Goal: Task Accomplishment & Management: Complete application form

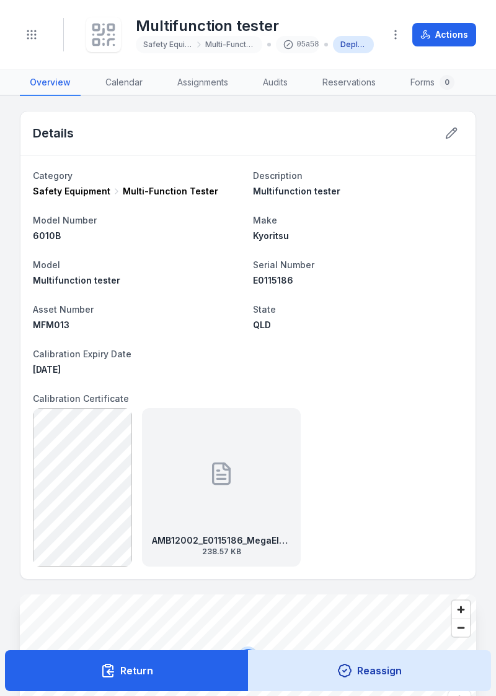
click at [28, 33] on icon "Toggle navigation" at bounding box center [31, 34] width 12 height 12
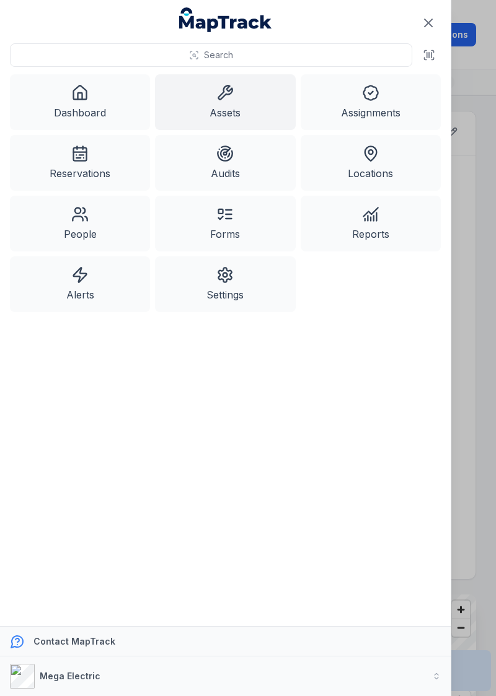
click at [66, 97] on link "Dashboard" at bounding box center [80, 102] width 140 height 56
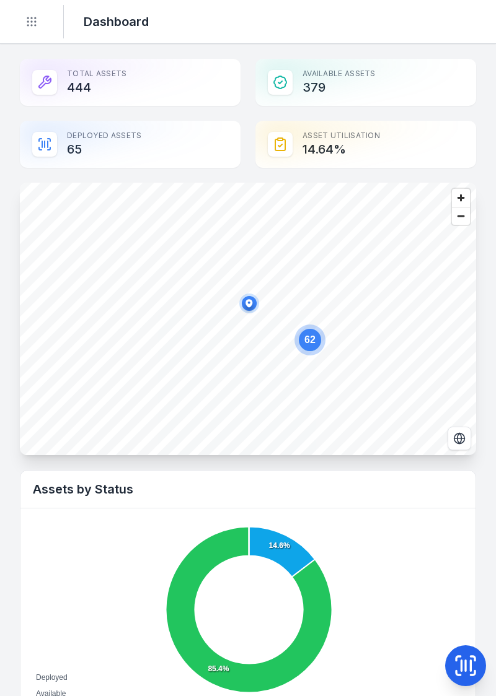
click at [309, 34] on header "Toggle Navigation Dashboard" at bounding box center [248, 22] width 496 height 44
click at [27, 21] on circle "Toggle navigation" at bounding box center [27, 21] width 1 height 1
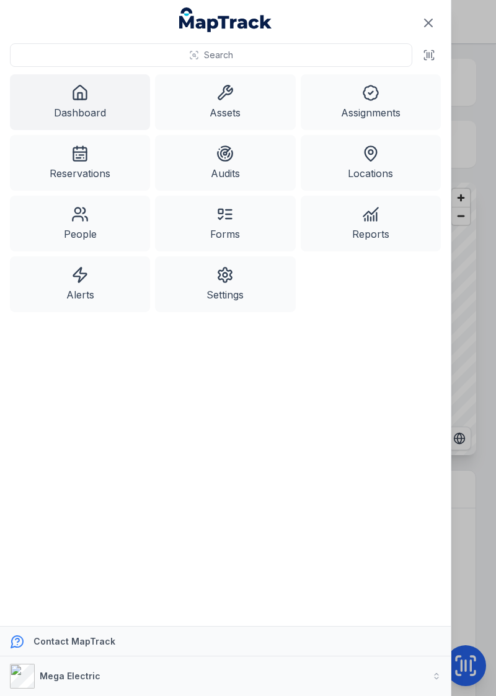
click at [348, 57] on button "Search" at bounding box center [211, 55] width 402 height 24
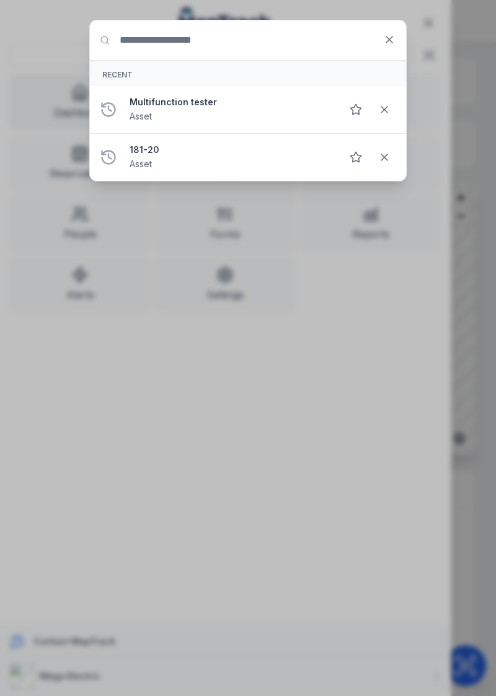
click at [334, 40] on input "Search for anything" at bounding box center [248, 40] width 316 height 40
click at [385, 43] on icon at bounding box center [389, 39] width 12 height 12
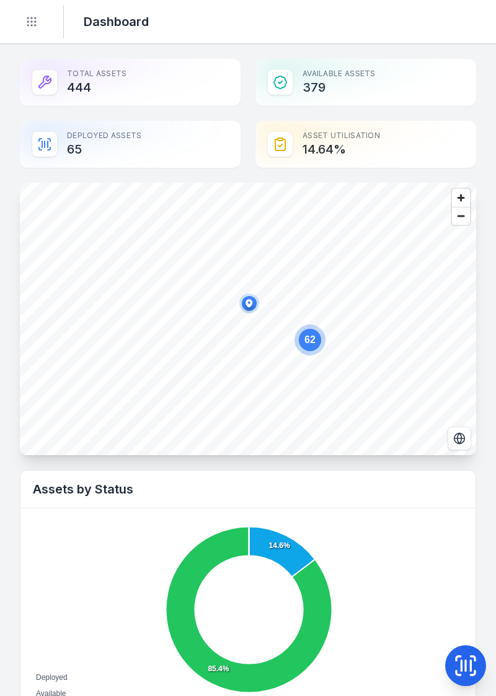
click at [465, 661] on icon at bounding box center [465, 666] width 0 height 11
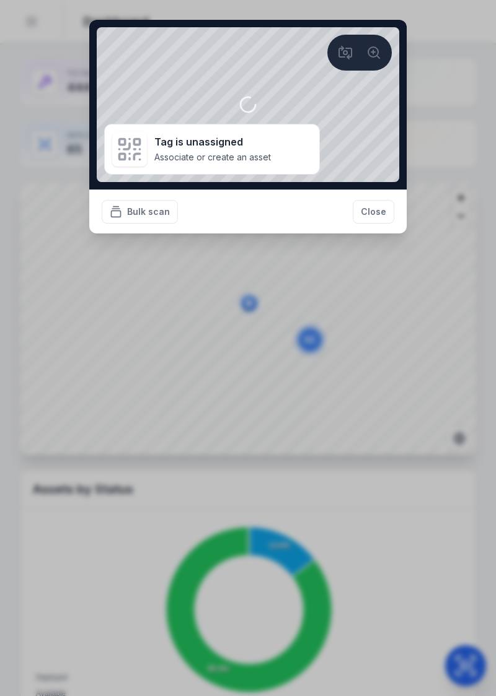
click at [375, 214] on button "Close" at bounding box center [372, 212] width 41 height 24
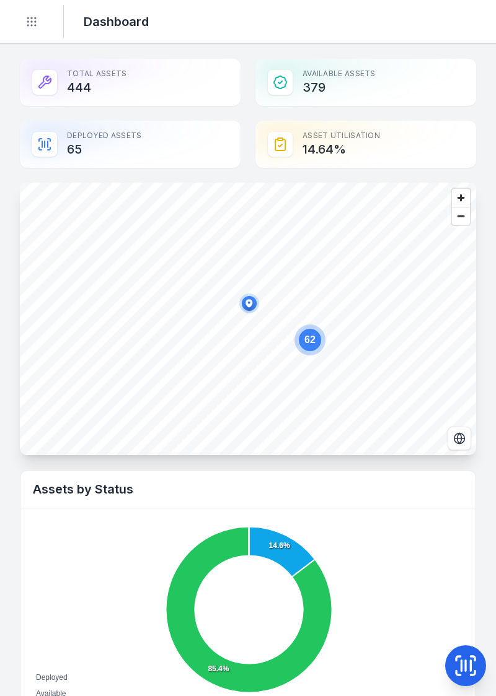
click at [460, 666] on icon at bounding box center [465, 665] width 25 height 25
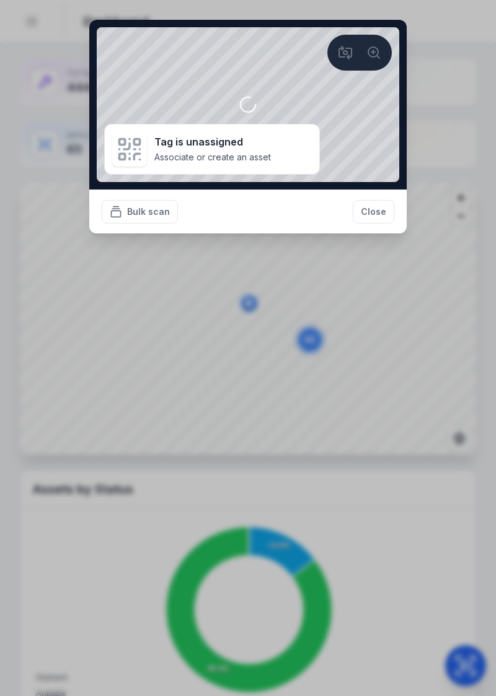
click at [376, 216] on button "Close" at bounding box center [372, 212] width 41 height 24
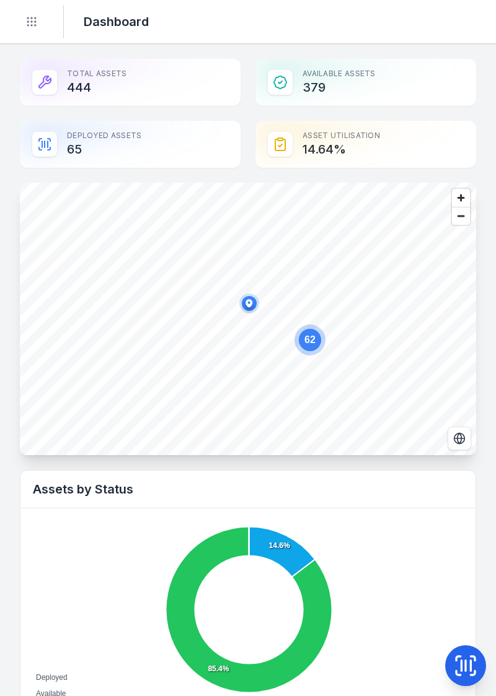
click at [40, 25] on button "Toggle Navigation" at bounding box center [32, 22] width 24 height 24
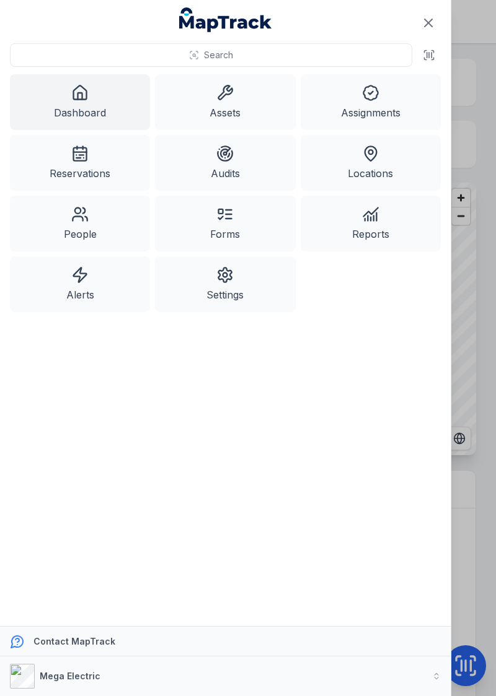
click at [219, 118] on link "Assets" at bounding box center [225, 102] width 140 height 56
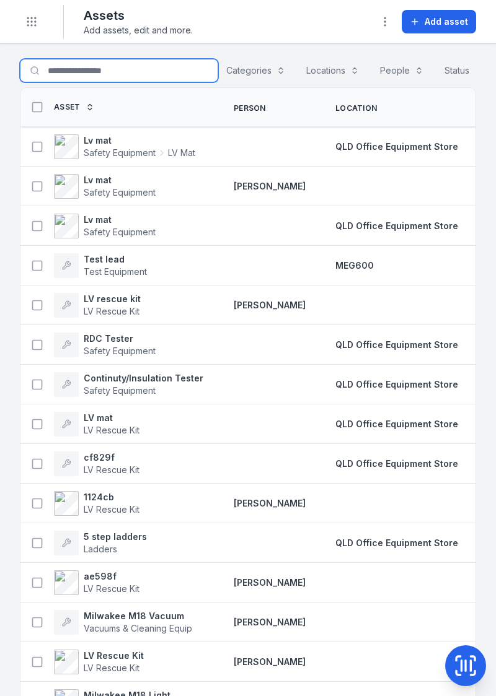
click at [72, 67] on input "Search for assets" at bounding box center [119, 71] width 198 height 24
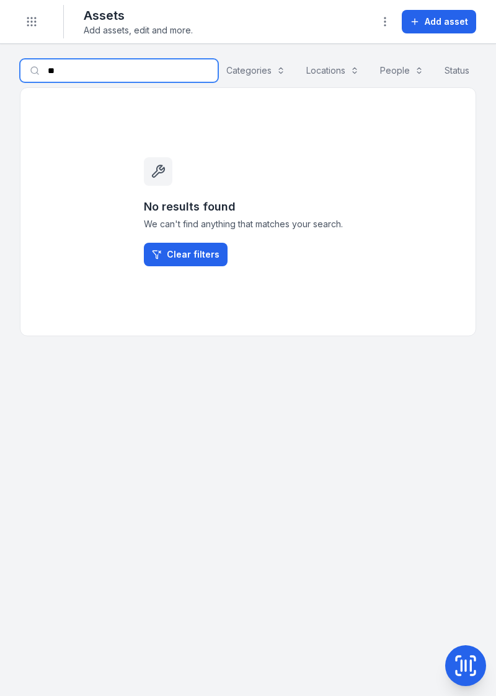
type input "*"
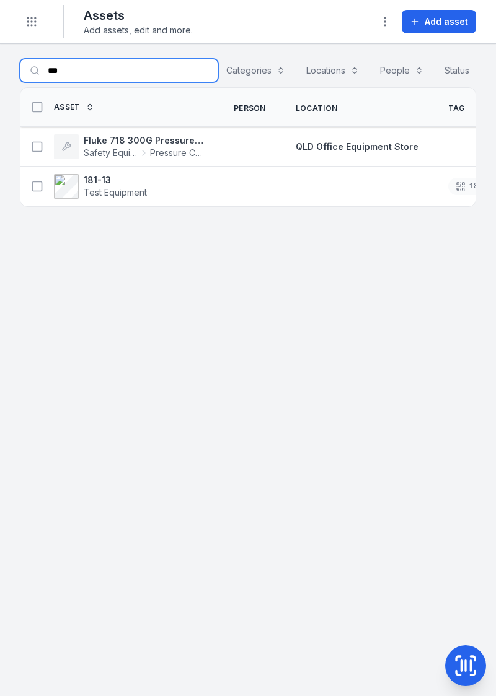
type input "***"
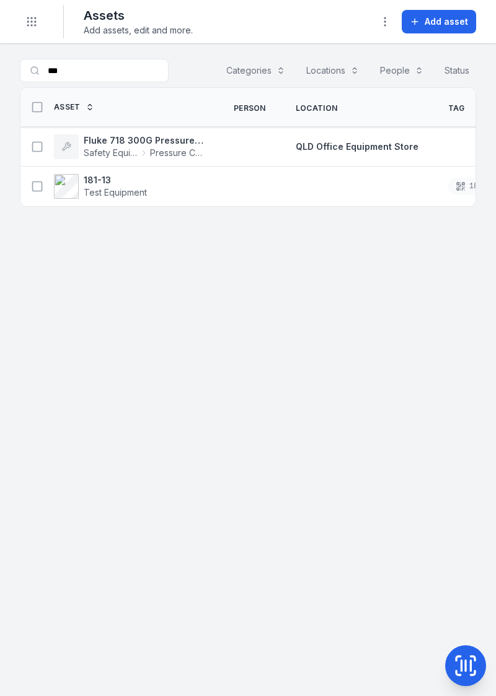
click at [129, 186] on span "Test Equipment" at bounding box center [115, 192] width 63 height 12
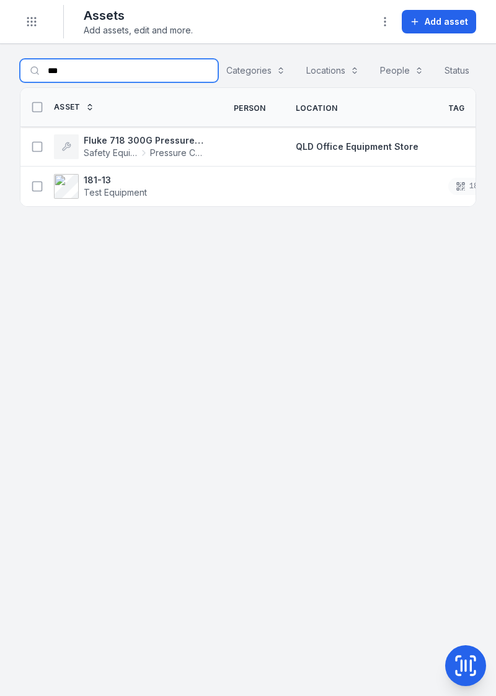
click at [116, 74] on input "***" at bounding box center [119, 71] width 198 height 24
type input "*"
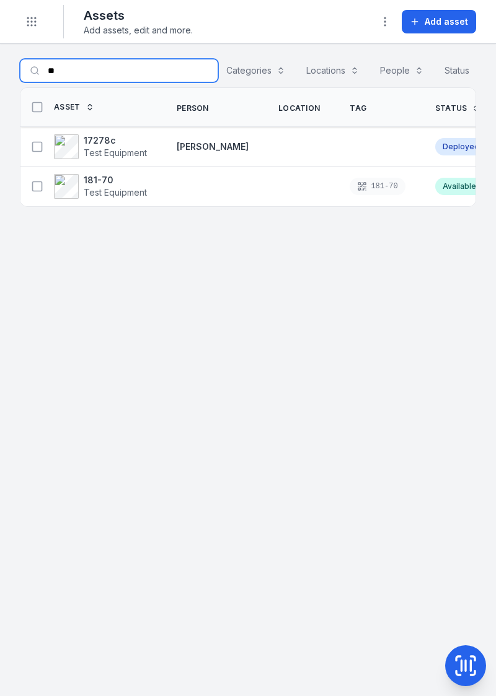
type input "*"
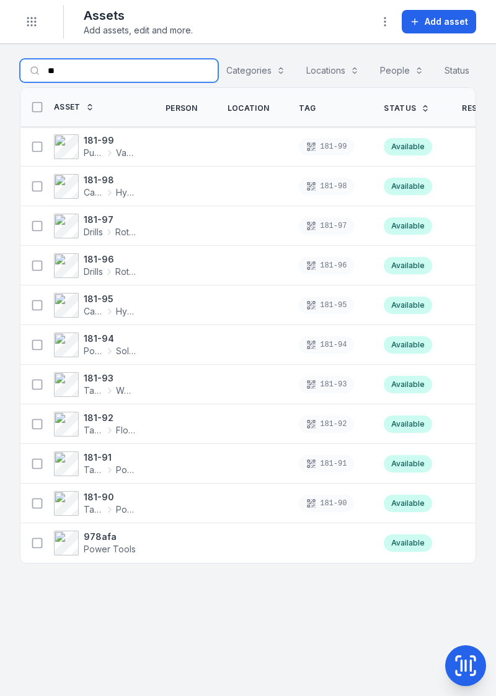
type input "*"
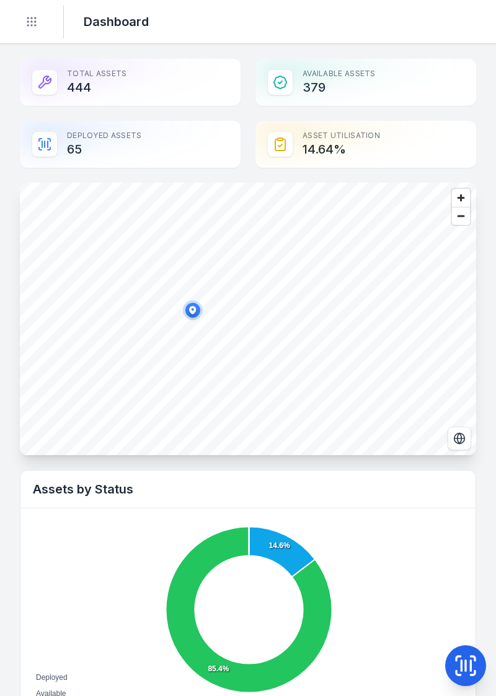
click at [451, 674] on button at bounding box center [465, 665] width 41 height 41
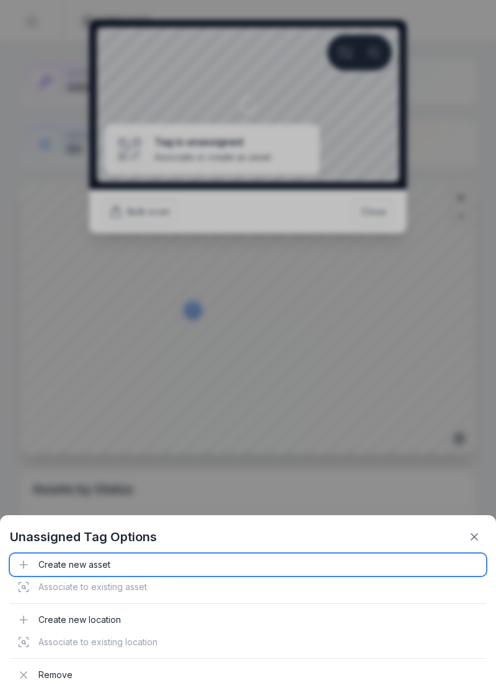
click at [74, 566] on div "Create new asset" at bounding box center [248, 565] width 476 height 22
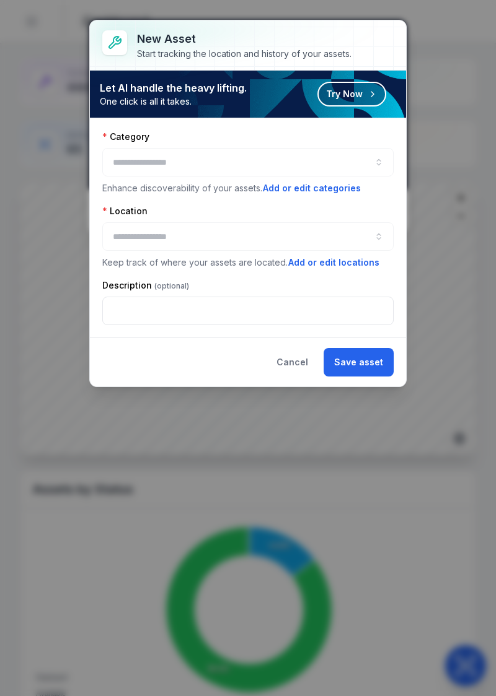
click at [333, 162] on div at bounding box center [247, 162] width 291 height 28
click at [342, 155] on div at bounding box center [247, 162] width 291 height 28
click at [370, 162] on div at bounding box center [247, 162] width 291 height 28
click at [283, 155] on div at bounding box center [247, 162] width 291 height 28
click at [264, 172] on div at bounding box center [247, 162] width 291 height 28
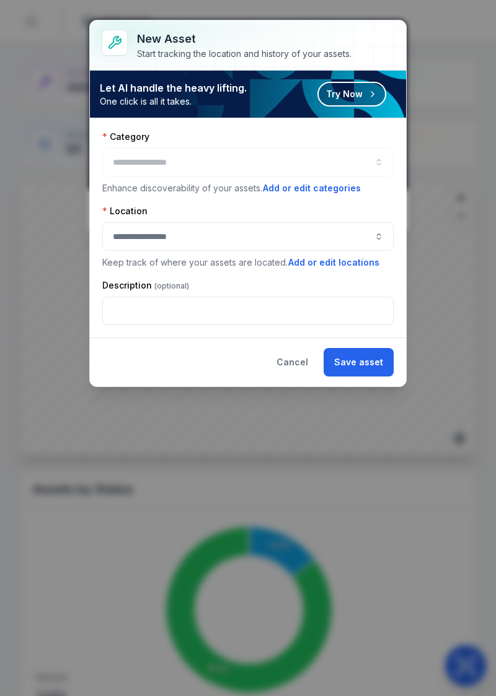
click at [221, 150] on div at bounding box center [247, 162] width 291 height 28
click at [193, 160] on div at bounding box center [247, 162] width 291 height 28
click at [375, 168] on div at bounding box center [247, 162] width 291 height 28
click at [372, 166] on div at bounding box center [247, 162] width 291 height 28
click at [370, 162] on div at bounding box center [247, 162] width 291 height 28
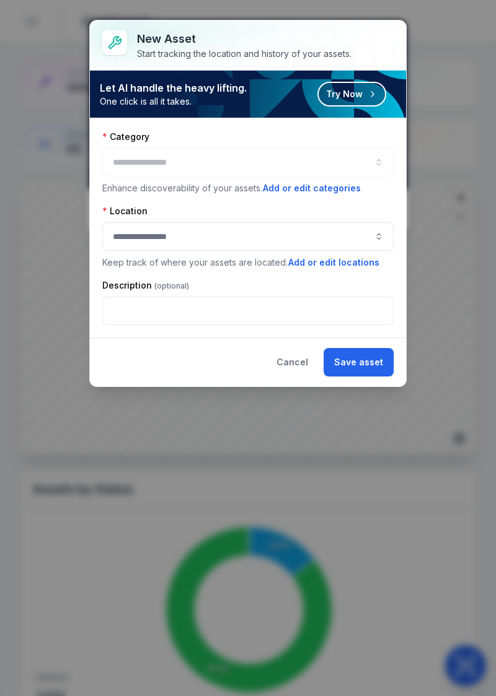
click at [247, 262] on p "Keep track of where your assets are located. Add or edit locations" at bounding box center [247, 263] width 291 height 14
click at [257, 242] on button "button" at bounding box center [247, 236] width 291 height 28
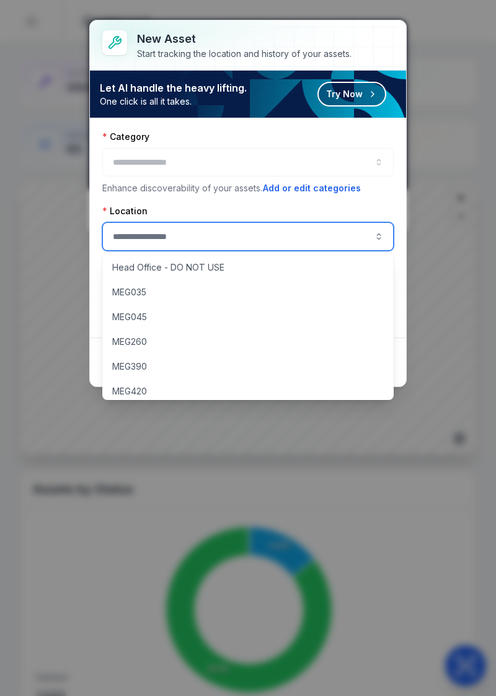
click at [289, 224] on button "button" at bounding box center [247, 236] width 291 height 28
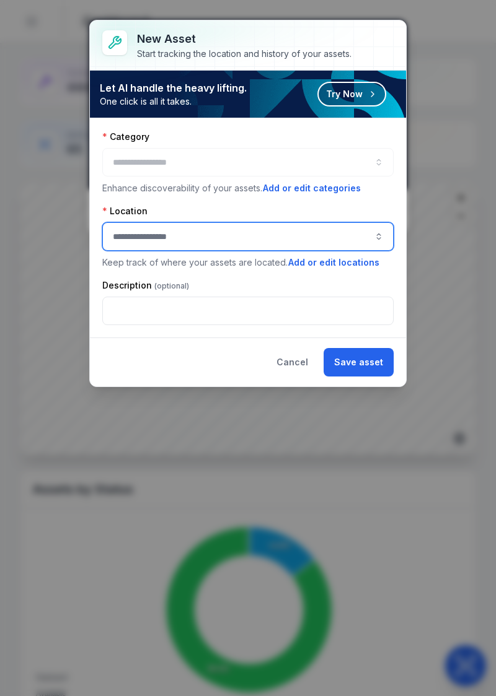
click at [349, 155] on div at bounding box center [247, 162] width 291 height 28
click at [356, 155] on div at bounding box center [247, 162] width 291 height 28
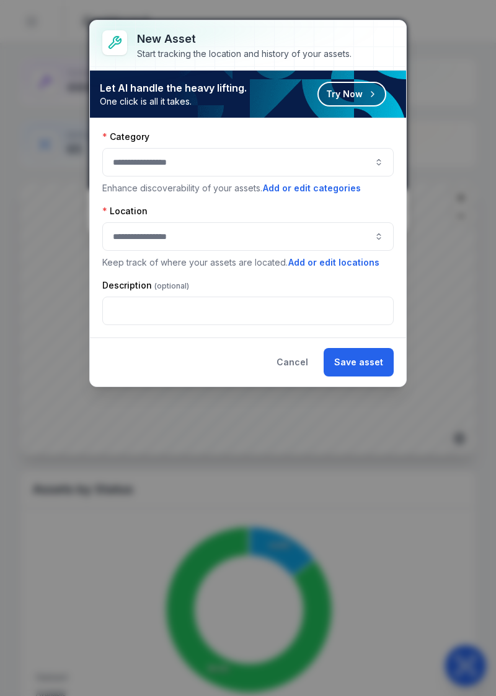
click at [373, 151] on button "button" at bounding box center [247, 162] width 291 height 28
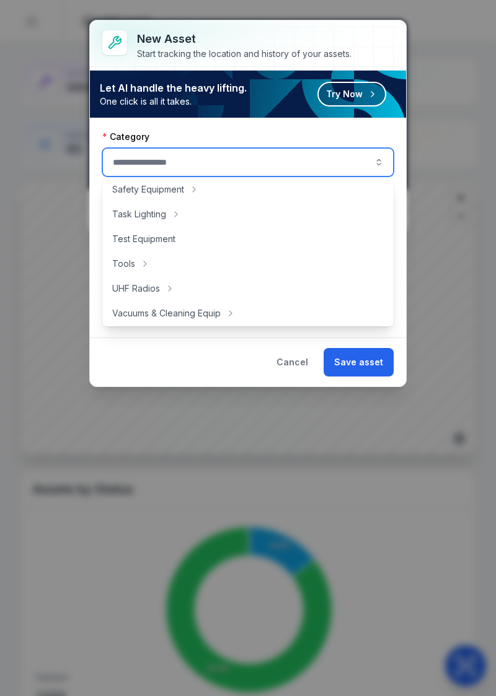
scroll to position [327, 0]
click at [262, 240] on div "Test Equipment" at bounding box center [248, 238] width 287 height 22
type input "**********"
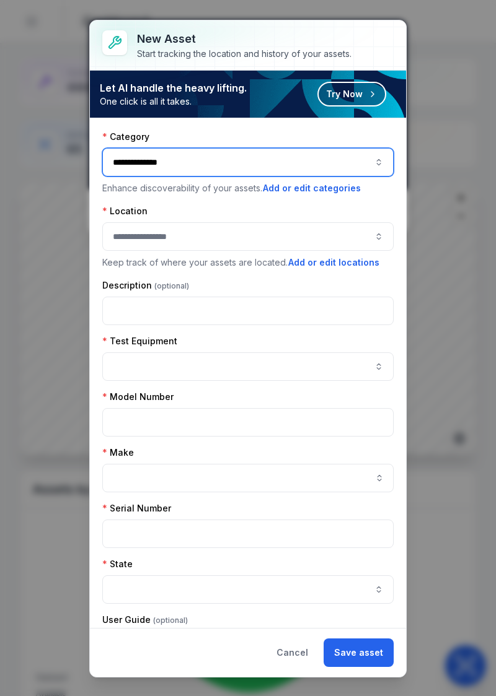
click at [326, 240] on button "button" at bounding box center [247, 236] width 291 height 28
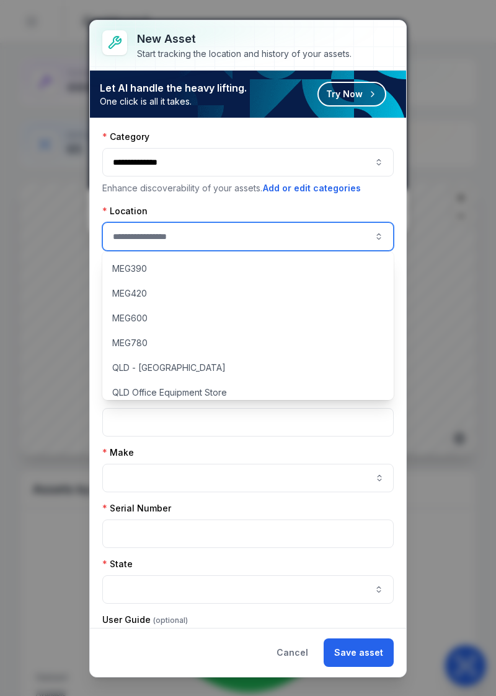
scroll to position [107, 0]
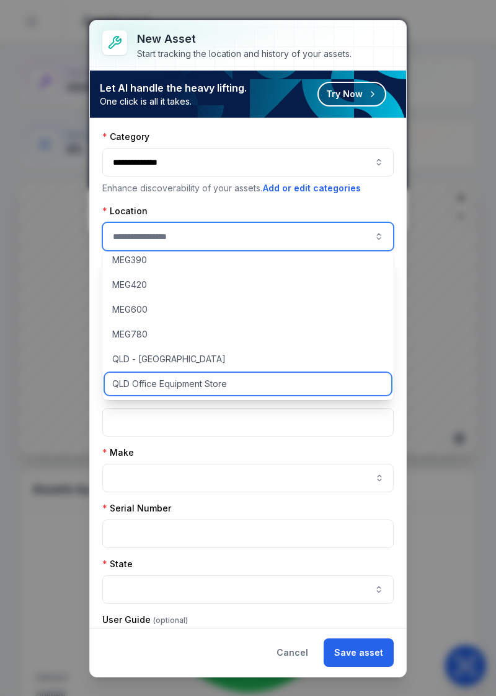
click at [247, 388] on div "QLD Office Equipment Store" at bounding box center [248, 384] width 287 height 22
type input "**********"
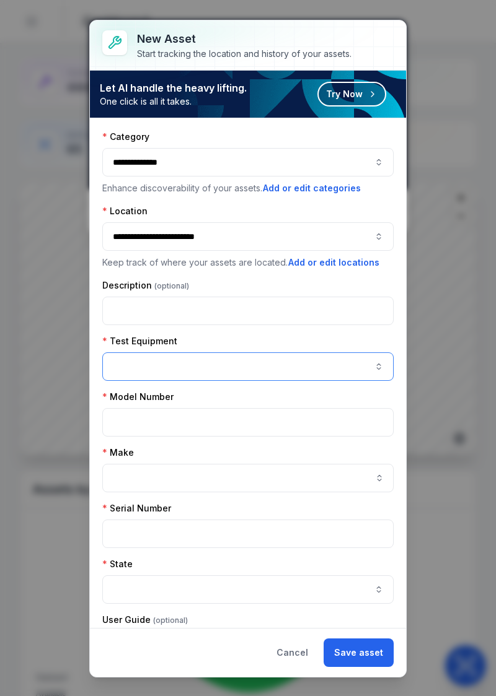
click at [369, 366] on button "button" at bounding box center [247, 366] width 291 height 28
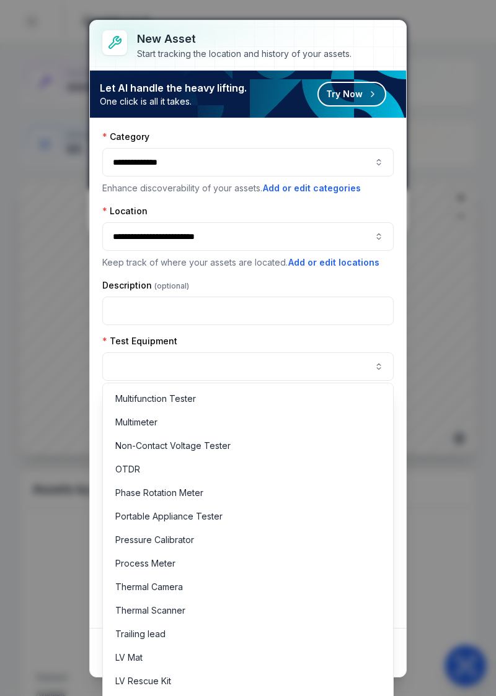
scroll to position [510, 0]
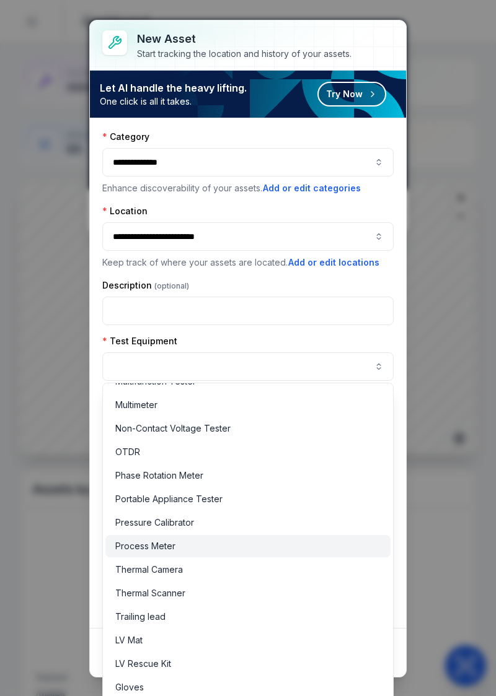
click at [273, 544] on div "Process Meter" at bounding box center [248, 546] width 266 height 12
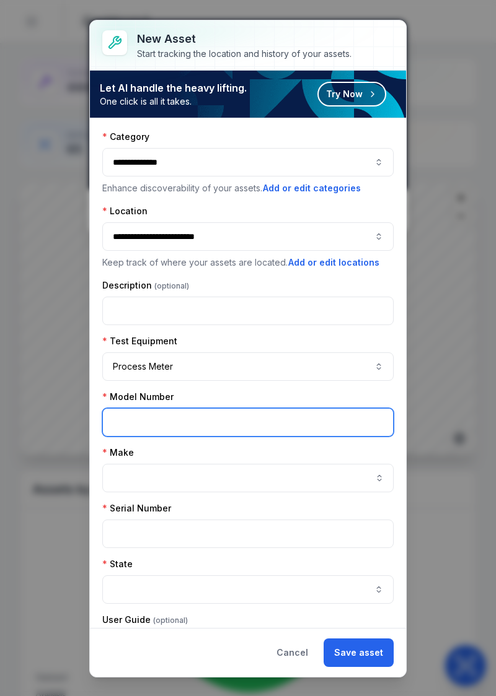
click at [350, 419] on input "text" at bounding box center [247, 422] width 291 height 28
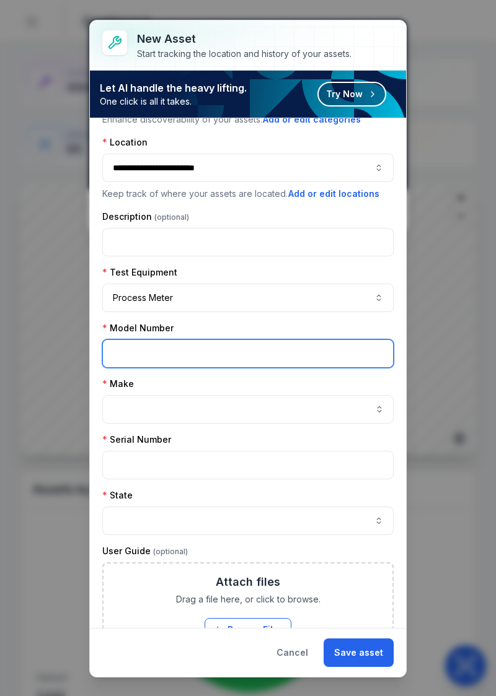
scroll to position [71, 0]
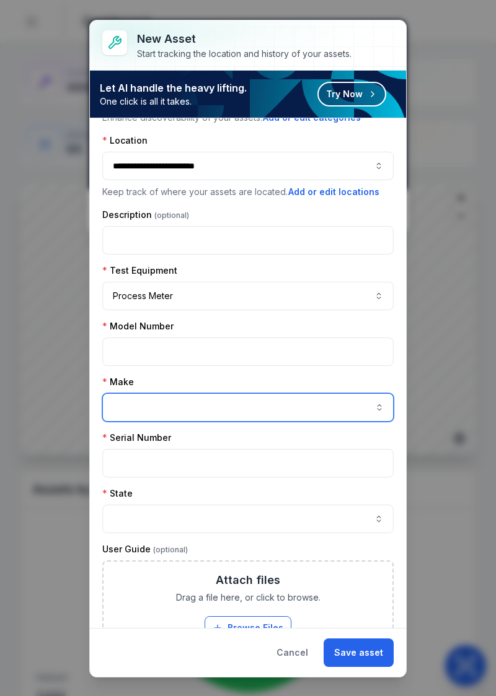
click at [322, 400] on input "asset-add:cf[f35bc7b8-2d86-488d-a84b-d540ca5a1ecb]-label" at bounding box center [247, 407] width 291 height 28
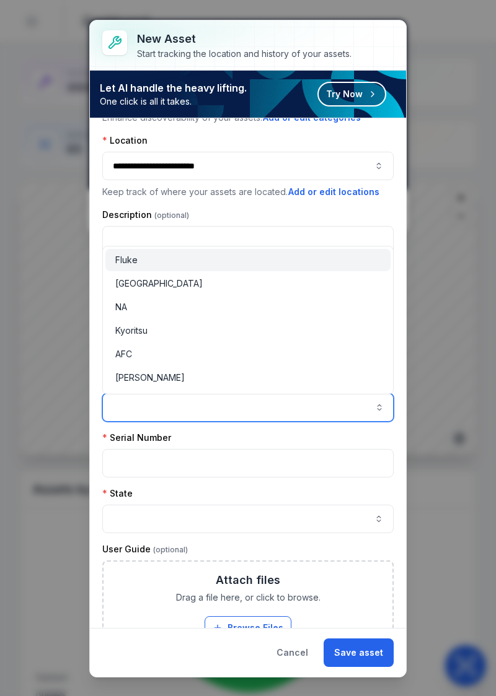
click at [321, 416] on input "asset-add:cf[f35bc7b8-2d86-488d-a84b-d540ca5a1ecb]-label" at bounding box center [247, 407] width 291 height 28
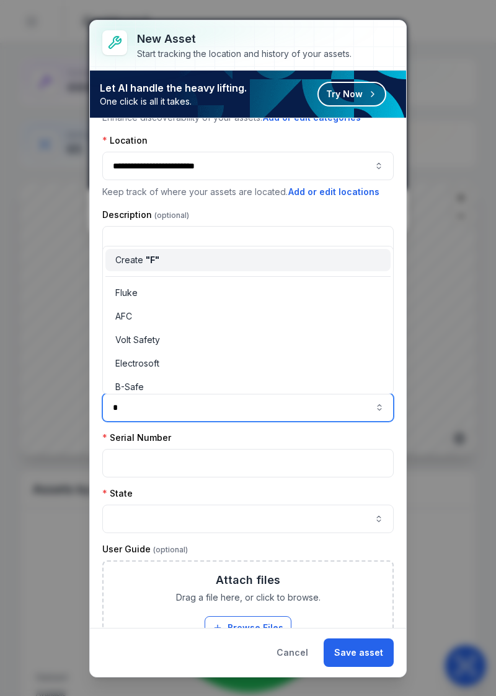
click at [173, 289] on div "Fluke" at bounding box center [248, 293] width 266 height 12
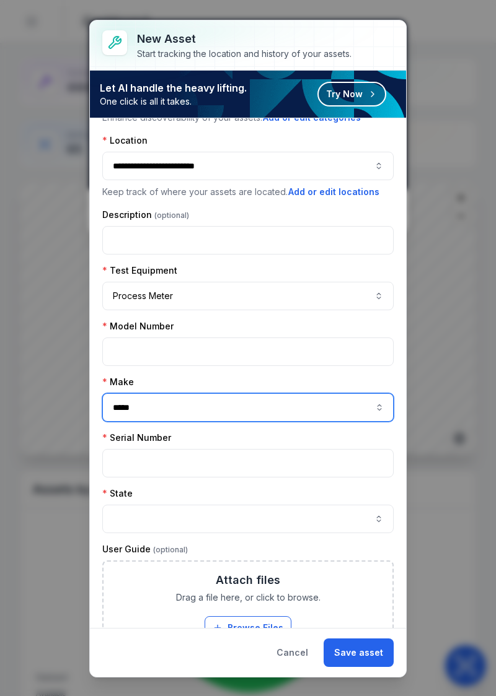
type input "*****"
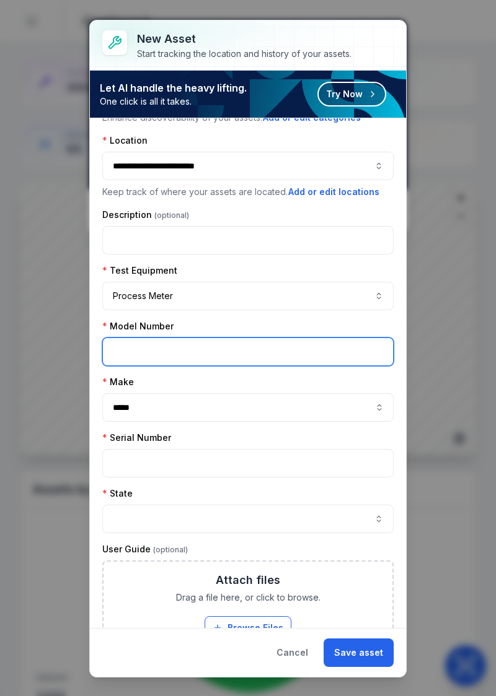
click at [328, 352] on input "text" at bounding box center [247, 352] width 291 height 28
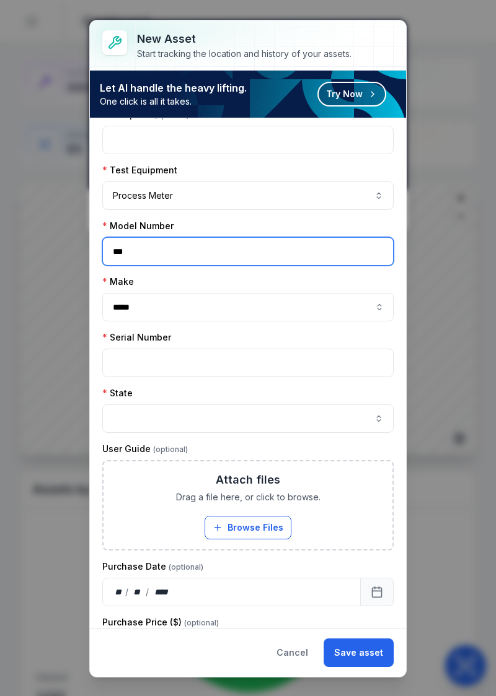
scroll to position [188, 0]
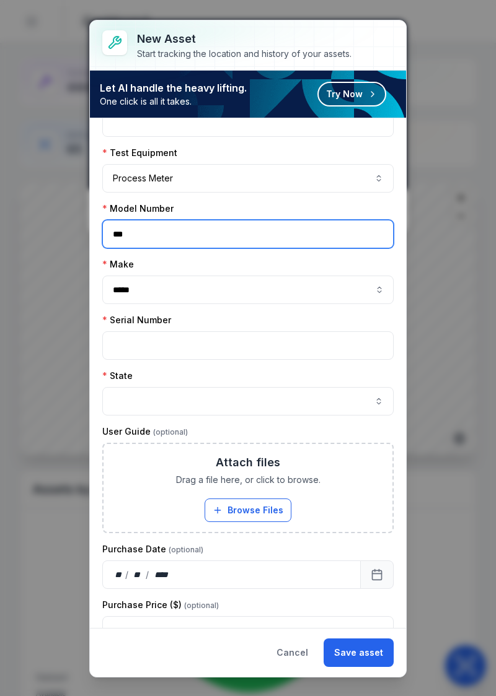
type input "***"
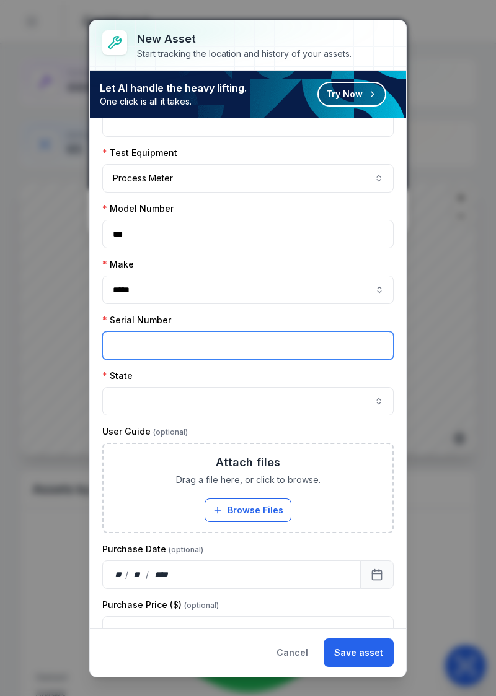
click at [302, 338] on input "text" at bounding box center [247, 345] width 291 height 28
type input "********"
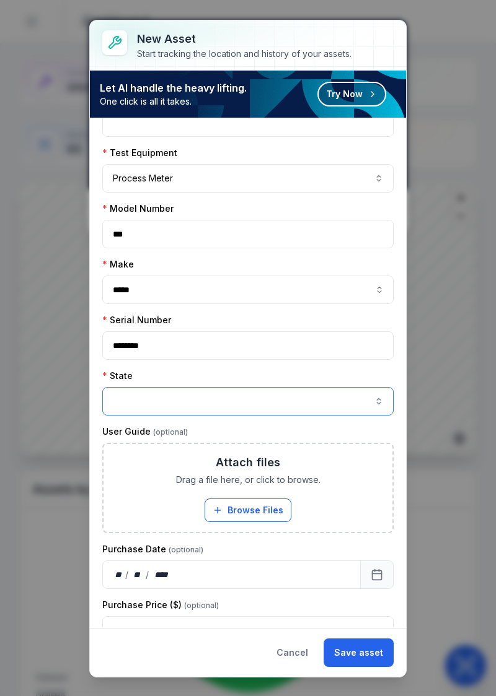
click at [349, 398] on button "button" at bounding box center [247, 401] width 291 height 28
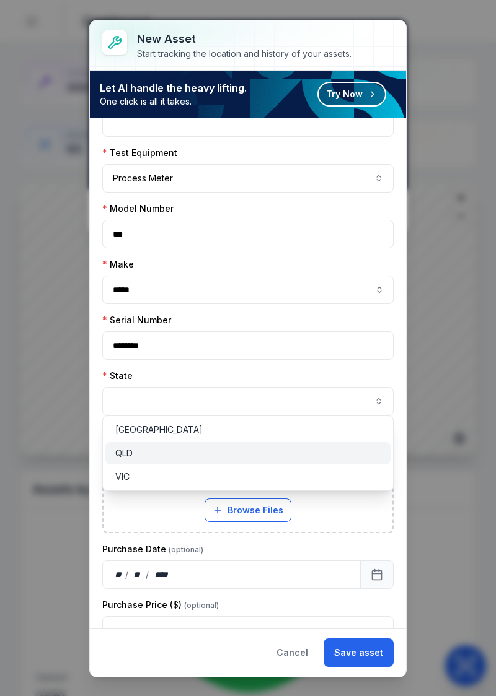
click at [238, 458] on div "QLD" at bounding box center [248, 453] width 266 height 12
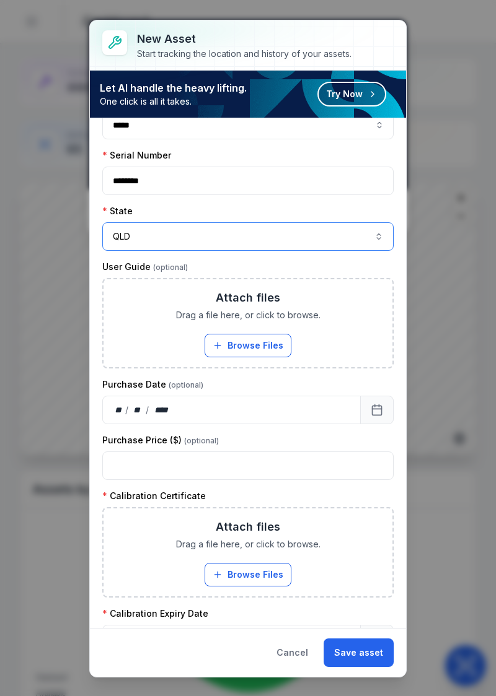
scroll to position [354, 0]
click at [266, 572] on button "Browse Files" at bounding box center [247, 574] width 87 height 24
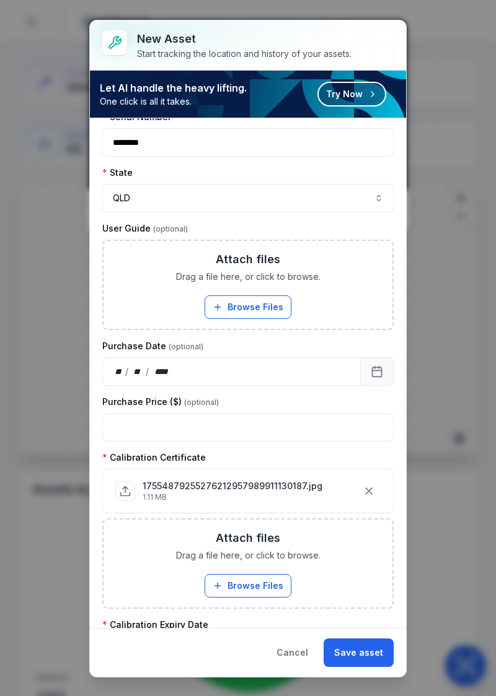
scroll to position [432, 0]
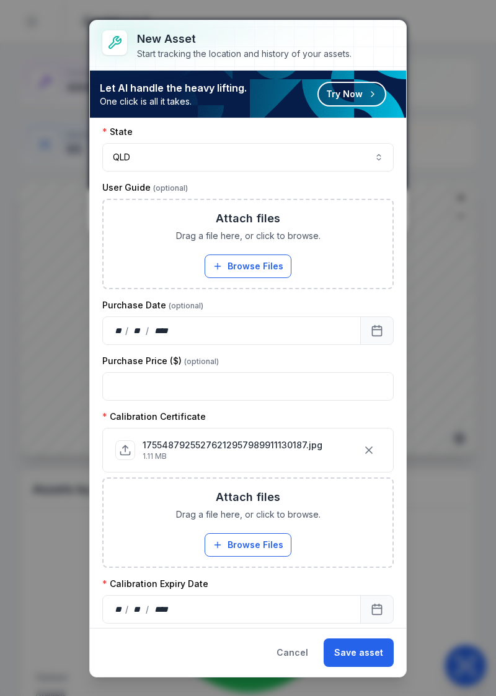
click at [250, 600] on div "** / ** / ****" at bounding box center [231, 609] width 258 height 28
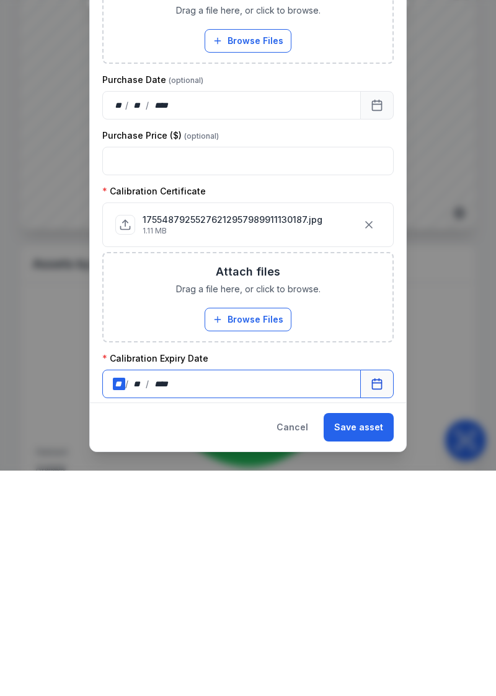
click at [377, 606] on icon "Calendar" at bounding box center [376, 609] width 12 height 12
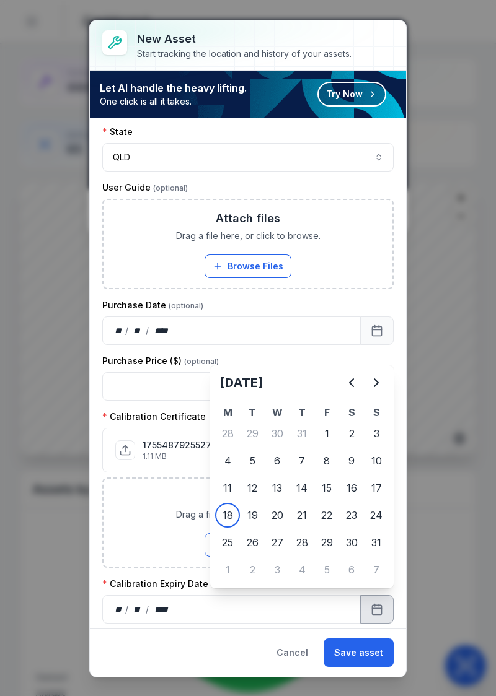
click at [375, 386] on icon "Next" at bounding box center [376, 382] width 15 height 15
click at [378, 385] on icon "Next" at bounding box center [376, 382] width 15 height 15
click at [374, 386] on icon "Next" at bounding box center [376, 382] width 4 height 7
click at [372, 388] on icon "Next" at bounding box center [376, 382] width 15 height 15
click at [373, 387] on icon "Next" at bounding box center [376, 382] width 15 height 15
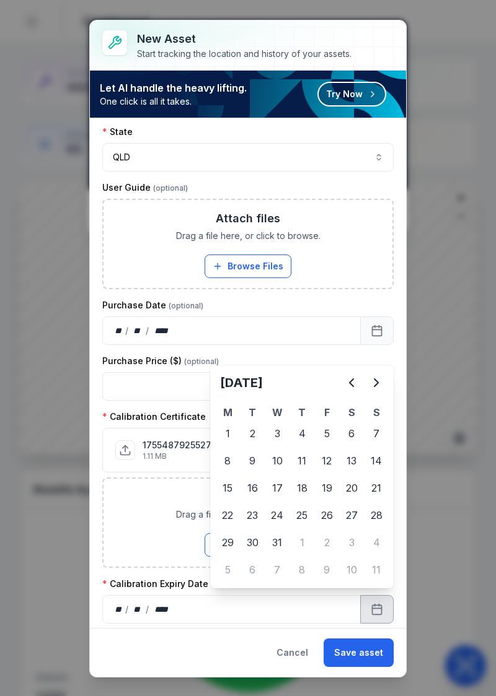
click at [373, 390] on icon "Next" at bounding box center [376, 382] width 15 height 15
click at [380, 388] on icon "Next" at bounding box center [376, 382] width 15 height 15
click at [379, 385] on icon "Next" at bounding box center [376, 382] width 15 height 15
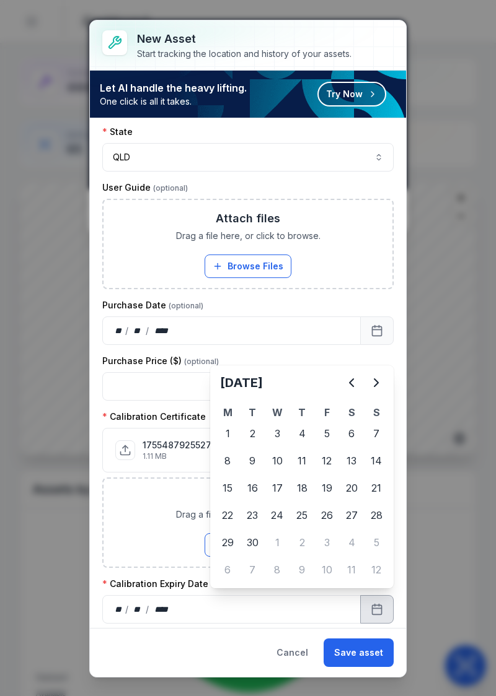
click at [376, 384] on icon "Next" at bounding box center [376, 382] width 4 height 7
click at [380, 383] on icon "Next" at bounding box center [376, 382] width 15 height 15
click at [325, 492] on div "14" at bounding box center [326, 488] width 25 height 25
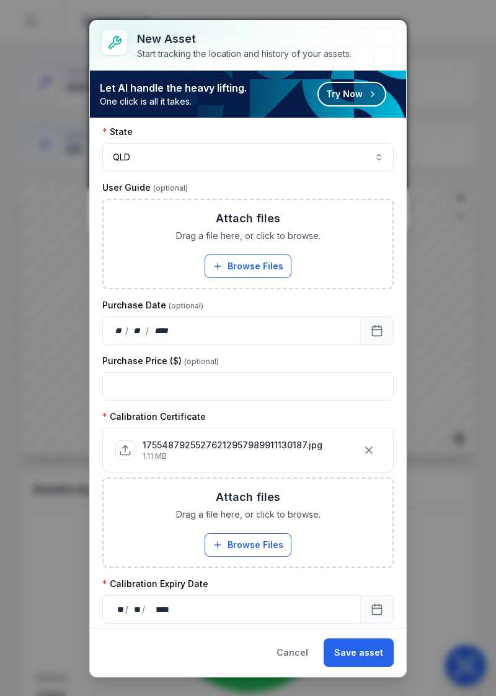
click at [362, 656] on button "Save asset" at bounding box center [358, 653] width 70 height 28
click at [359, 453] on div at bounding box center [369, 451] width 24 height 24
click at [367, 448] on icon "button" at bounding box center [368, 450] width 12 height 12
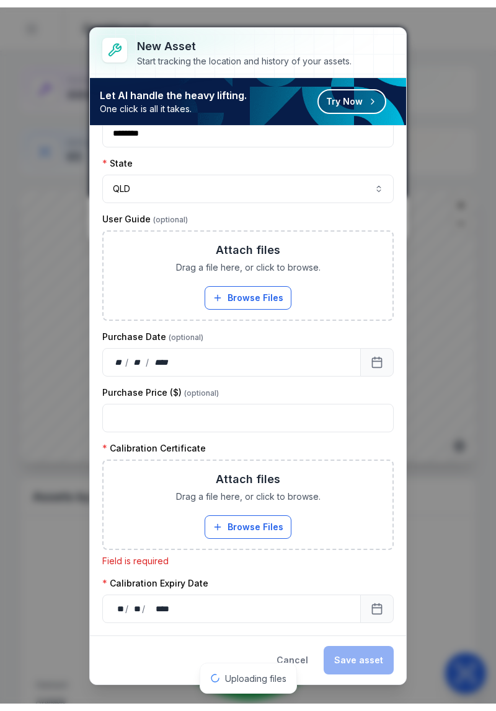
scroll to position [401, 0]
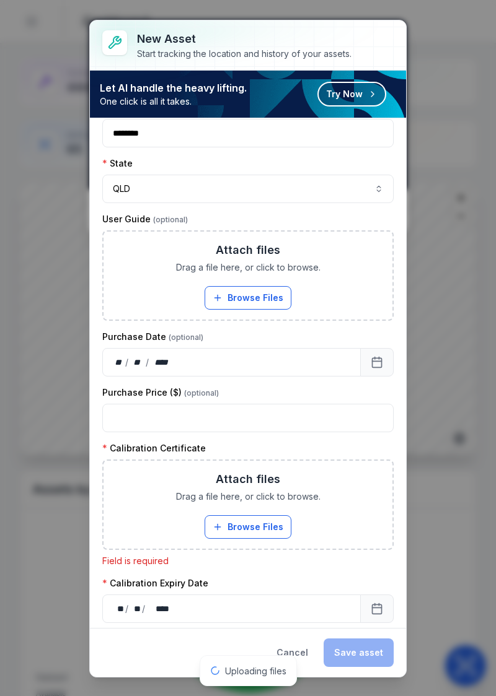
click at [261, 523] on button "Browse Files" at bounding box center [247, 527] width 87 height 24
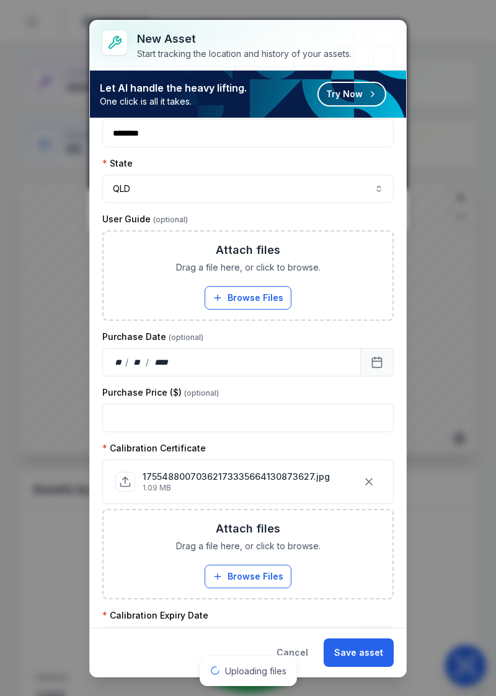
click at [365, 665] on button "Save asset" at bounding box center [358, 653] width 70 height 28
click at [250, 673] on span "Uploading files" at bounding box center [255, 671] width 61 height 11
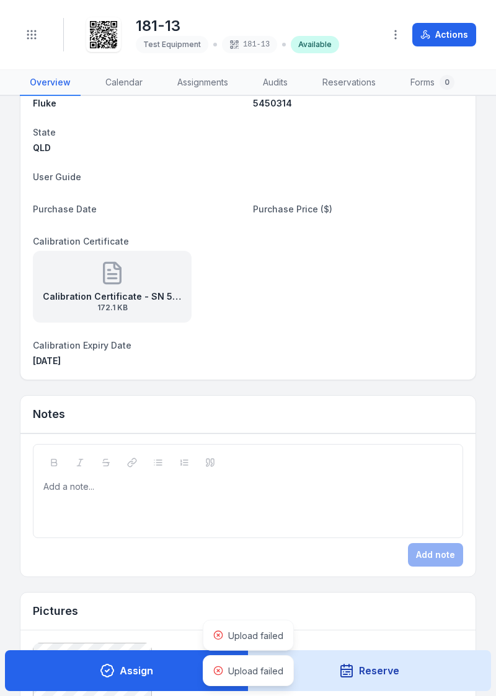
scroll to position [177, 0]
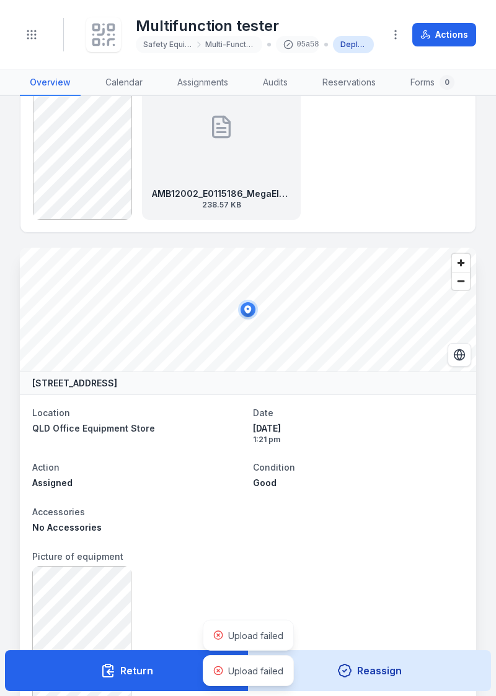
scroll to position [347, 0]
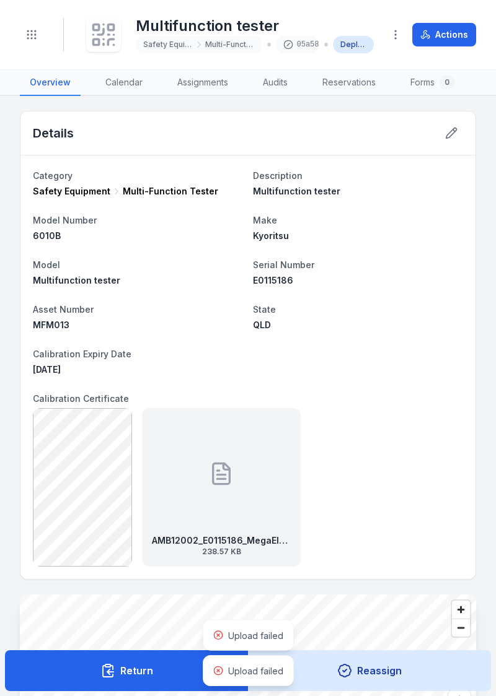
click at [32, 37] on icon "Toggle navigation" at bounding box center [31, 34] width 12 height 12
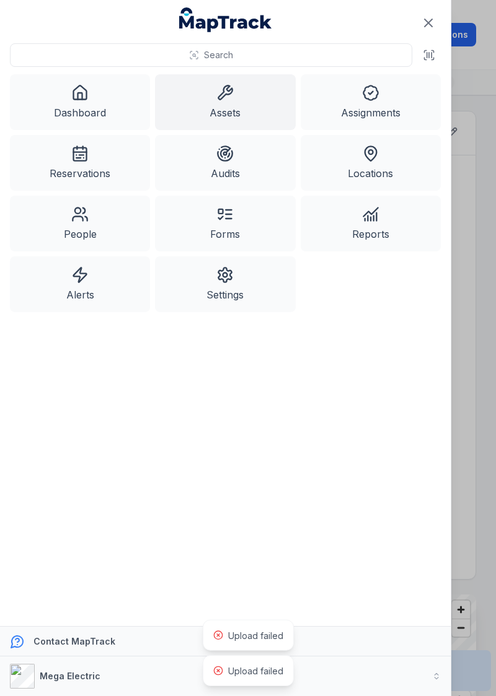
click at [79, 113] on link "Dashboard" at bounding box center [80, 102] width 140 height 56
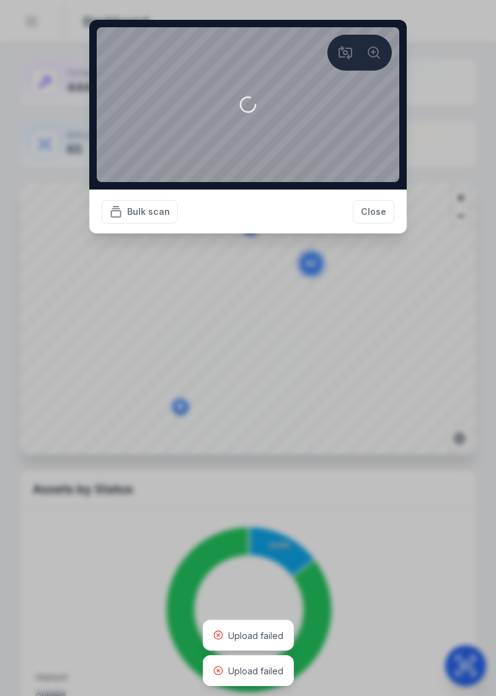
click at [370, 224] on button "Close" at bounding box center [372, 212] width 41 height 24
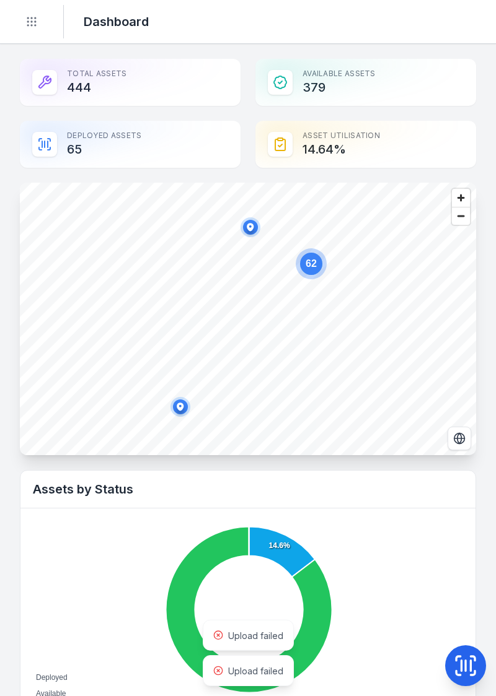
click at [453, 659] on icon at bounding box center [465, 665] width 25 height 25
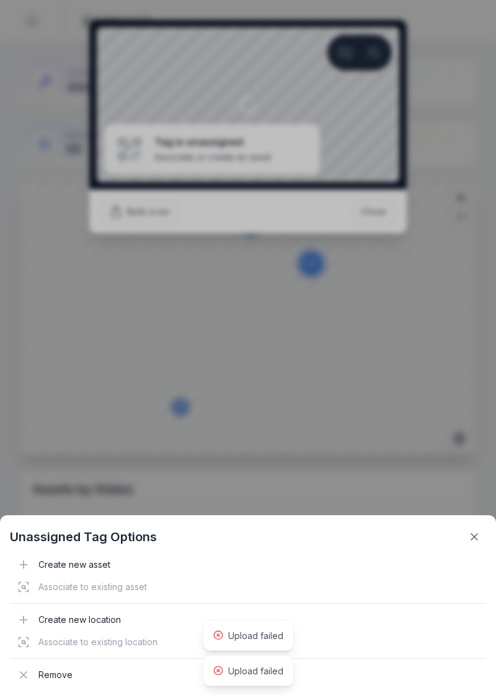
click at [471, 541] on icon at bounding box center [474, 537] width 12 height 12
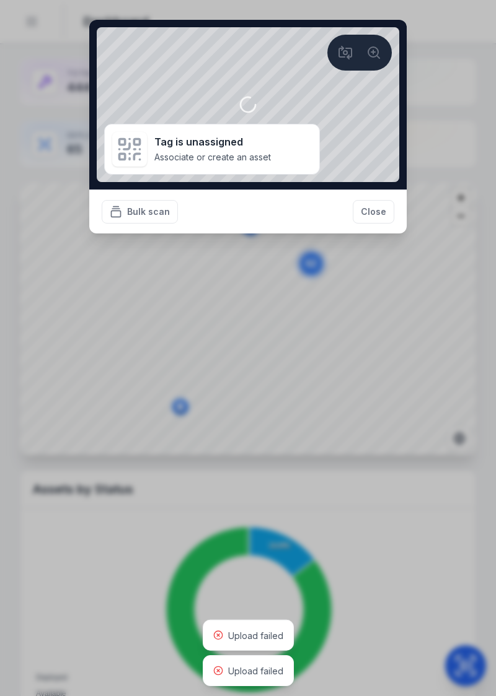
click at [341, 51] on icon at bounding box center [345, 52] width 15 height 15
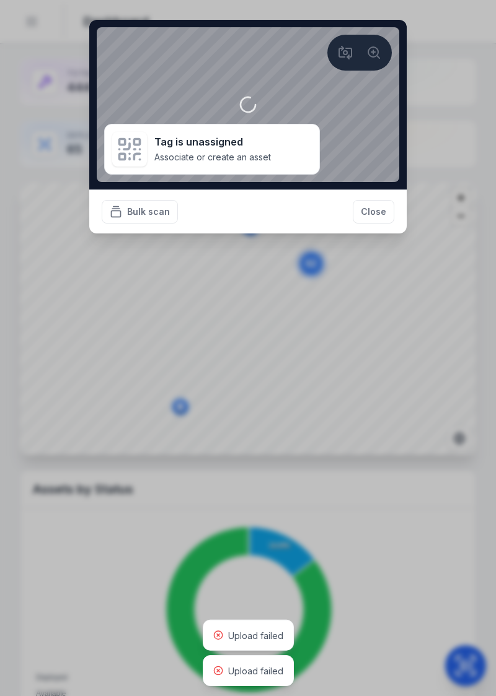
click at [344, 51] on circle at bounding box center [345, 53] width 4 height 4
click at [375, 213] on button "Close" at bounding box center [372, 212] width 41 height 24
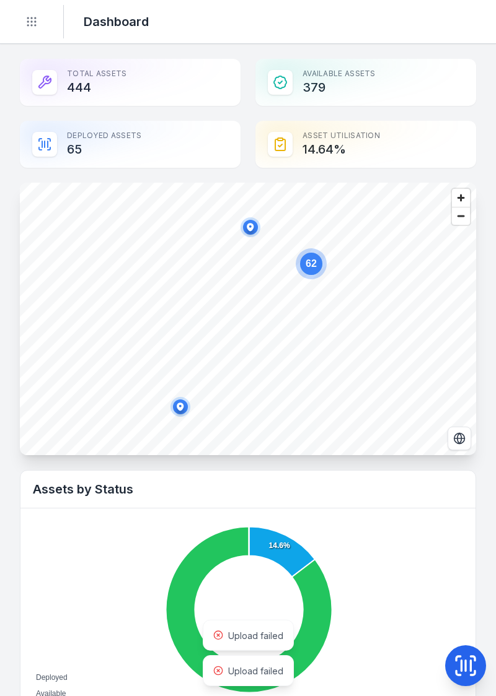
click at [471, 675] on icon at bounding box center [472, 673] width 4 height 4
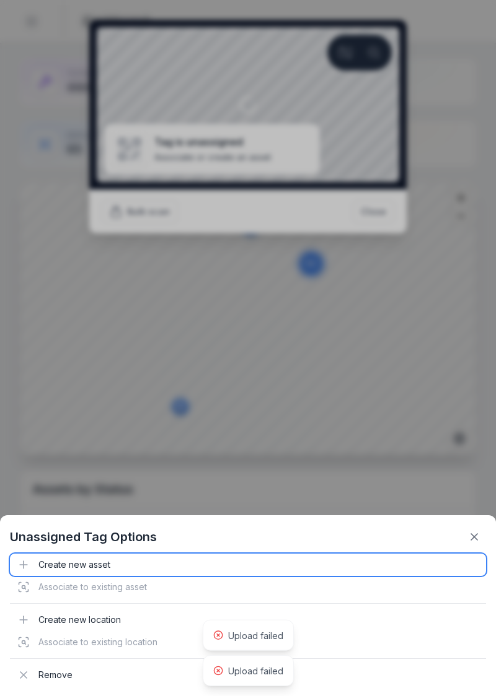
click at [63, 569] on div "Create new asset" at bounding box center [248, 565] width 476 height 22
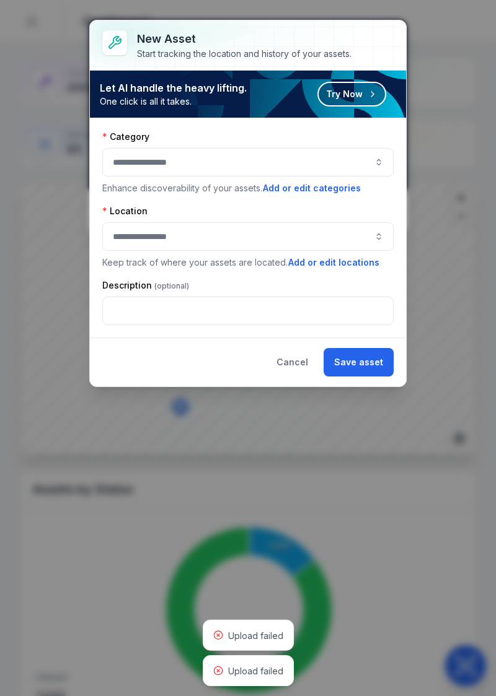
click at [372, 159] on button "button" at bounding box center [247, 162] width 291 height 28
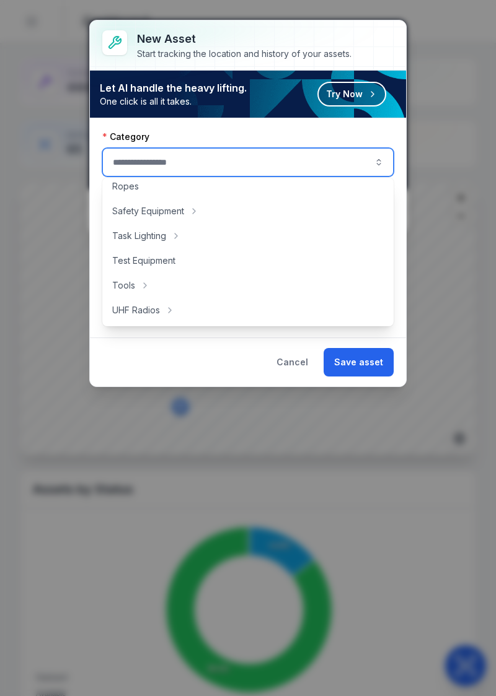
scroll to position [304, 0]
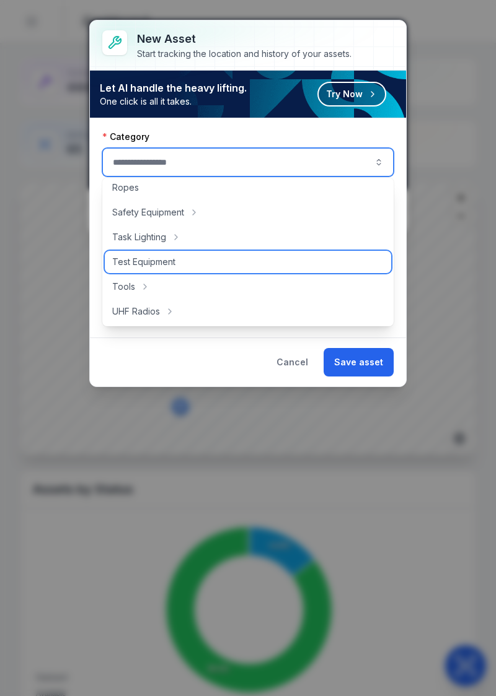
click at [251, 269] on div "Test Equipment" at bounding box center [248, 262] width 287 height 22
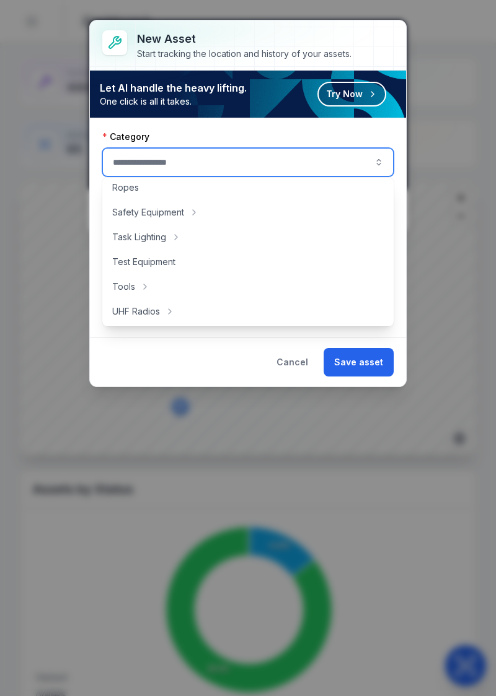
type input "**********"
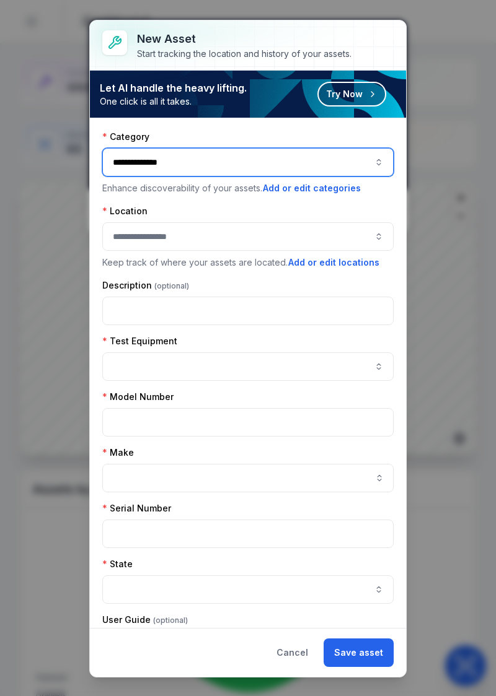
click at [301, 242] on button "button" at bounding box center [247, 236] width 291 height 28
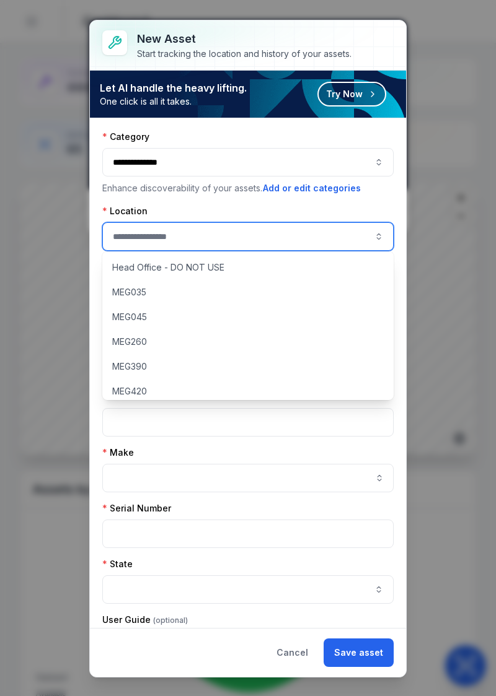
scroll to position [107, 0]
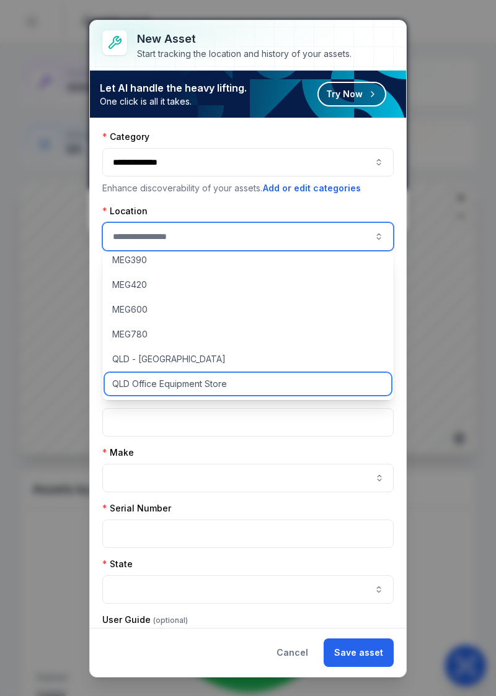
click at [215, 393] on div "QLD Office Equipment Store" at bounding box center [248, 384] width 287 height 22
type input "**********"
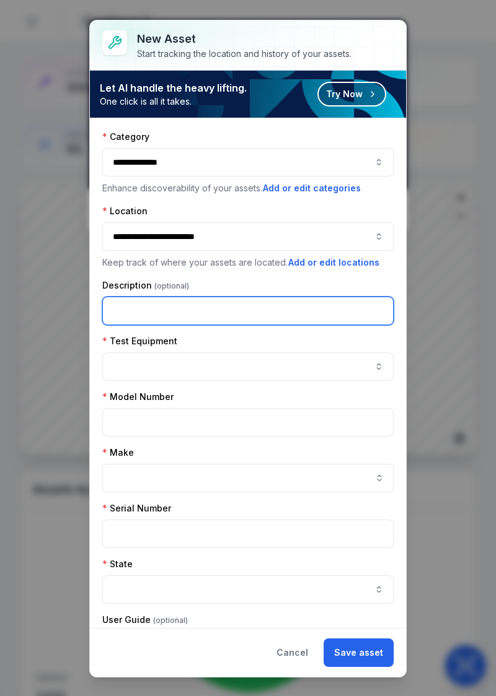
click at [287, 305] on input "text" at bounding box center [247, 311] width 291 height 28
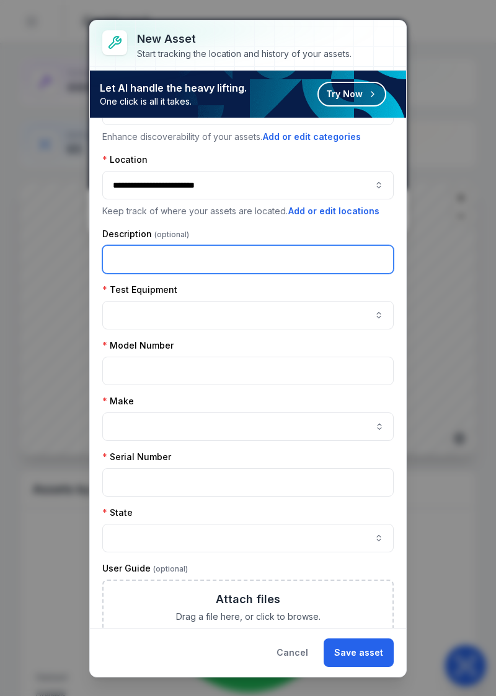
scroll to position [58, 0]
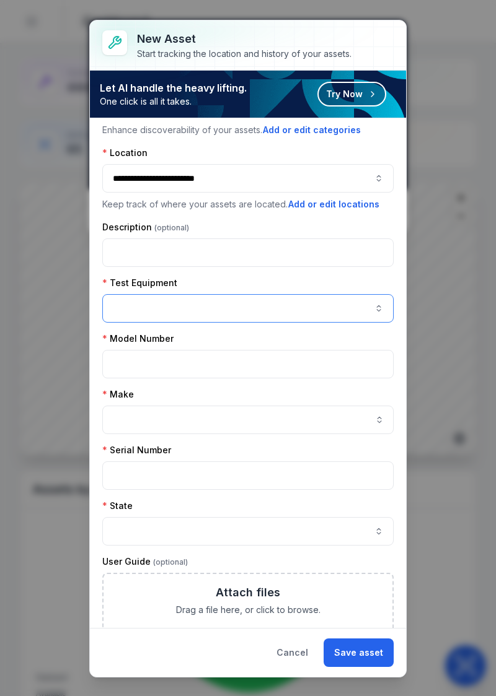
click at [311, 306] on button "button" at bounding box center [247, 308] width 291 height 28
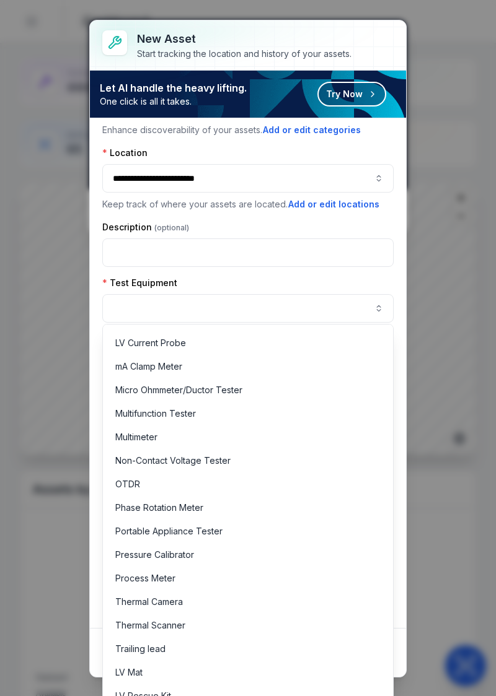
scroll to position [451, 0]
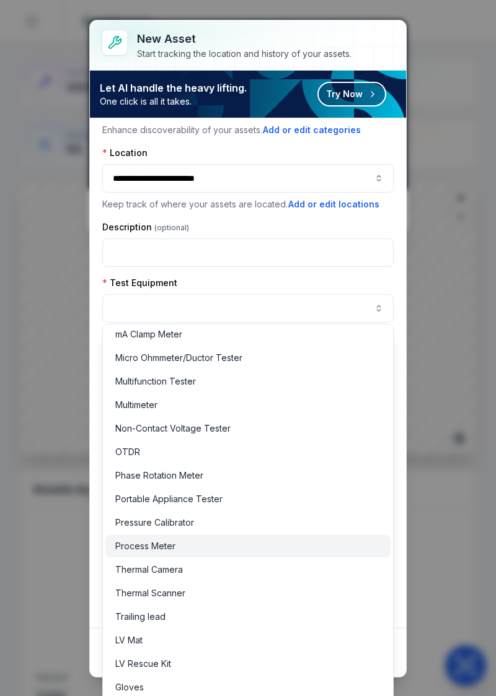
click at [191, 549] on div "Process Meter" at bounding box center [248, 546] width 266 height 12
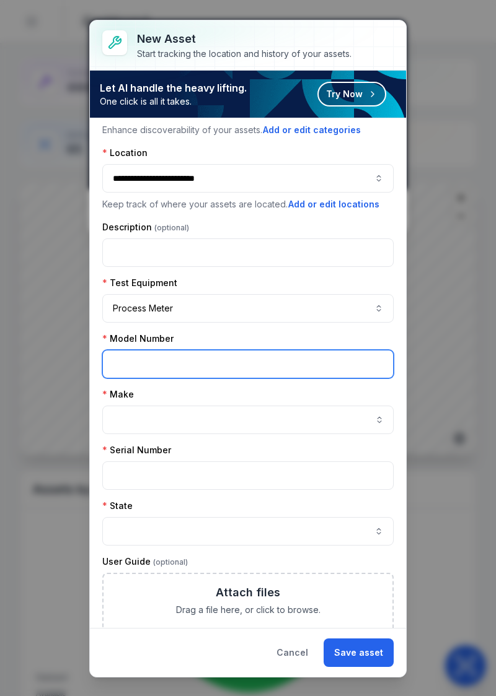
click at [323, 357] on input "text" at bounding box center [247, 364] width 291 height 28
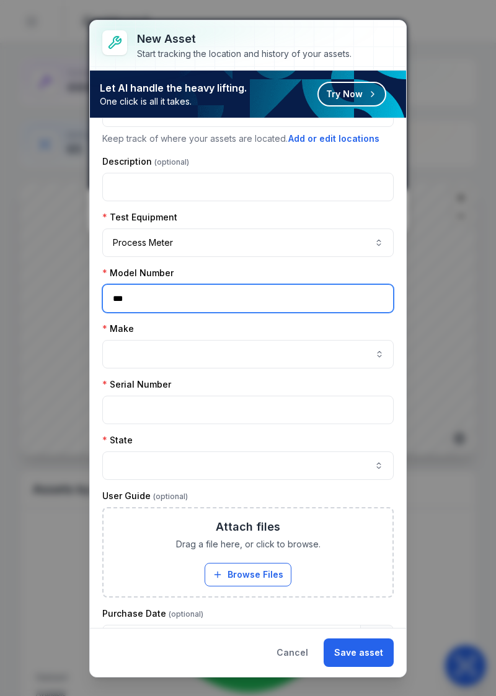
scroll to position [123, 0]
type input "***"
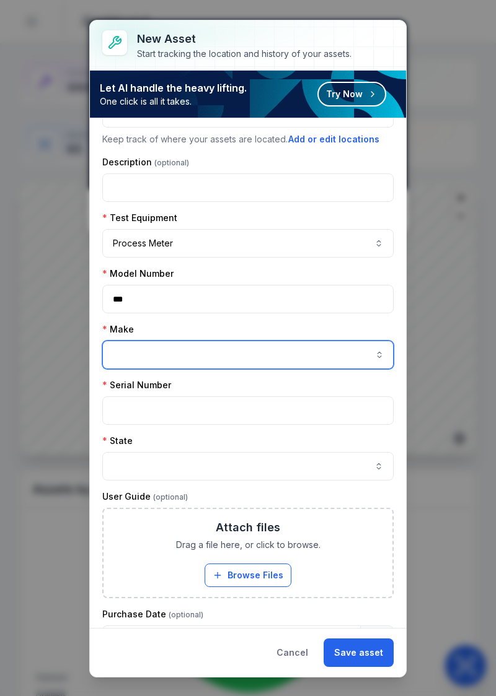
click at [286, 347] on input "asset-add:cf[f35bc7b8-2d86-488d-a84b-d540ca5a1ecb]-label" at bounding box center [247, 355] width 291 height 28
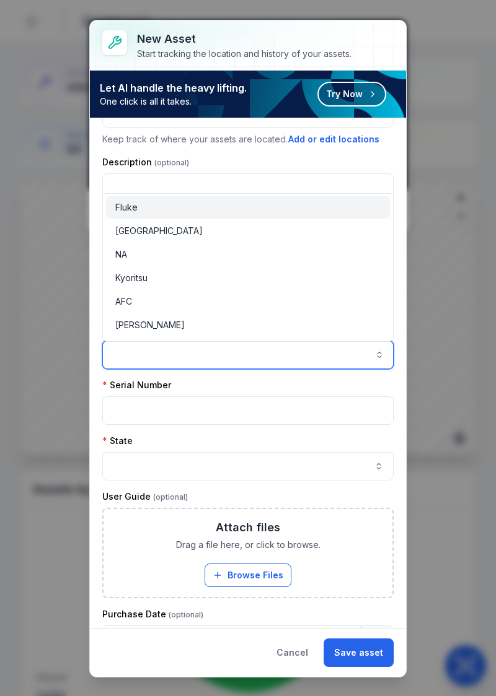
click at [309, 363] on input "asset-add:cf[f35bc7b8-2d86-488d-a84b-d540ca5a1ecb]-label" at bounding box center [247, 355] width 291 height 28
click at [199, 206] on div "Fluke" at bounding box center [248, 207] width 266 height 12
type input "*****"
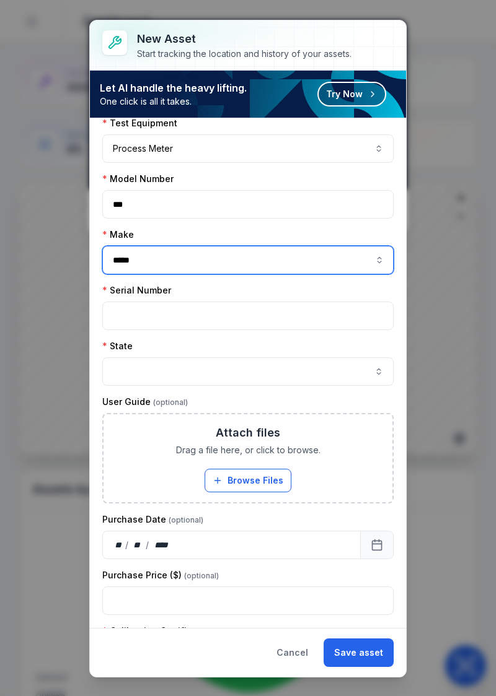
scroll to position [219, 0]
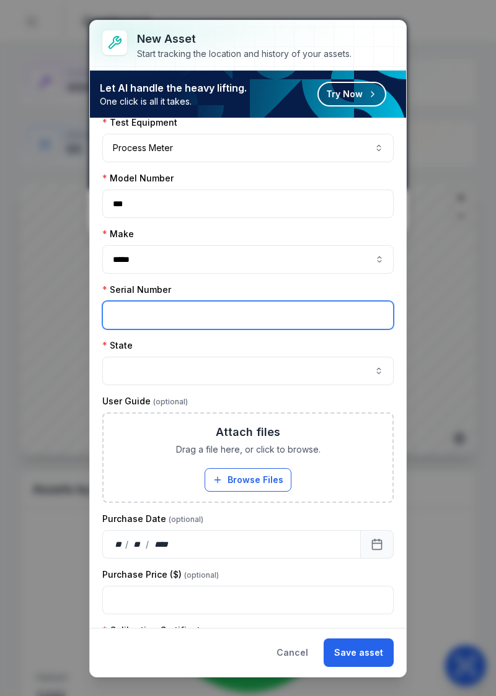
click at [315, 307] on input "text" at bounding box center [247, 315] width 291 height 28
type input "********"
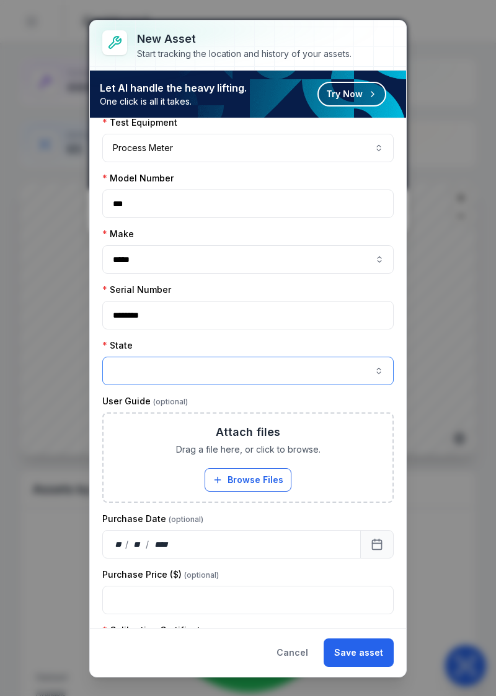
click at [326, 378] on button "button" at bounding box center [247, 371] width 291 height 28
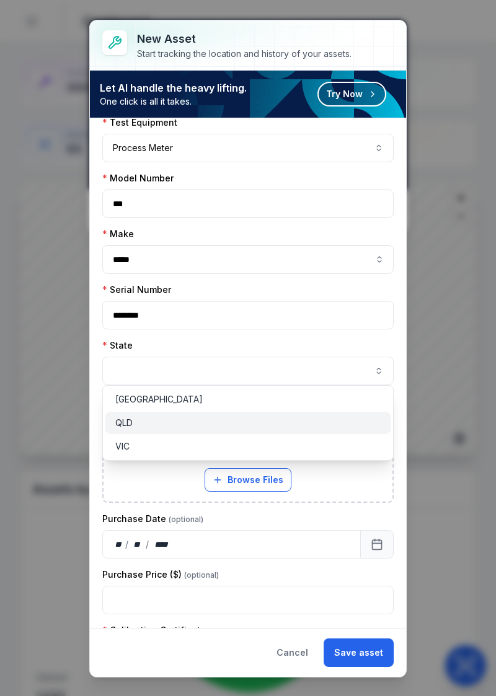
click at [152, 424] on div "QLD" at bounding box center [248, 423] width 266 height 12
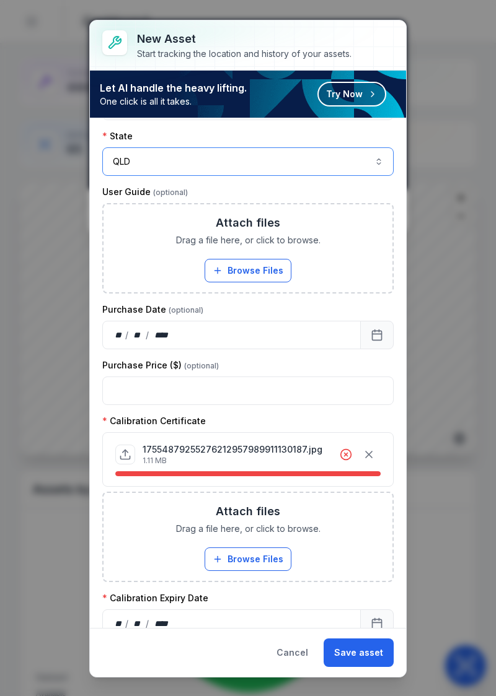
scroll to position [442, 0]
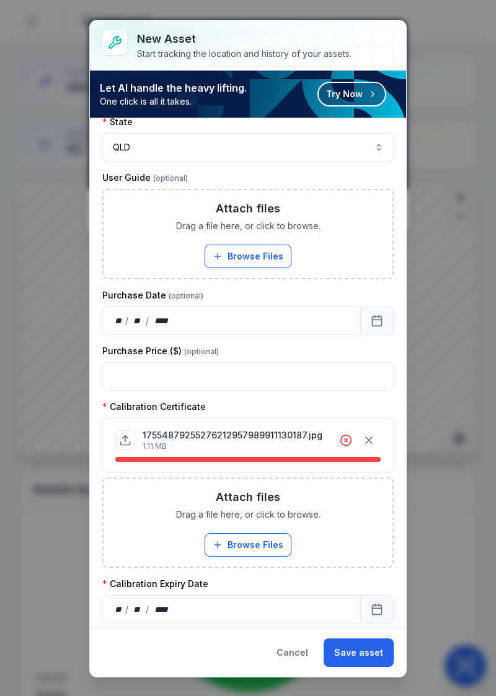
click at [363, 445] on div at bounding box center [359, 441] width 41 height 24
click at [365, 440] on icon "button" at bounding box center [368, 440] width 12 height 12
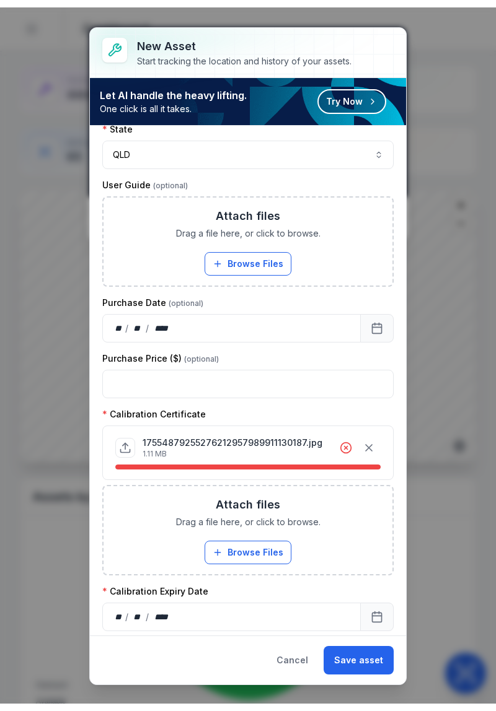
scroll to position [383, 0]
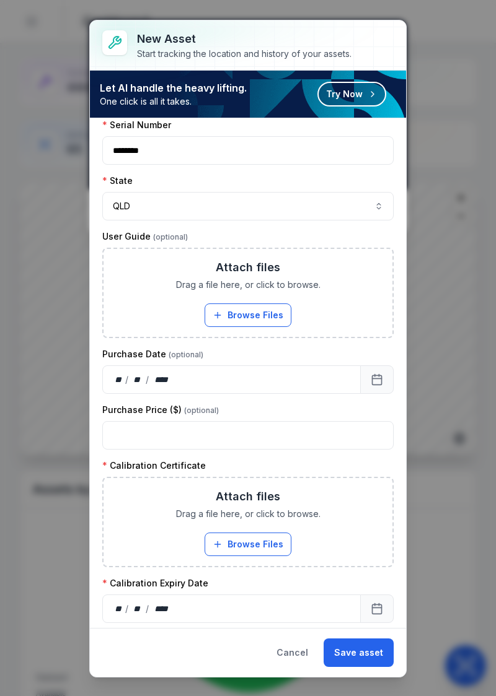
click at [253, 542] on button "Browse Files" at bounding box center [247, 545] width 87 height 24
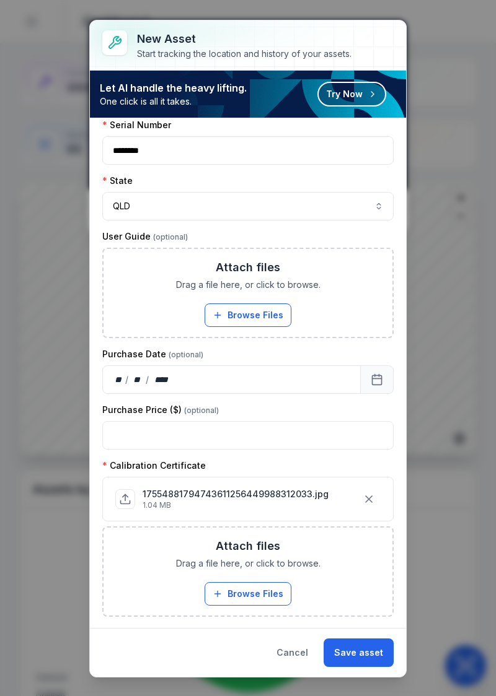
click at [357, 657] on button "Save asset" at bounding box center [358, 653] width 70 height 28
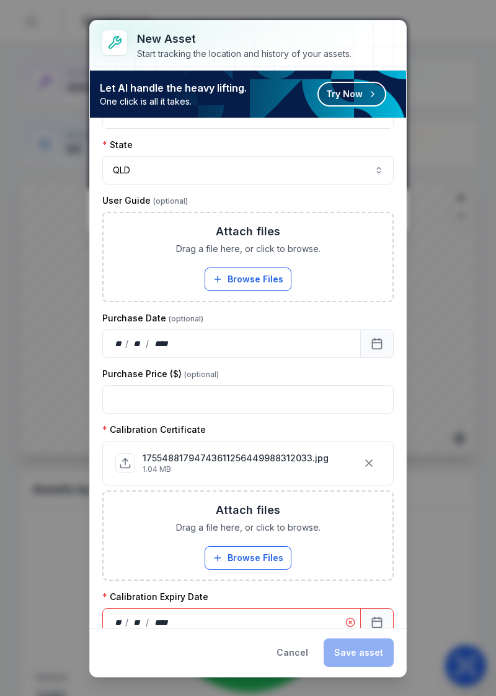
scroll to position [450, 0]
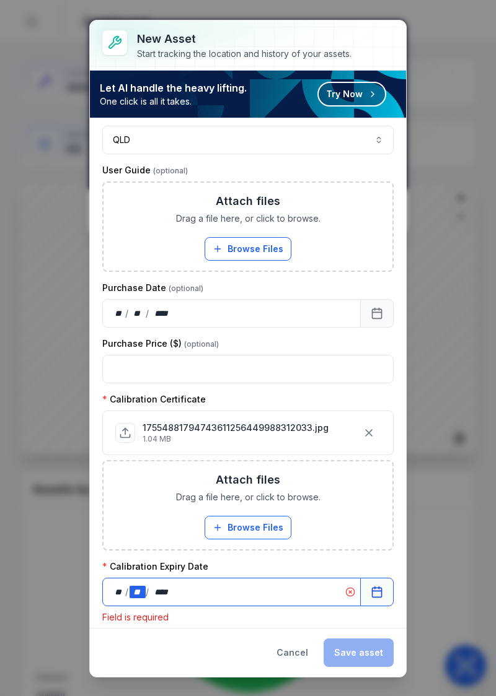
click at [129, 586] on div "**" at bounding box center [137, 592] width 17 height 12
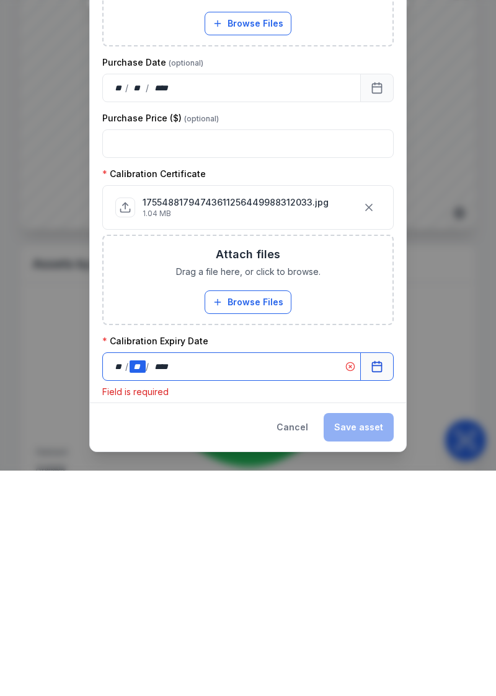
click at [370, 586] on icon "Calendar" at bounding box center [376, 592] width 12 height 12
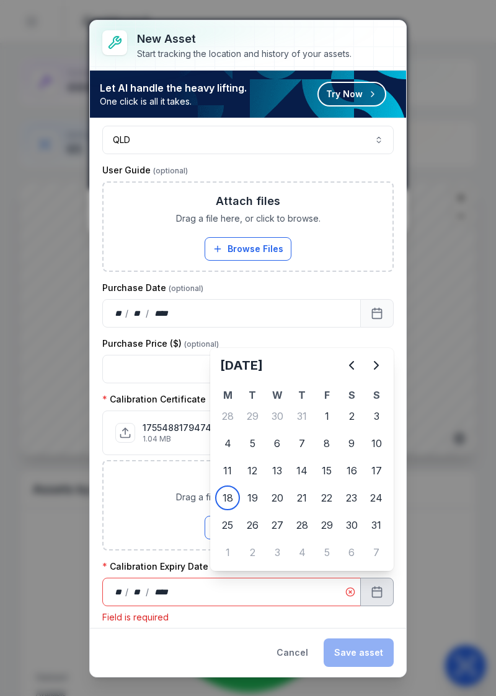
click at [378, 362] on icon "Next" at bounding box center [376, 365] width 15 height 15
click at [377, 363] on icon "Next" at bounding box center [376, 365] width 15 height 15
click at [375, 367] on icon "Next" at bounding box center [376, 365] width 4 height 7
click at [373, 370] on icon "Next" at bounding box center [376, 365] width 15 height 15
click at [373, 374] on button "Next" at bounding box center [376, 365] width 25 height 25
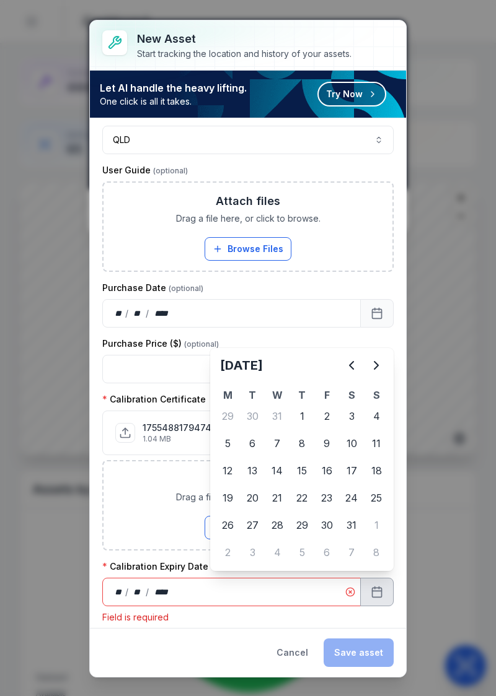
click at [373, 375] on button "Next" at bounding box center [376, 365] width 25 height 25
click at [373, 372] on icon "Next" at bounding box center [376, 365] width 15 height 15
click at [375, 372] on icon "Next" at bounding box center [376, 365] width 15 height 15
click at [373, 372] on icon "Next" at bounding box center [376, 365] width 15 height 15
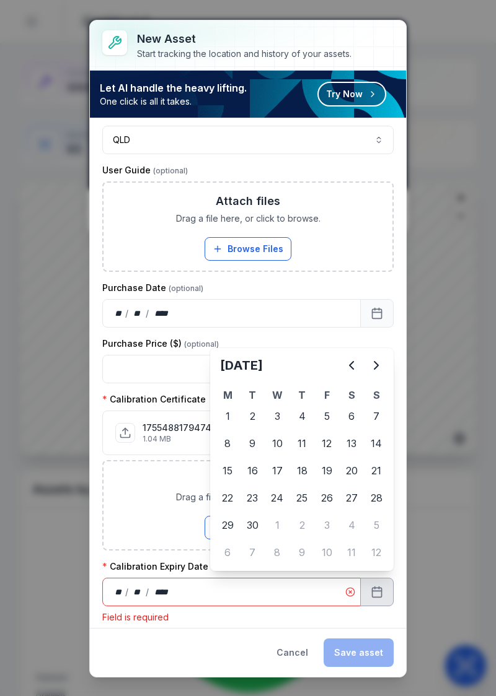
click at [368, 374] on button "Next" at bounding box center [376, 365] width 25 height 25
click at [372, 375] on button "Next" at bounding box center [376, 365] width 25 height 25
click at [330, 468] on div "14" at bounding box center [326, 470] width 25 height 25
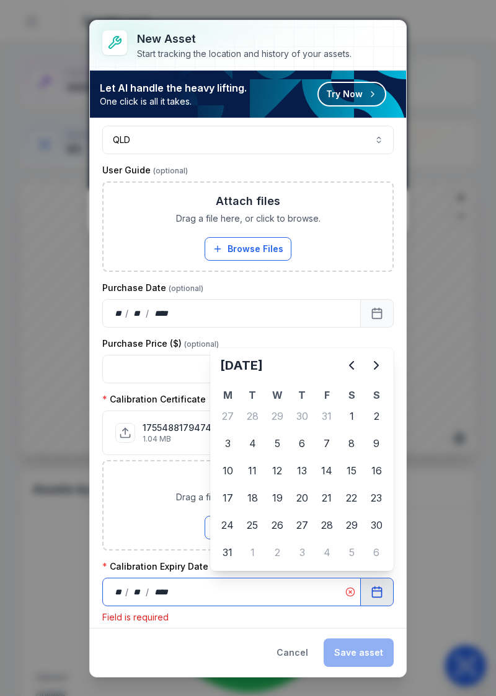
scroll to position [432, 0]
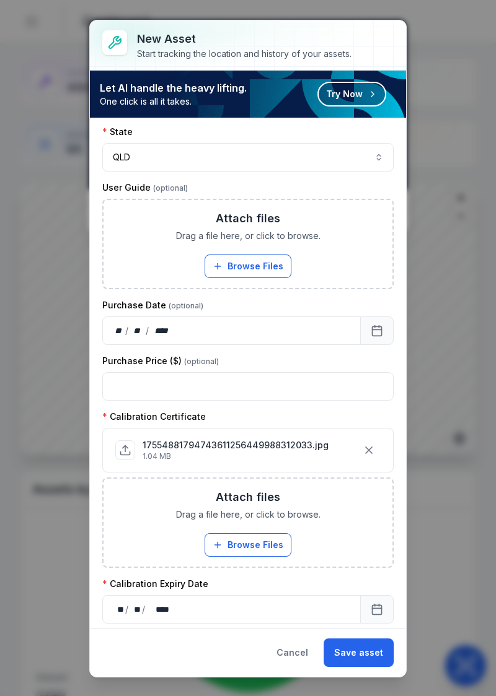
click at [365, 666] on button "Save asset" at bounding box center [358, 653] width 70 height 28
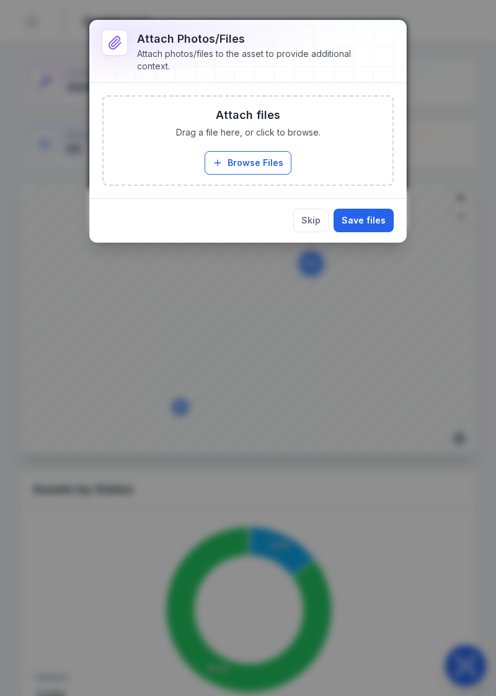
click at [270, 157] on button "Browse Files" at bounding box center [247, 163] width 87 height 24
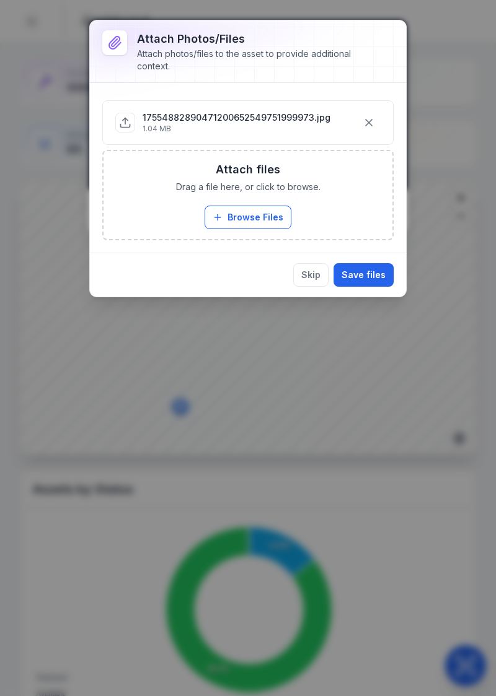
click at [365, 276] on button "Save files" at bounding box center [363, 275] width 60 height 24
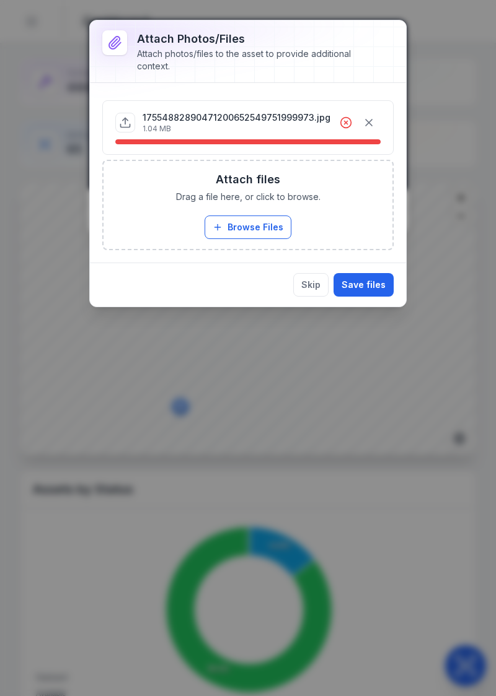
click at [369, 118] on icon "button" at bounding box center [368, 122] width 12 height 12
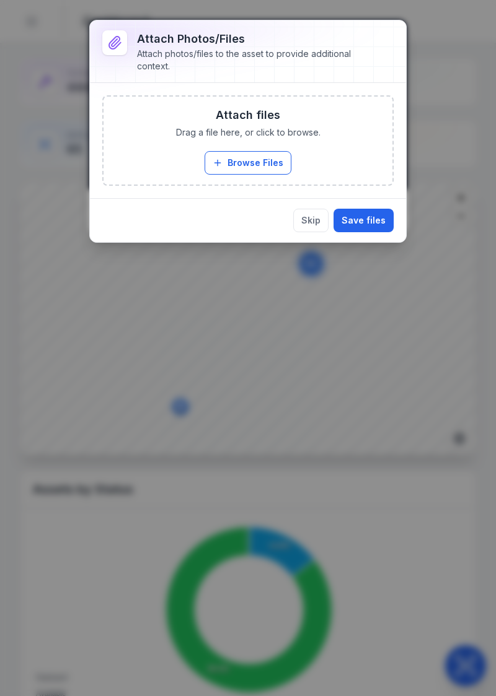
click at [250, 165] on button "Browse Files" at bounding box center [247, 163] width 87 height 24
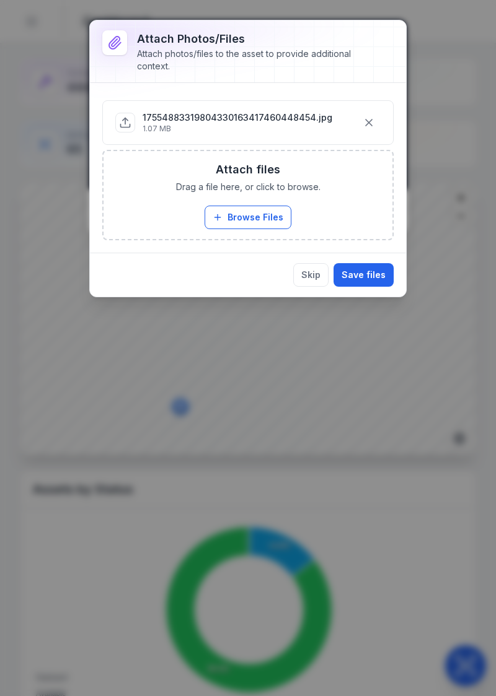
click at [379, 274] on button "Save files" at bounding box center [363, 275] width 60 height 24
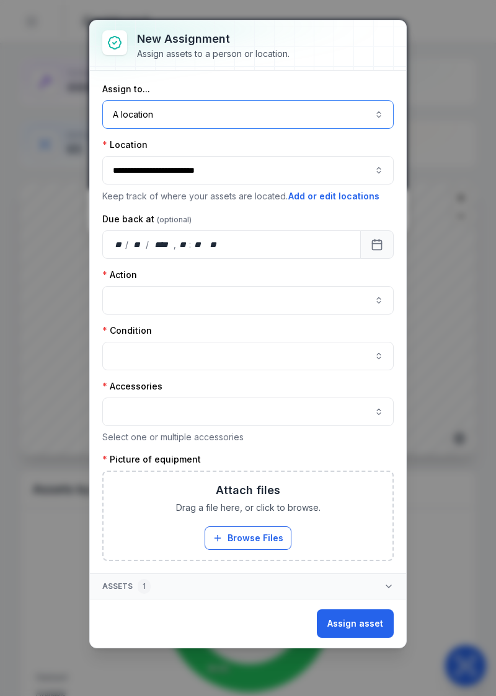
click at [386, 110] on button "A location ********" at bounding box center [247, 114] width 291 height 28
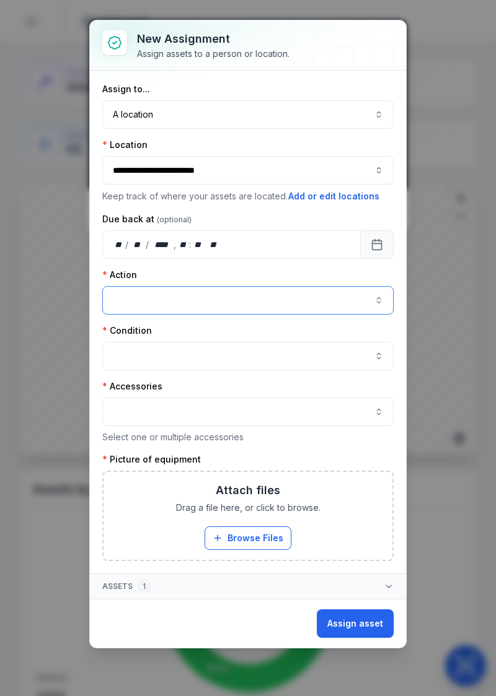
click at [306, 304] on button "button" at bounding box center [247, 300] width 291 height 28
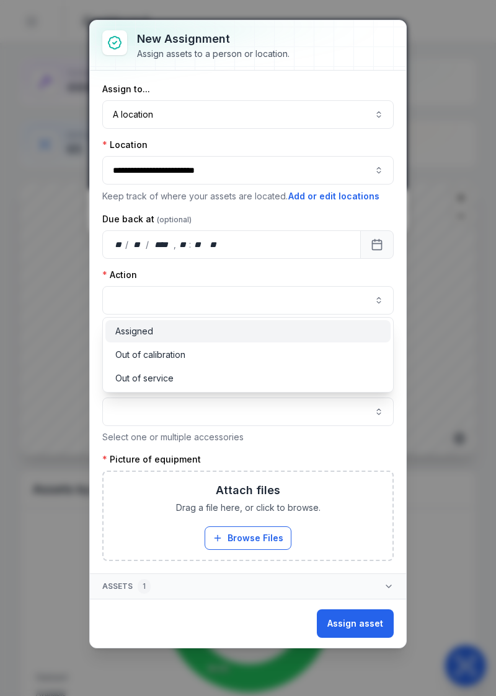
click at [208, 330] on div "Assigned" at bounding box center [248, 331] width 266 height 12
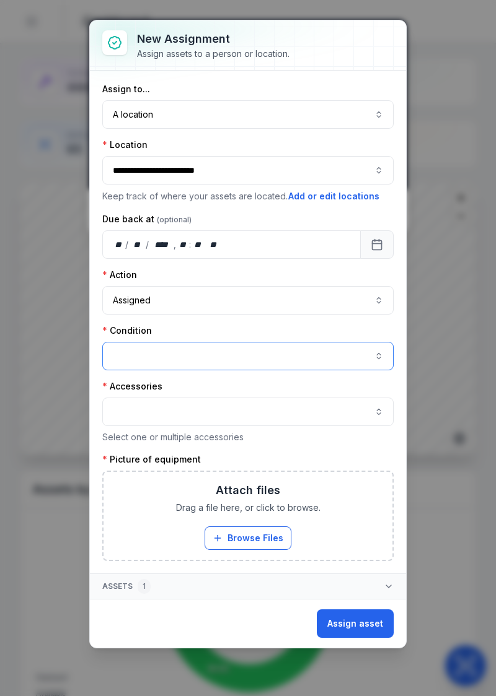
click at [251, 364] on button "button" at bounding box center [247, 356] width 291 height 28
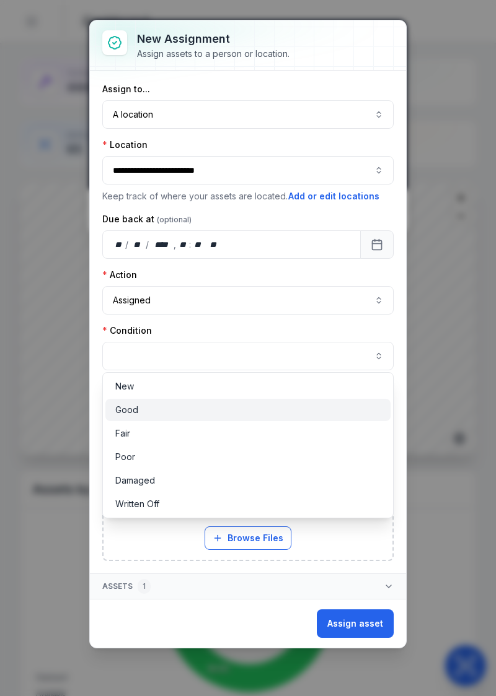
click at [168, 408] on div "Good" at bounding box center [248, 410] width 266 height 12
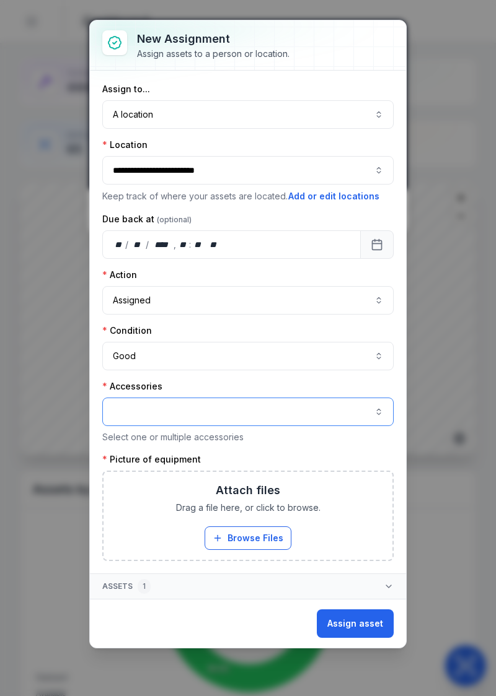
click at [326, 414] on button "button" at bounding box center [247, 412] width 291 height 28
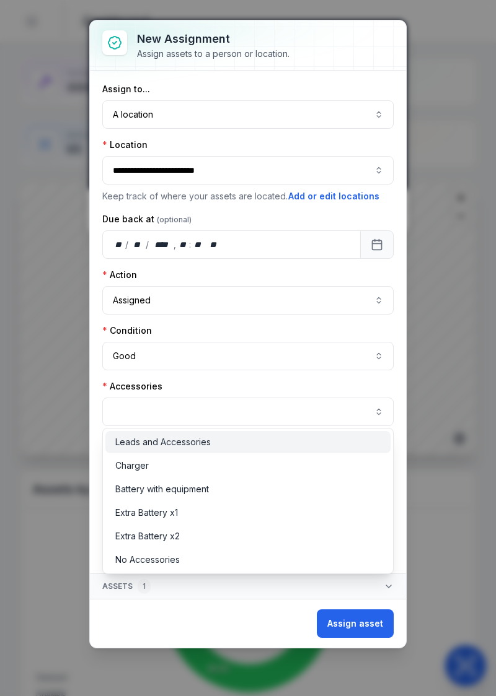
click at [248, 443] on div "Leads and Accessories" at bounding box center [248, 442] width 266 height 12
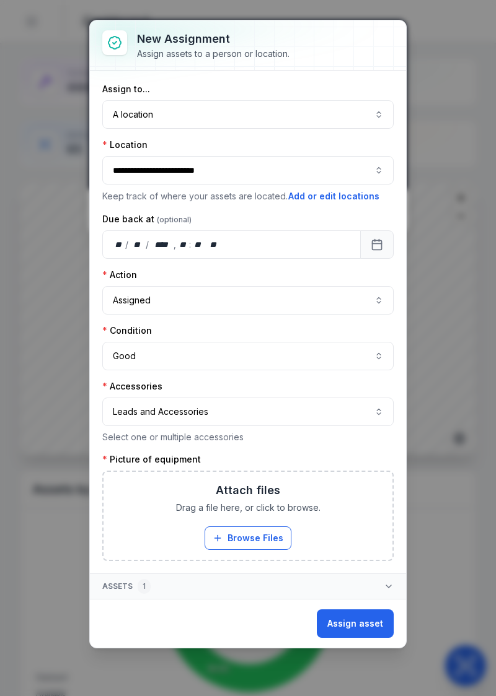
click at [250, 537] on button "Browse Files" at bounding box center [247, 538] width 87 height 24
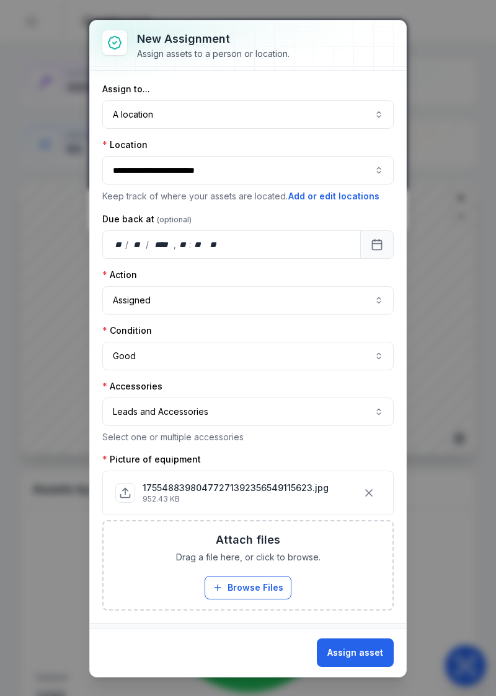
scroll to position [15, 0]
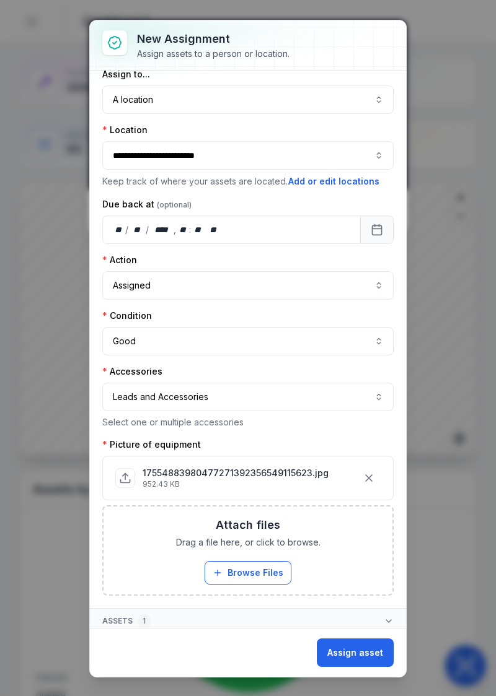
click at [354, 654] on button "Assign asset" at bounding box center [355, 653] width 77 height 28
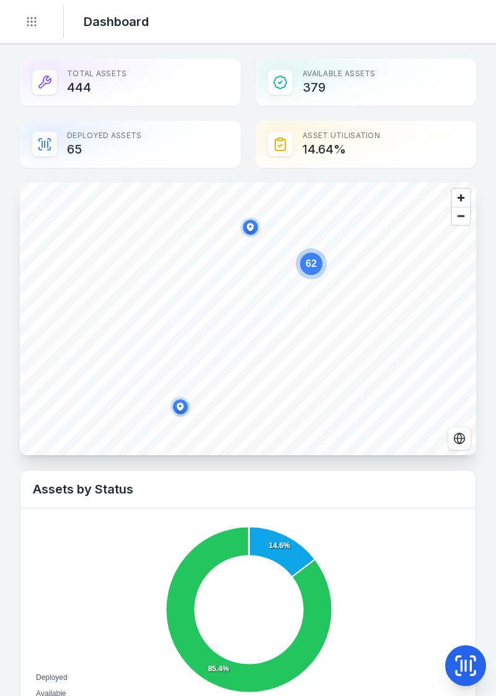
click at [471, 678] on icon at bounding box center [465, 665] width 25 height 25
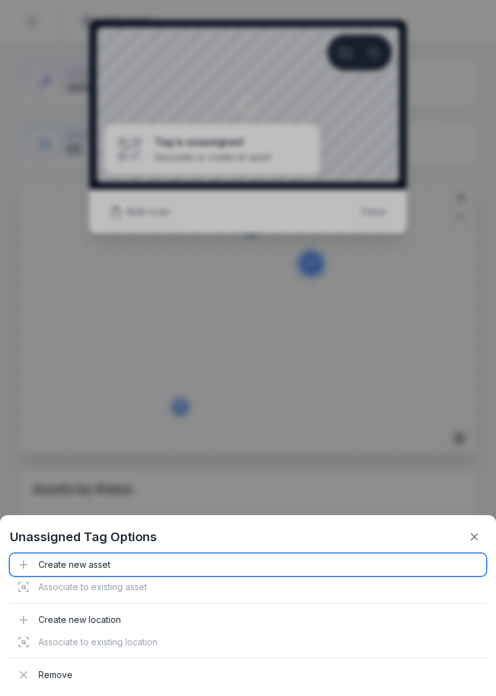
click at [59, 570] on div "Create new asset" at bounding box center [248, 565] width 476 height 22
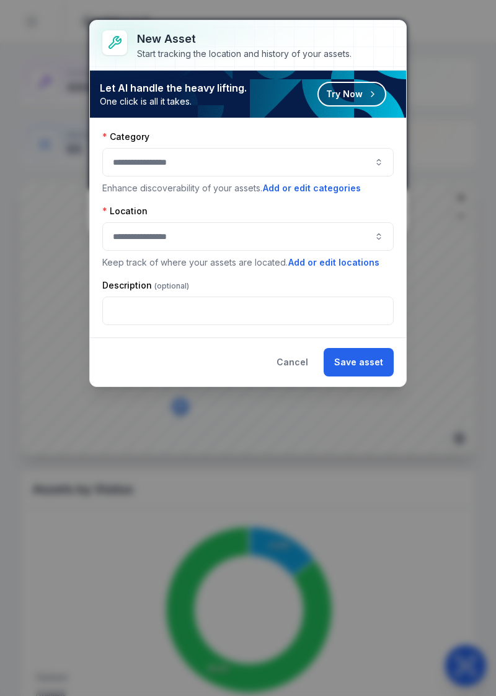
click at [369, 164] on button "button" at bounding box center [247, 162] width 291 height 28
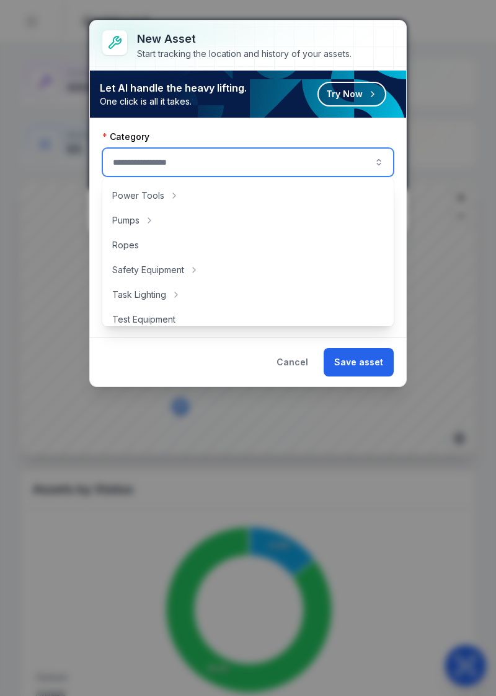
scroll to position [248, 0]
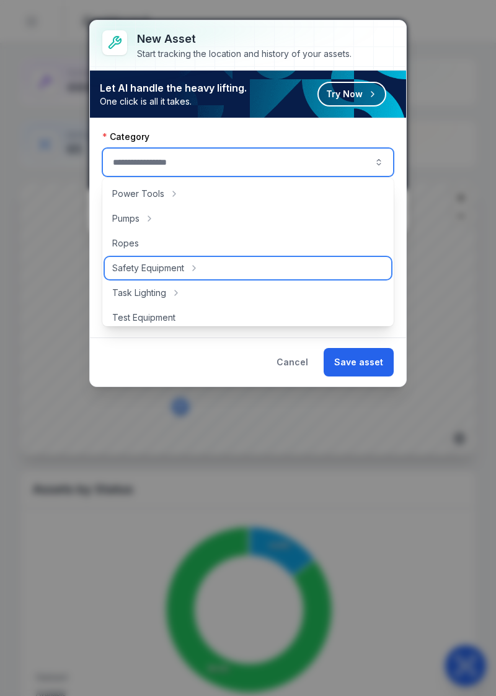
click at [239, 272] on div "Safety Equipment" at bounding box center [248, 268] width 287 height 22
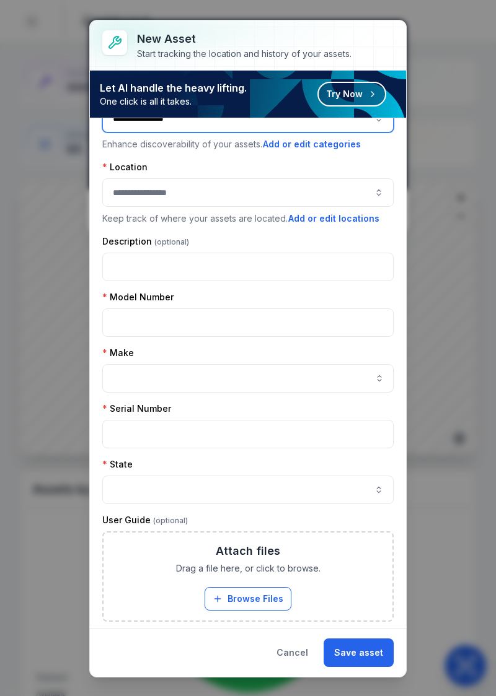
scroll to position [0, 0]
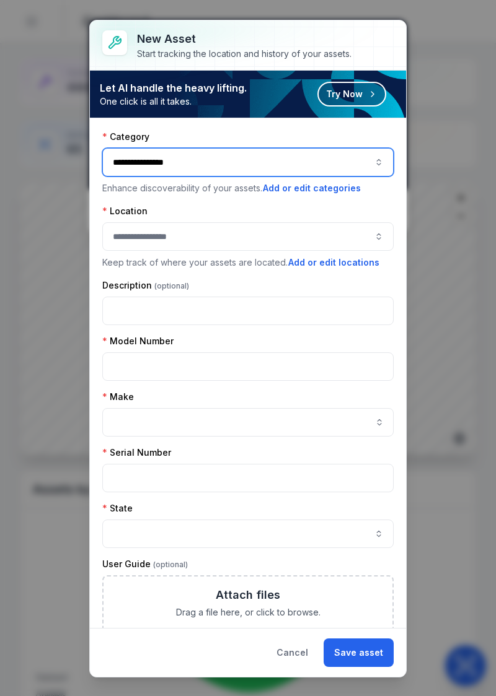
click at [348, 163] on button "**********" at bounding box center [247, 162] width 291 height 28
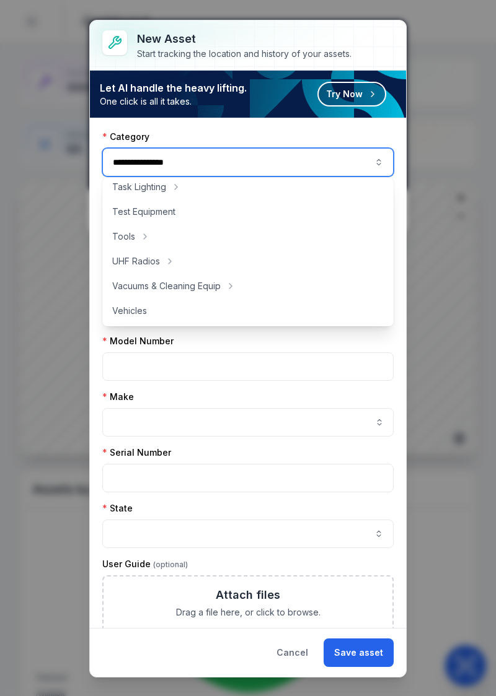
scroll to position [354, 0]
click at [162, 216] on span "Test Equipment" at bounding box center [143, 211] width 63 height 12
type input "**********"
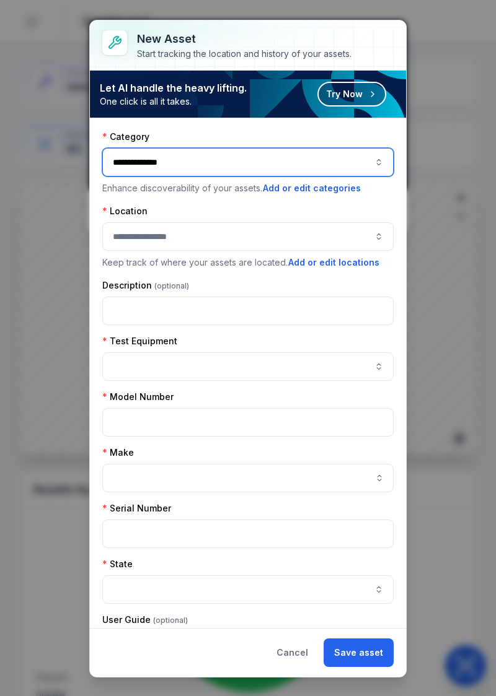
click at [375, 243] on button "button" at bounding box center [247, 236] width 291 height 28
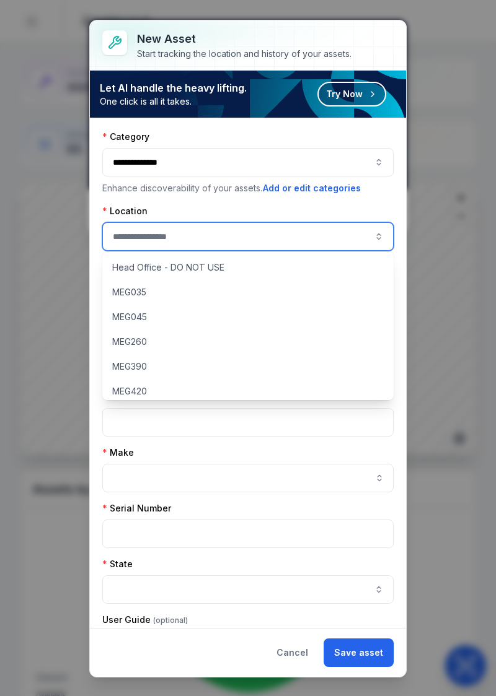
scroll to position [107, 0]
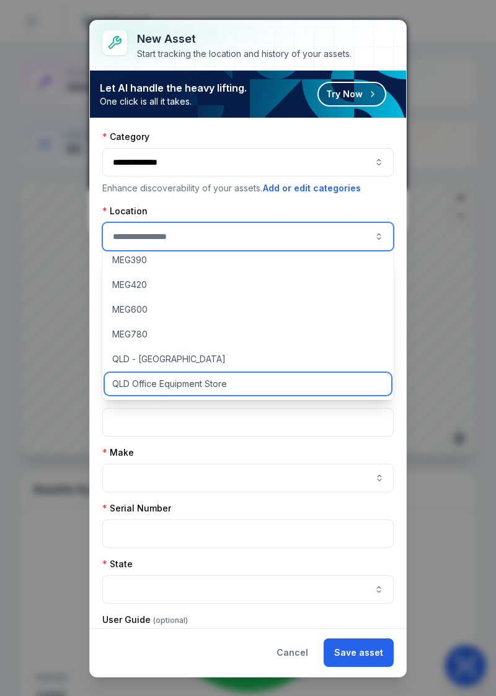
click at [232, 388] on div "QLD Office Equipment Store" at bounding box center [248, 384] width 287 height 22
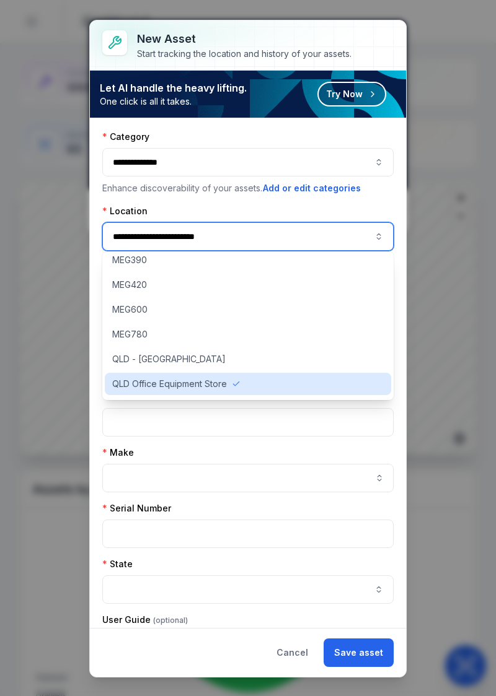
type input "**********"
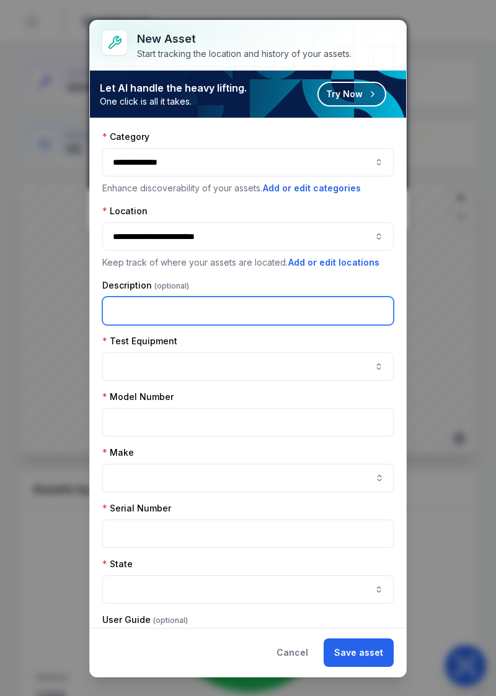
click at [318, 305] on input "text" at bounding box center [247, 311] width 291 height 28
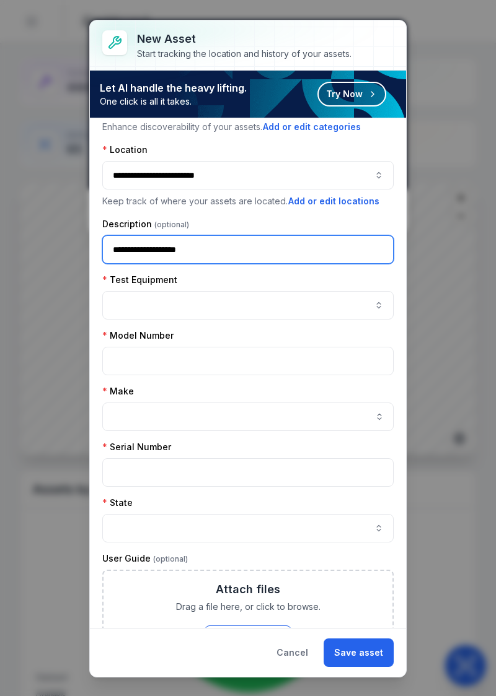
scroll to position [63, 0]
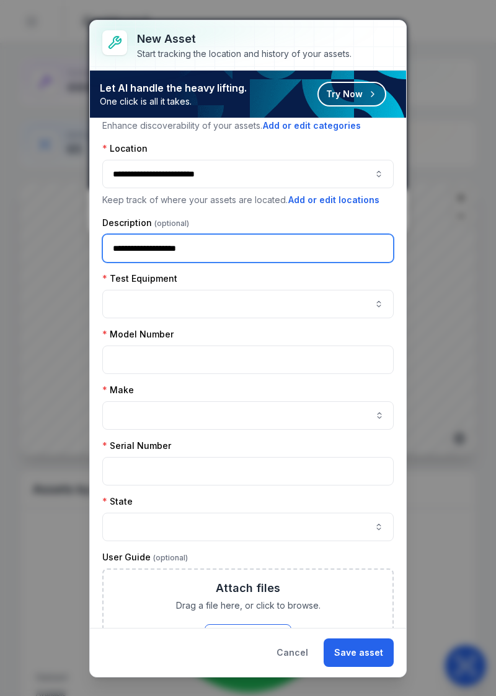
type input "**********"
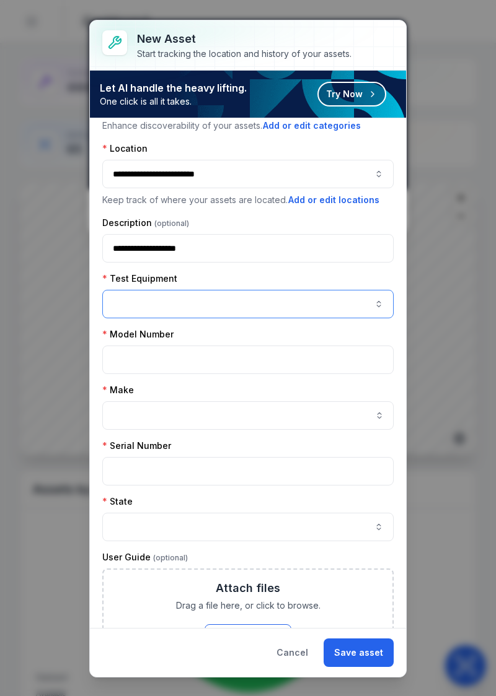
click at [308, 312] on button "button" at bounding box center [247, 304] width 291 height 28
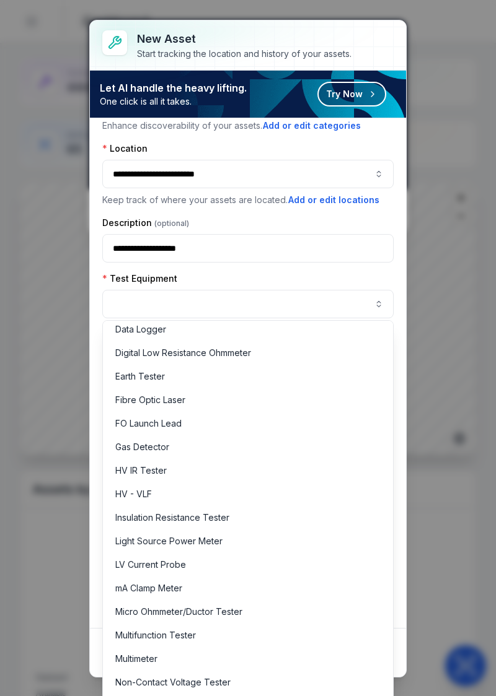
scroll to position [196, 0]
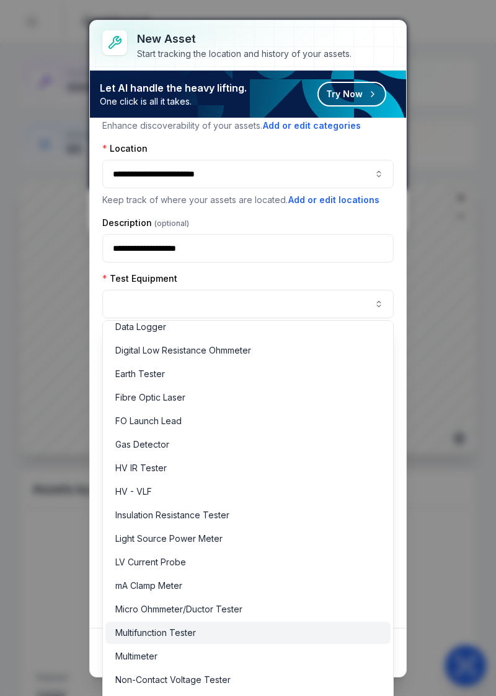
click at [189, 635] on span "Multifunction Tester" at bounding box center [155, 633] width 81 height 12
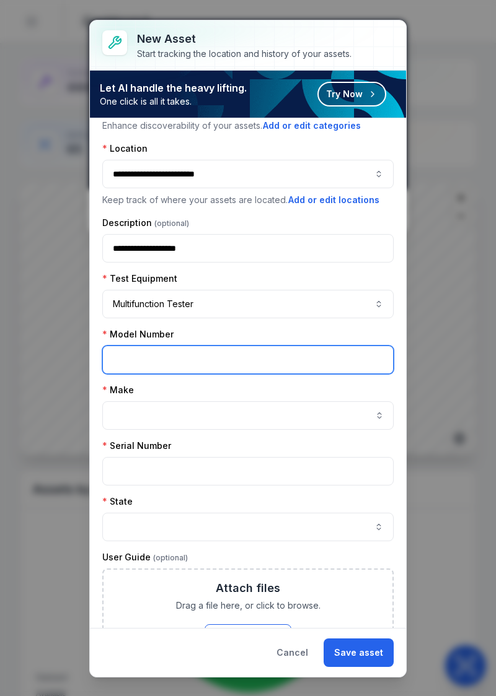
click at [292, 352] on input "text" at bounding box center [247, 360] width 291 height 28
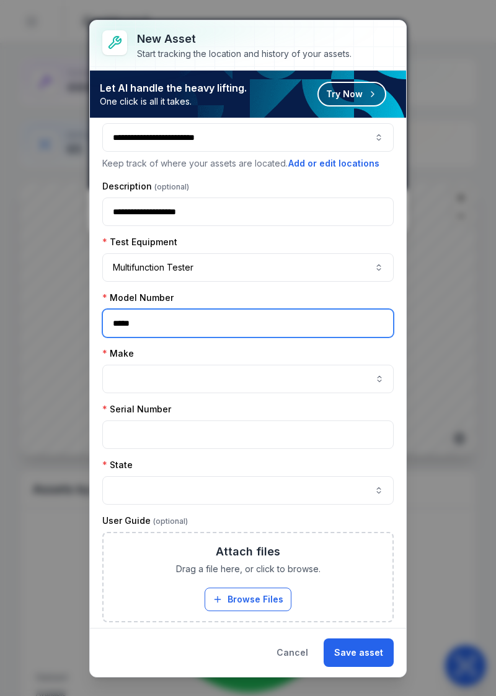
scroll to position [104, 0]
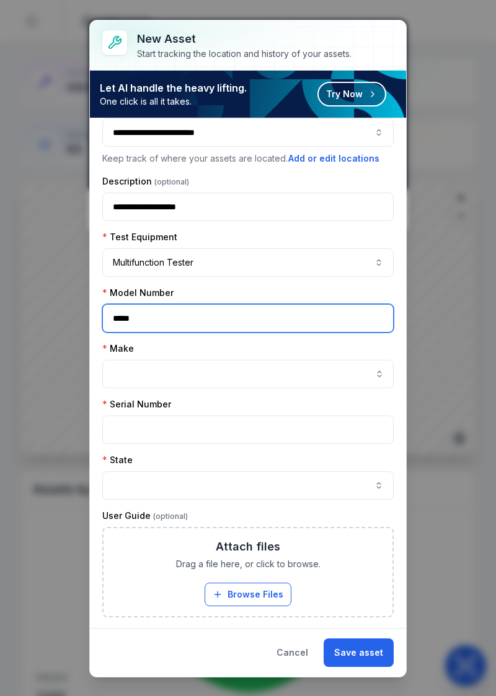
type input "*****"
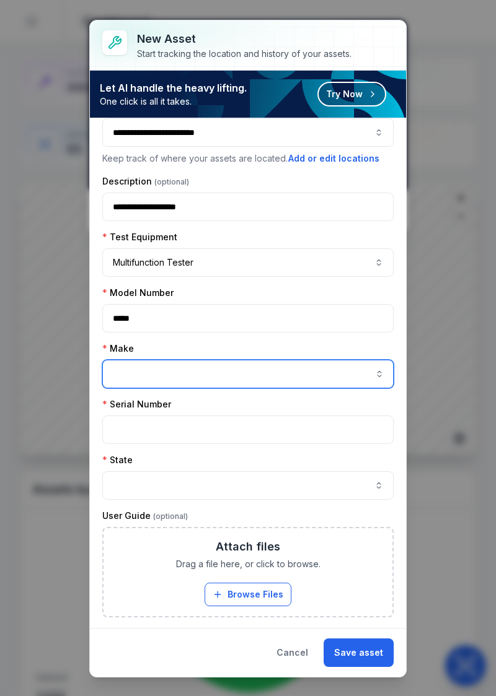
click at [358, 370] on input "asset-add:cf[f35bc7b8-2d86-488d-a84b-d540ca5a1ecb]-label" at bounding box center [247, 374] width 291 height 28
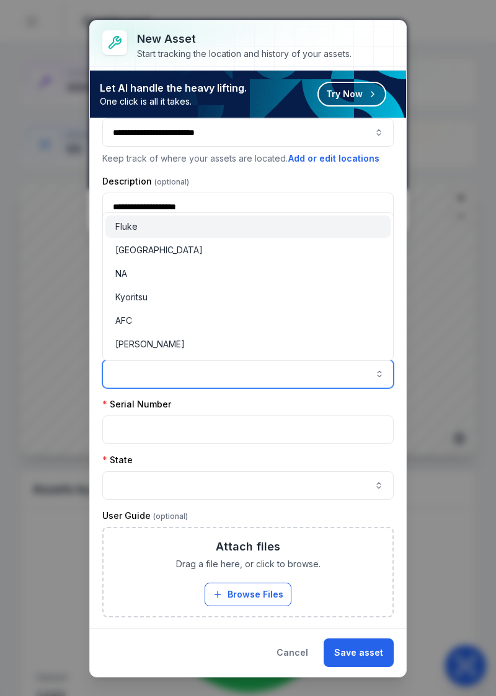
click at [264, 221] on div "Fluke" at bounding box center [248, 227] width 266 height 12
type input "*****"
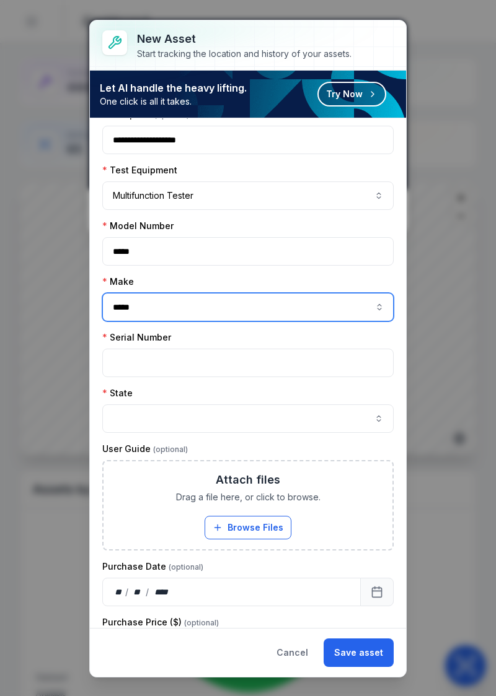
scroll to position [174, 0]
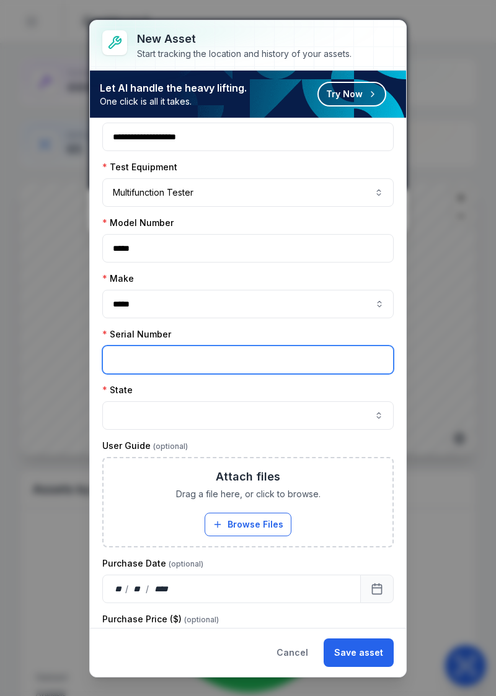
click at [254, 354] on input "text" at bounding box center [247, 360] width 291 height 28
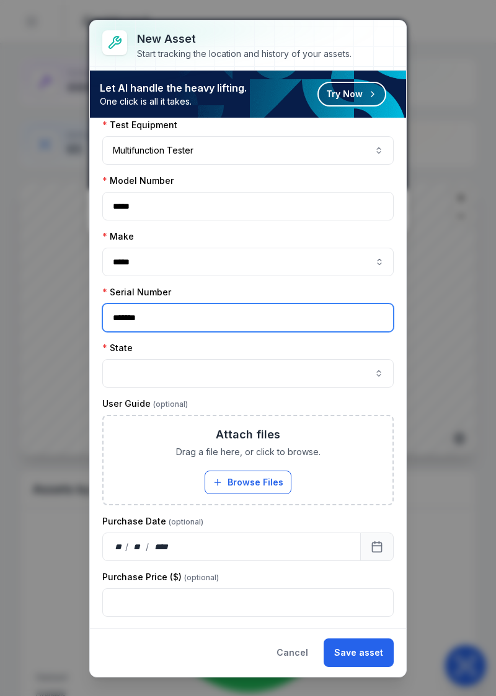
scroll to position [217, 0]
type input "*******"
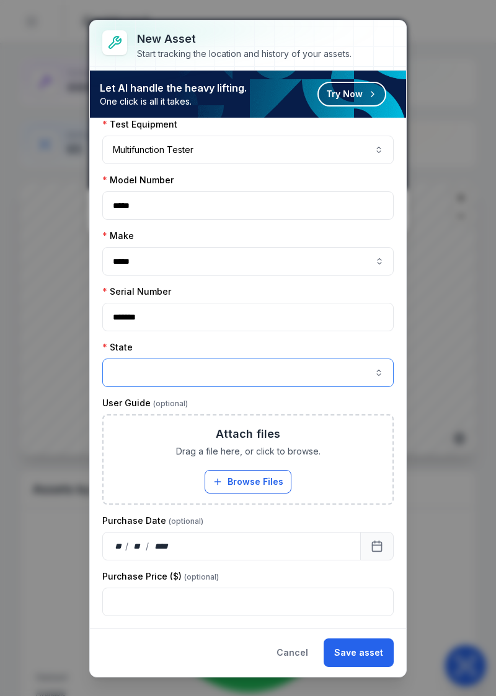
click at [342, 367] on button "button" at bounding box center [247, 373] width 291 height 28
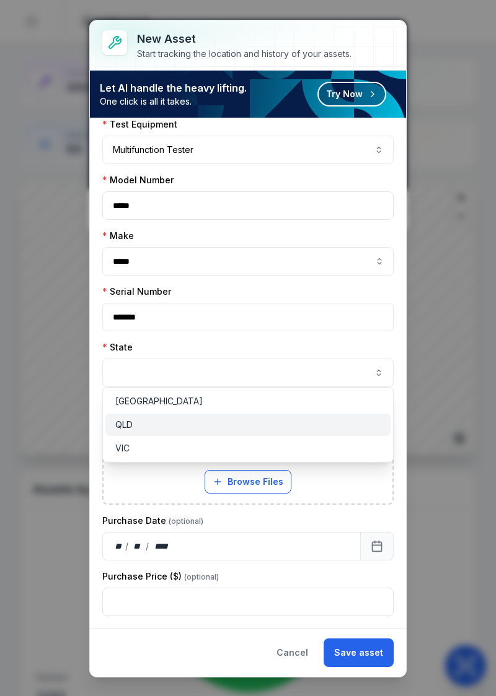
click at [128, 425] on span "QLD" at bounding box center [123, 425] width 17 height 12
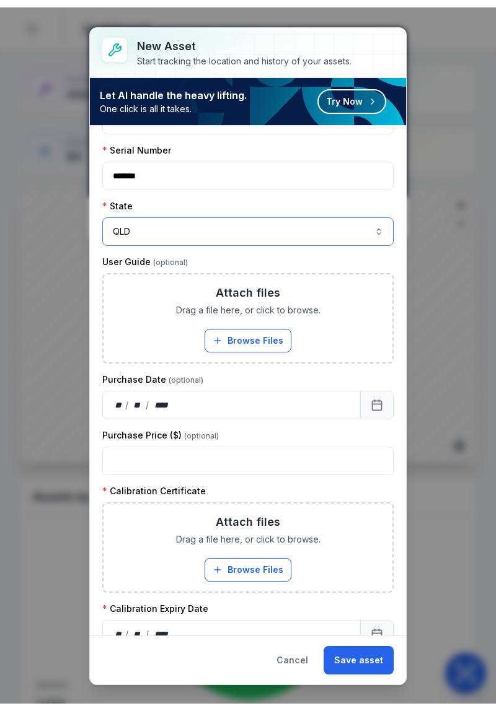
scroll to position [383, 0]
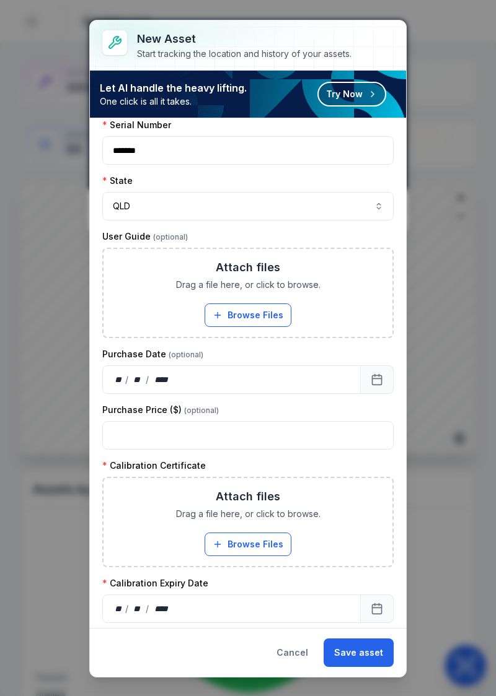
click at [264, 539] on button "Browse Files" at bounding box center [247, 545] width 87 height 24
click at [261, 539] on button "Browse Files" at bounding box center [247, 545] width 87 height 24
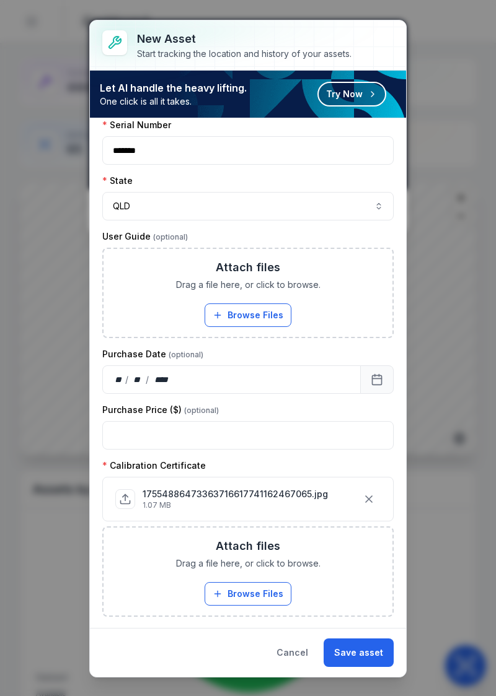
scroll to position [432, 0]
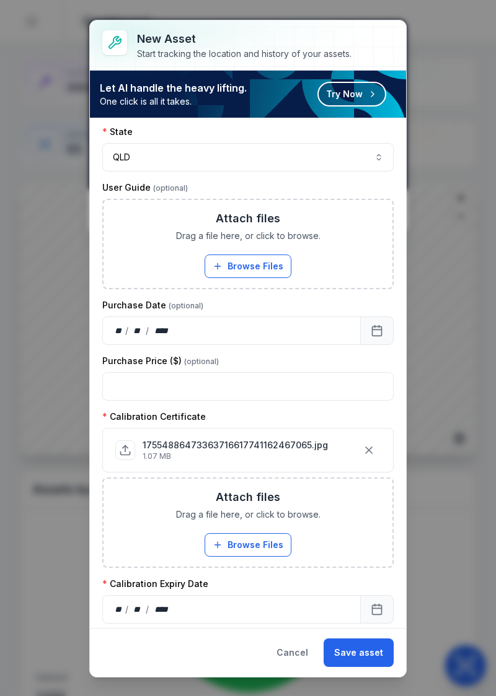
click at [129, 614] on div "** / ** / ****" at bounding box center [231, 609] width 258 height 28
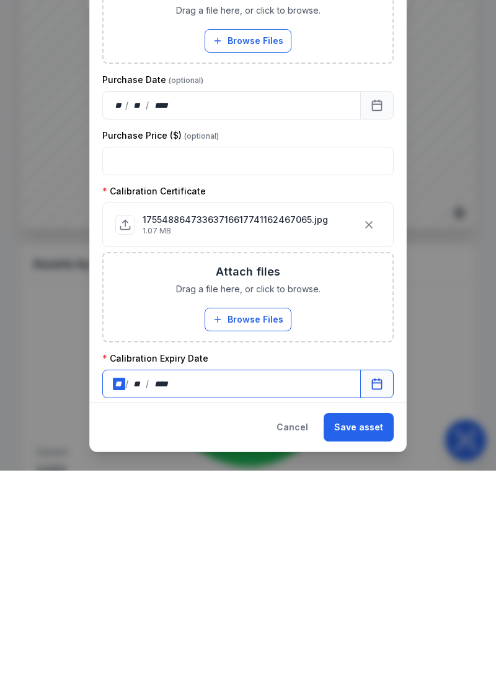
click at [365, 603] on button "Calendar" at bounding box center [376, 609] width 33 height 28
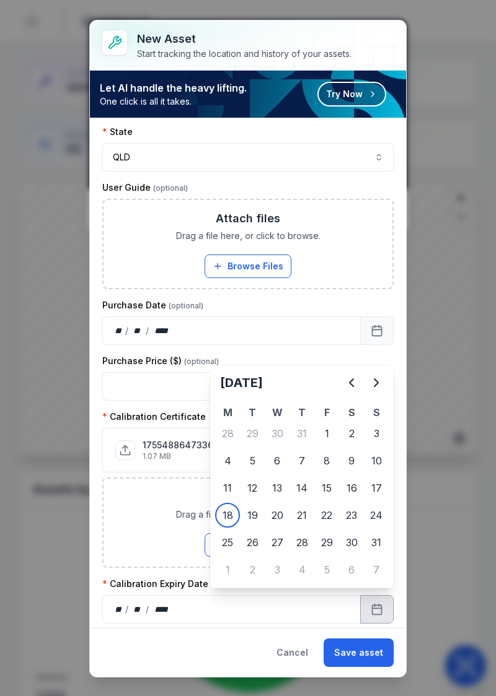
click at [369, 388] on icon "Next" at bounding box center [376, 382] width 15 height 15
click at [368, 390] on button "Next" at bounding box center [376, 382] width 25 height 25
click at [371, 387] on icon "Next" at bounding box center [376, 382] width 15 height 15
click at [368, 388] on button "Next" at bounding box center [376, 382] width 25 height 25
click at [364, 393] on div "[DATE]" at bounding box center [301, 387] width 173 height 35
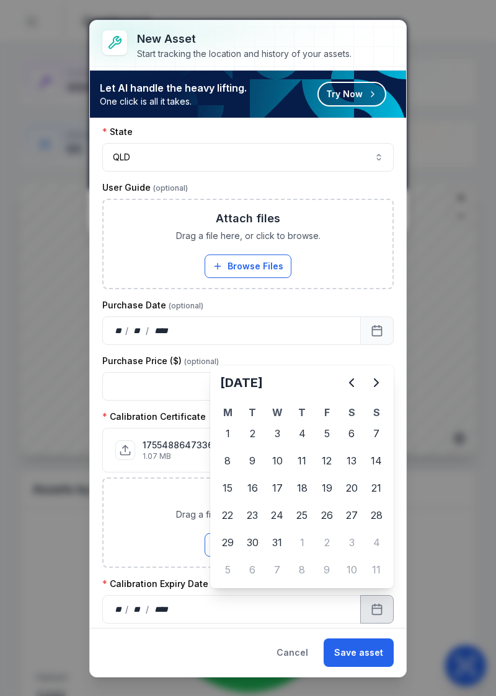
click at [367, 391] on button "Next" at bounding box center [376, 382] width 25 height 25
click at [370, 387] on icon "Next" at bounding box center [376, 382] width 15 height 15
click at [370, 386] on icon "Next" at bounding box center [376, 382] width 15 height 15
click at [373, 385] on icon "Next" at bounding box center [376, 382] width 15 height 15
click at [371, 386] on icon "Next" at bounding box center [376, 382] width 15 height 15
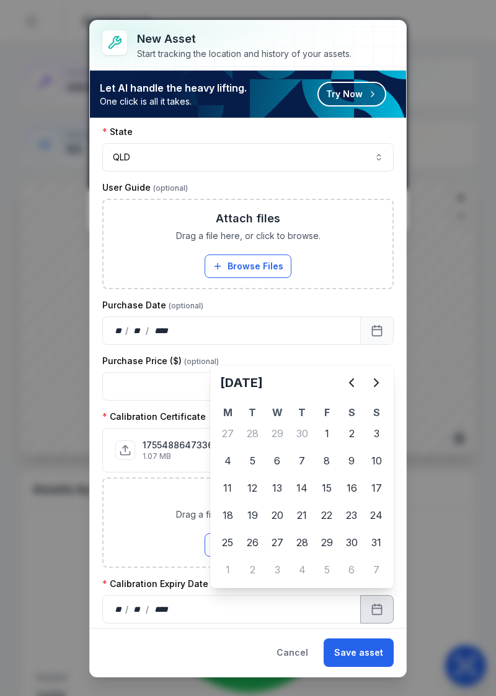
click at [372, 386] on icon "Next" at bounding box center [376, 382] width 15 height 15
click at [373, 386] on icon "Next" at bounding box center [376, 382] width 15 height 15
click at [330, 489] on div "14" at bounding box center [326, 488] width 25 height 25
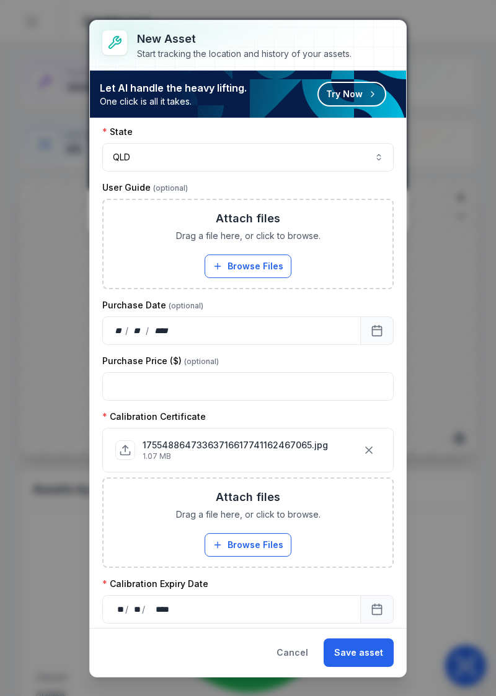
click at [360, 650] on button "Save asset" at bounding box center [358, 653] width 70 height 28
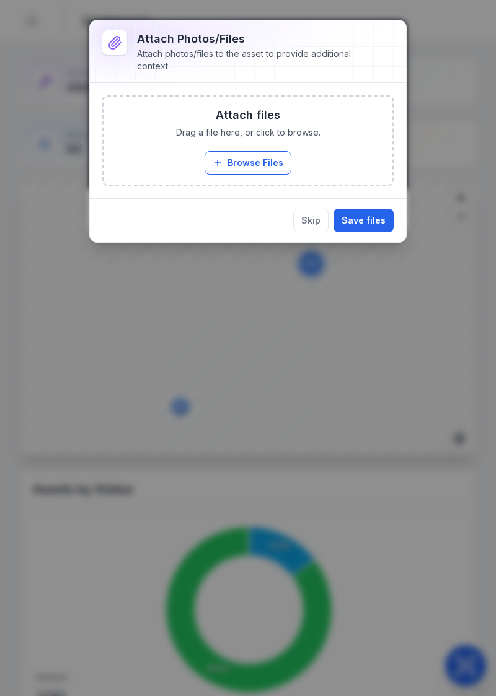
click at [237, 164] on button "Browse Files" at bounding box center [247, 163] width 87 height 24
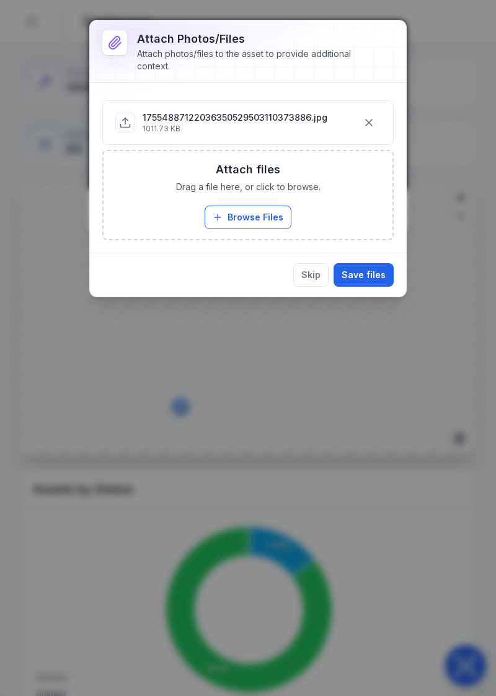
click at [367, 273] on button "Save files" at bounding box center [363, 275] width 60 height 24
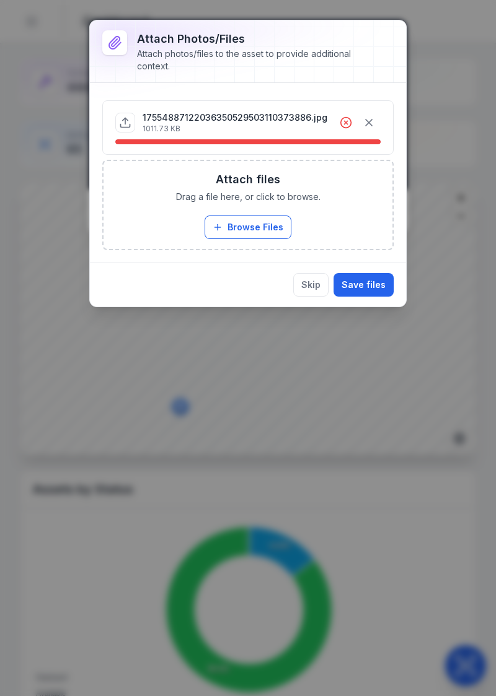
click at [372, 123] on icon "button" at bounding box center [368, 122] width 12 height 12
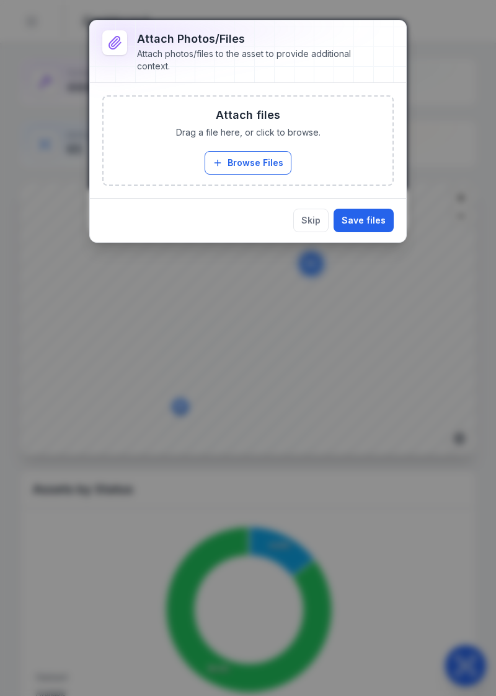
click at [271, 157] on button "Browse Files" at bounding box center [247, 163] width 87 height 24
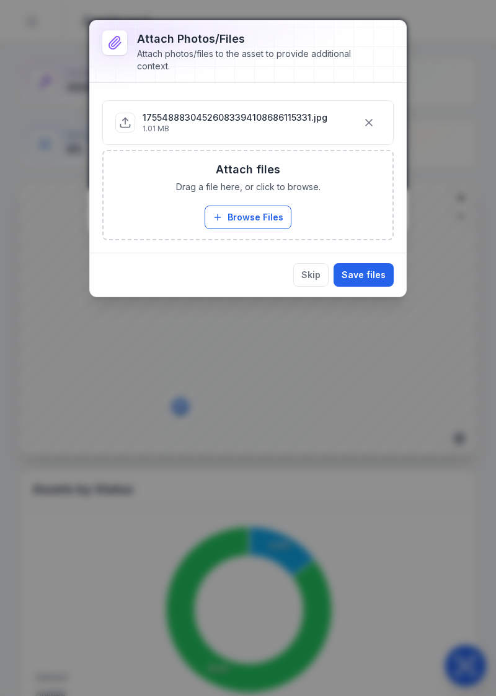
click at [361, 292] on div "Skip Save files" at bounding box center [248, 275] width 316 height 44
click at [362, 270] on button "Save files" at bounding box center [363, 275] width 60 height 24
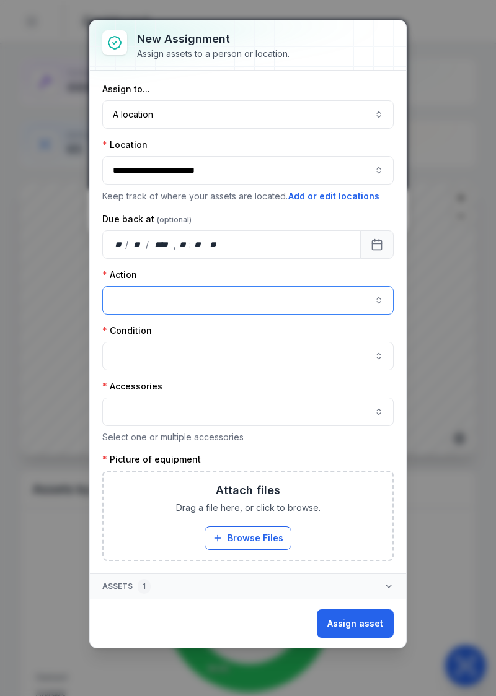
click at [377, 302] on button "button" at bounding box center [247, 300] width 291 height 28
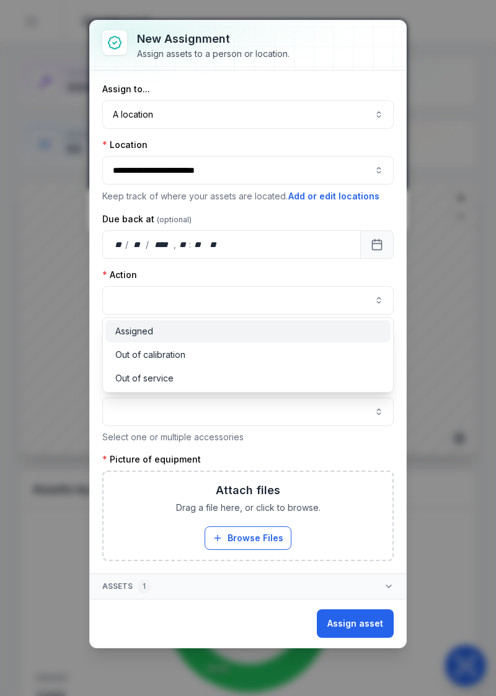
click at [234, 326] on div "Assigned" at bounding box center [248, 331] width 266 height 12
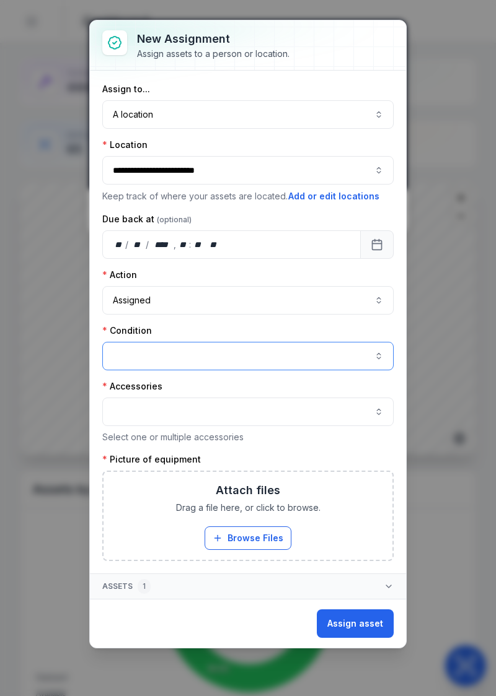
click at [296, 359] on button "button" at bounding box center [247, 356] width 291 height 28
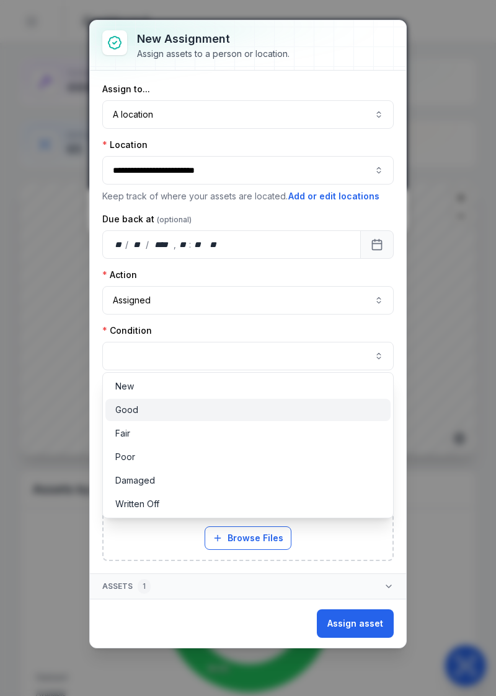
click at [128, 411] on span "Good" at bounding box center [126, 410] width 23 height 12
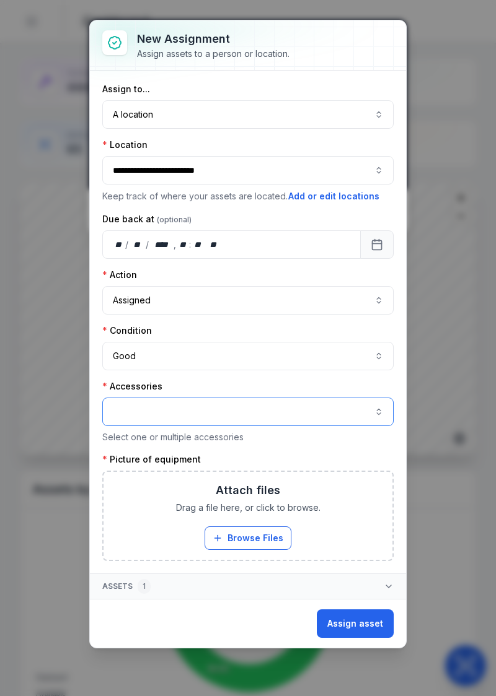
click at [365, 411] on button "button" at bounding box center [247, 412] width 291 height 28
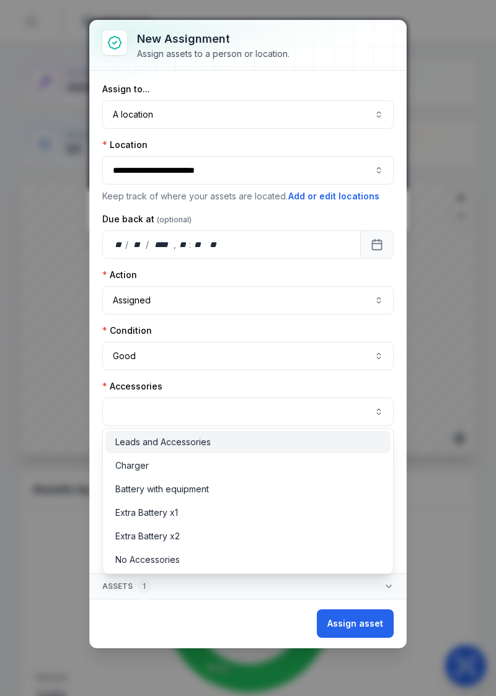
click at [263, 438] on div "Leads and Accessories" at bounding box center [248, 442] width 266 height 12
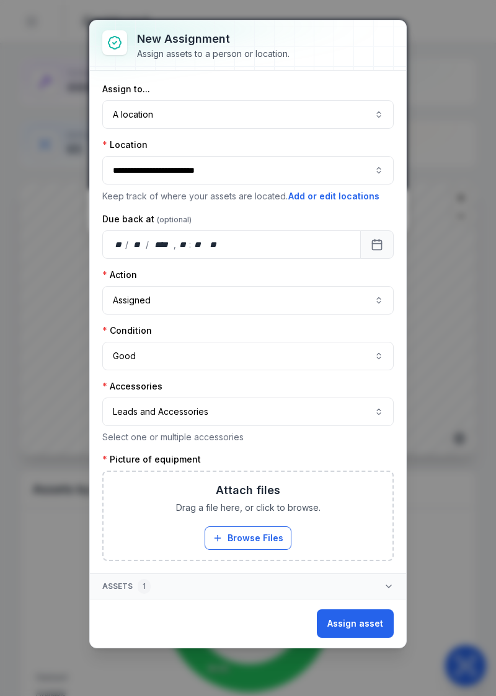
click at [253, 538] on button "Browse Files" at bounding box center [247, 538] width 87 height 24
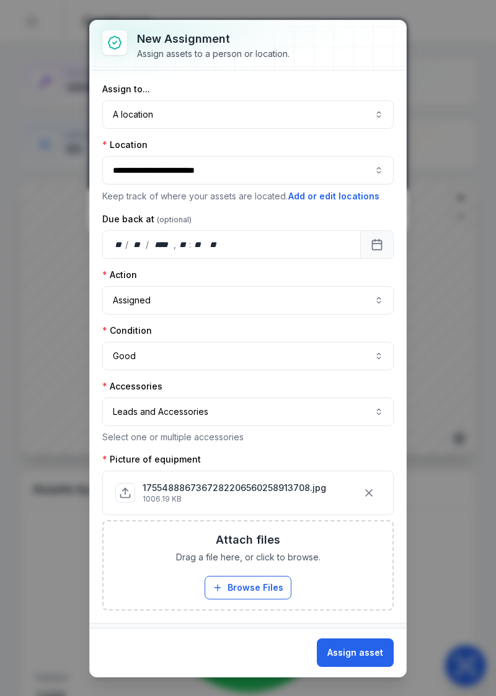
click at [359, 649] on button "Assign asset" at bounding box center [355, 653] width 77 height 28
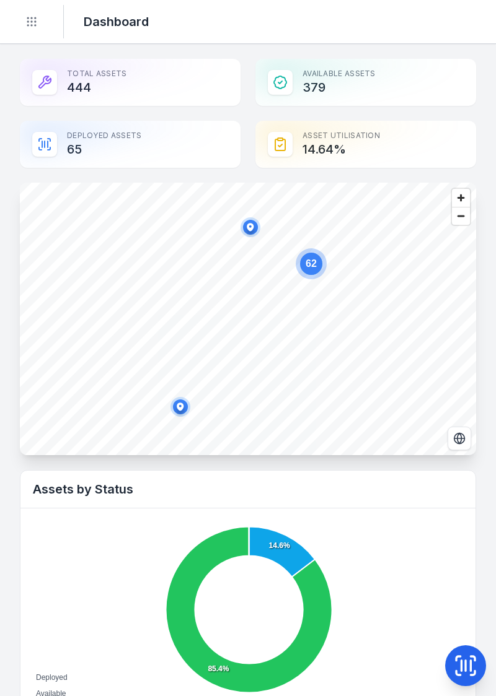
click at [35, 21] on circle "Toggle navigation" at bounding box center [35, 21] width 1 height 1
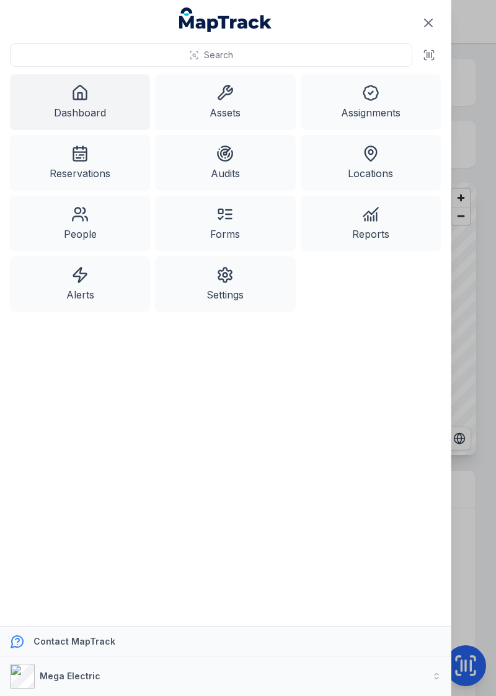
click at [230, 110] on link "Assets" at bounding box center [225, 102] width 140 height 56
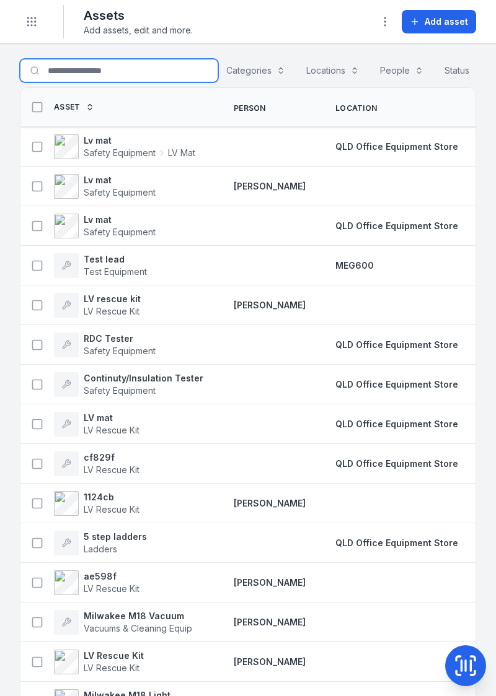
click at [113, 73] on input "Search for assets" at bounding box center [119, 71] width 198 height 24
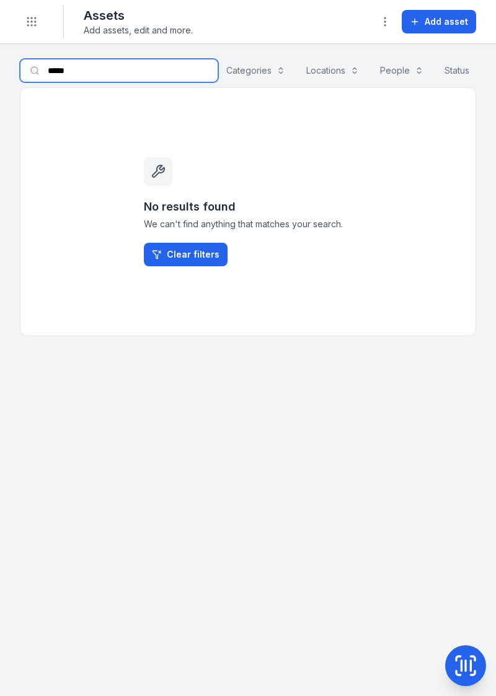
type input "*****"
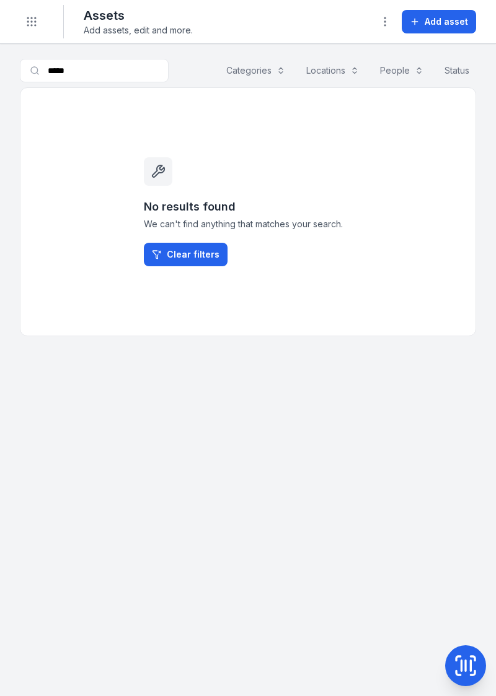
click at [427, 12] on button "Add asset" at bounding box center [438, 22] width 74 height 24
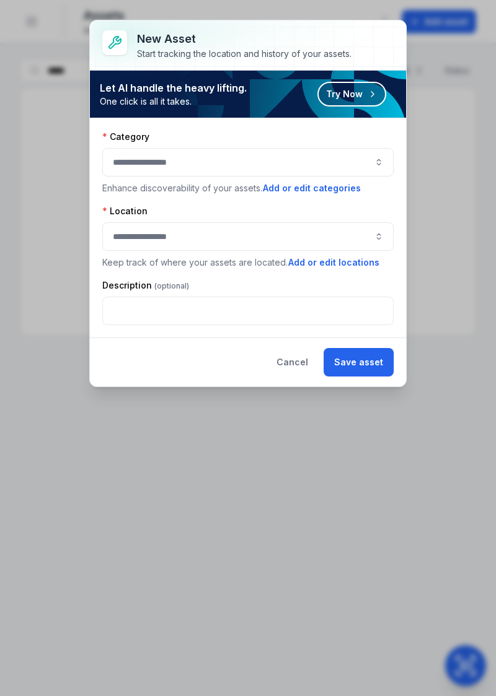
click at [353, 161] on button "button" at bounding box center [247, 162] width 291 height 28
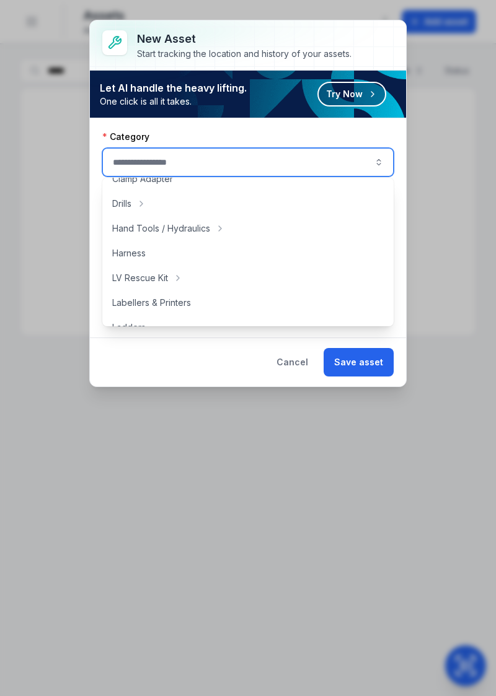
scroll to position [41, 0]
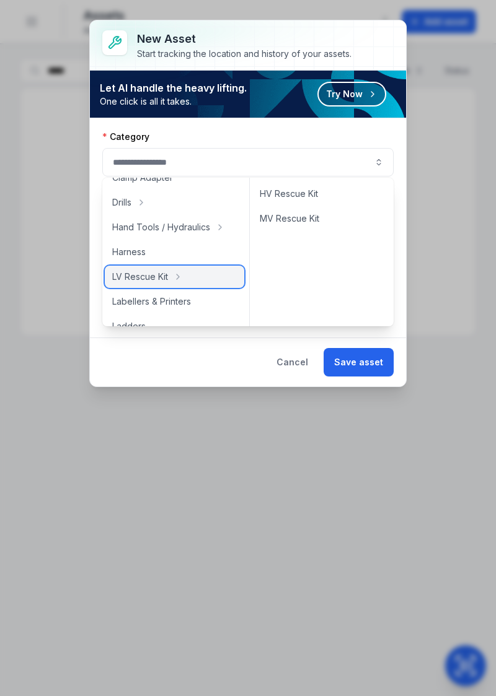
click at [157, 282] on span "LV Rescue Kit" at bounding box center [140, 277] width 56 height 12
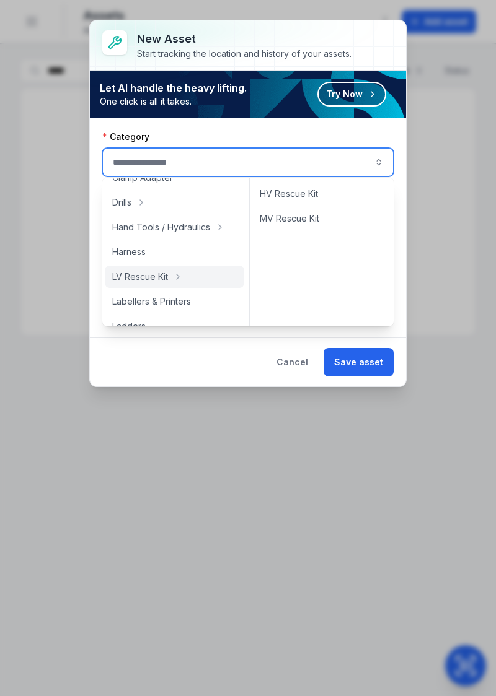
type input "**********"
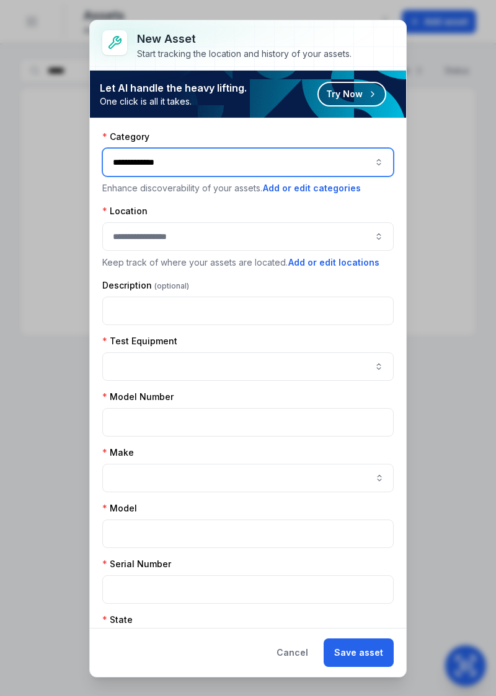
click at [310, 246] on button "button" at bounding box center [247, 236] width 291 height 28
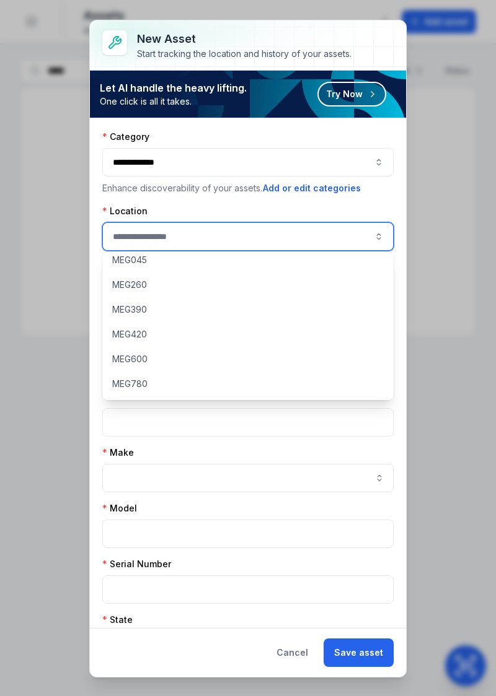
scroll to position [107, 0]
click at [216, 399] on div "Head Office - DO NOT USE MEG035 MEG045 MEG260 MEG390 MEG420 MEG600 MEG780 QLD -…" at bounding box center [248, 325] width 292 height 149
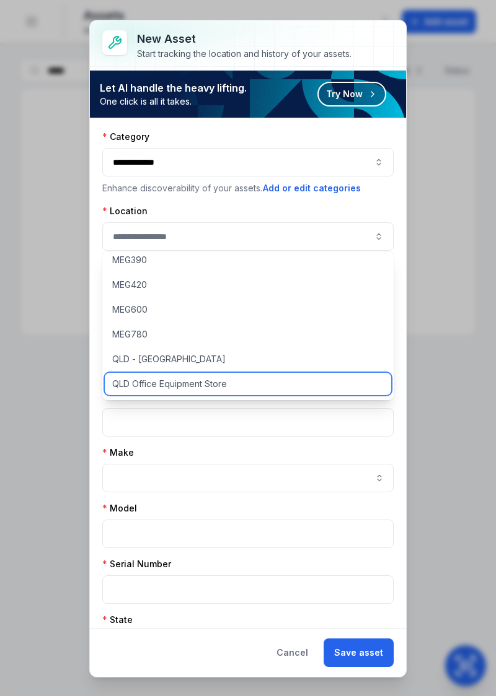
click at [194, 383] on span "QLD Office Equipment Store" at bounding box center [169, 384] width 115 height 12
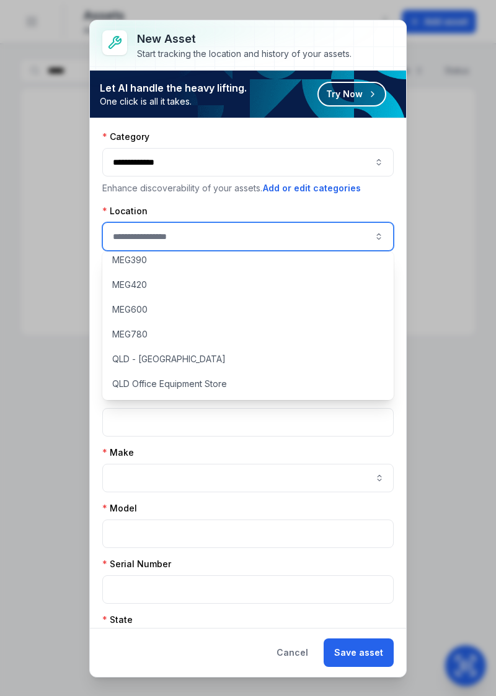
type input "**********"
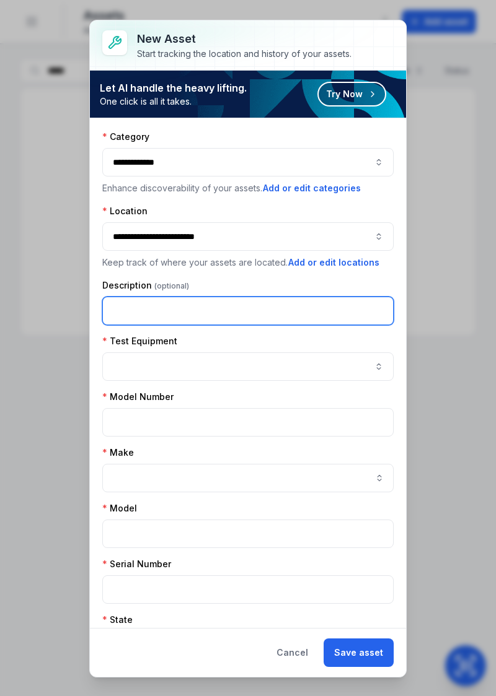
click at [236, 312] on input "text" at bounding box center [247, 311] width 291 height 28
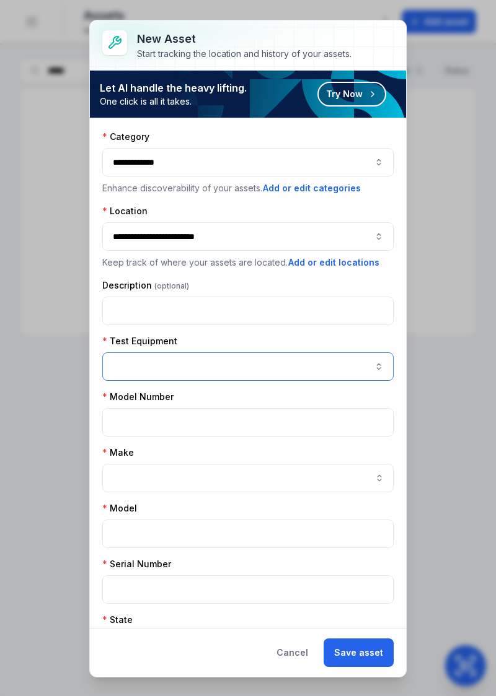
click at [248, 374] on button "button" at bounding box center [247, 366] width 291 height 28
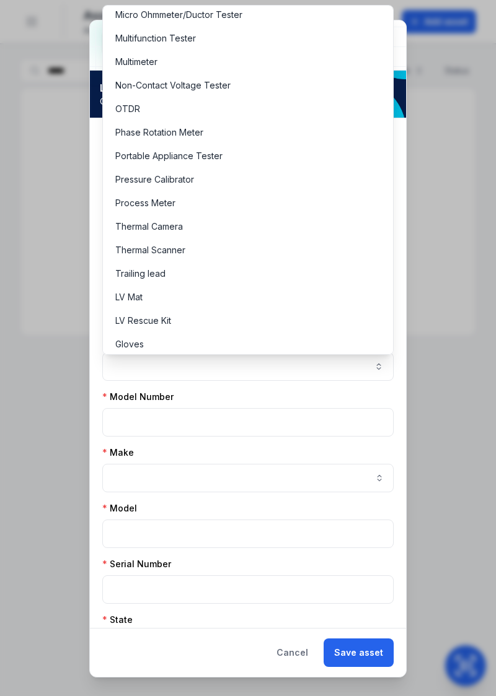
scroll to position [478, 0]
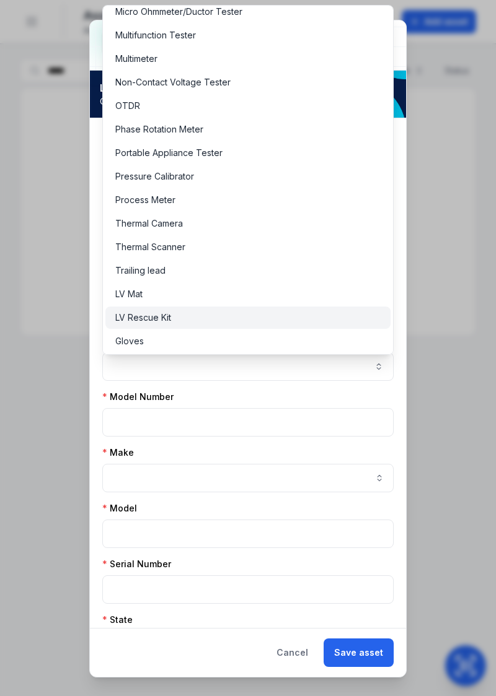
click at [237, 320] on div "LV Rescue Kit" at bounding box center [248, 318] width 266 height 12
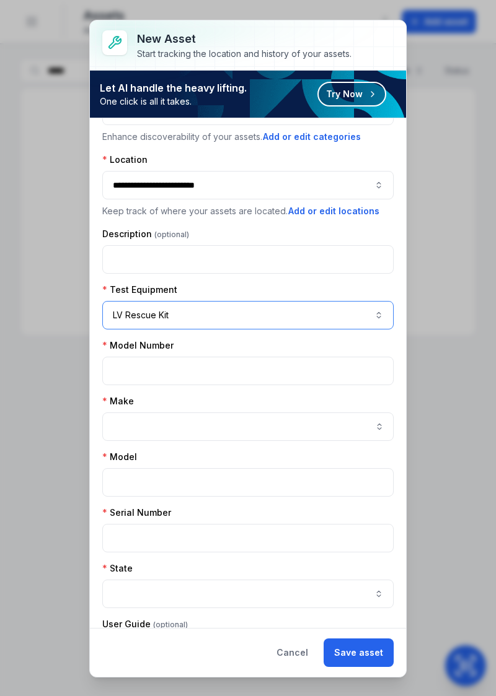
scroll to position [140, 0]
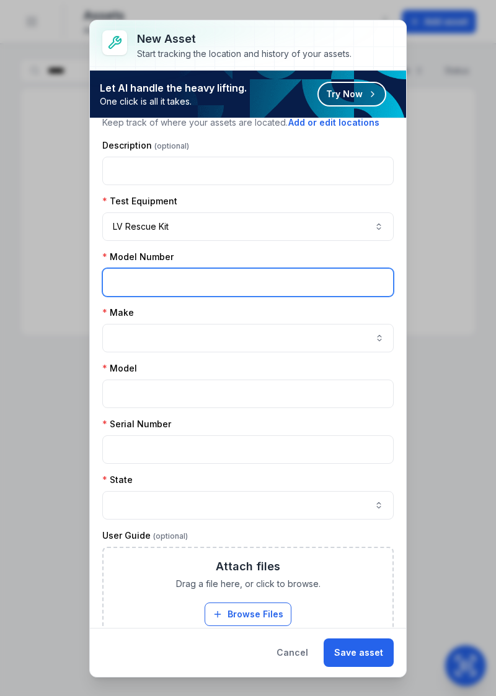
click at [326, 281] on input "text" at bounding box center [247, 282] width 291 height 28
type input "*****"
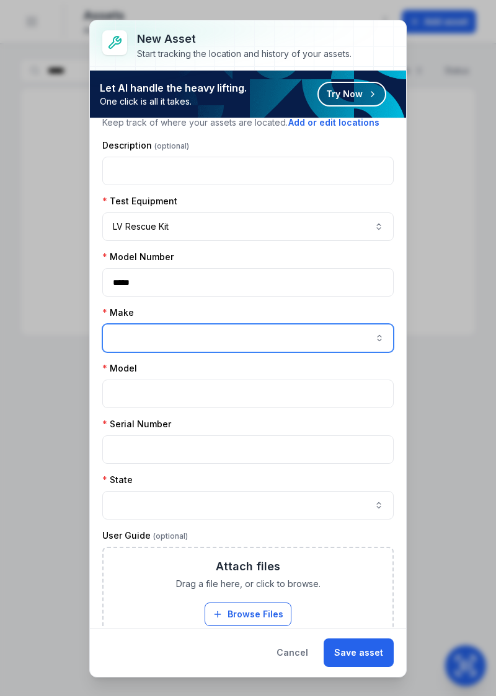
click at [209, 330] on input "asset-add:cf[f35bc7b8-2d86-488d-a84b-d540ca5a1ecb]-label" at bounding box center [247, 338] width 291 height 28
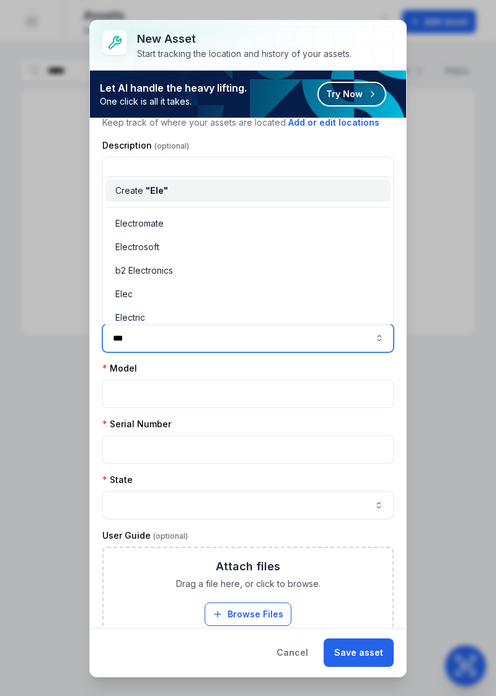
click at [134, 221] on span "Electromate" at bounding box center [139, 223] width 48 height 12
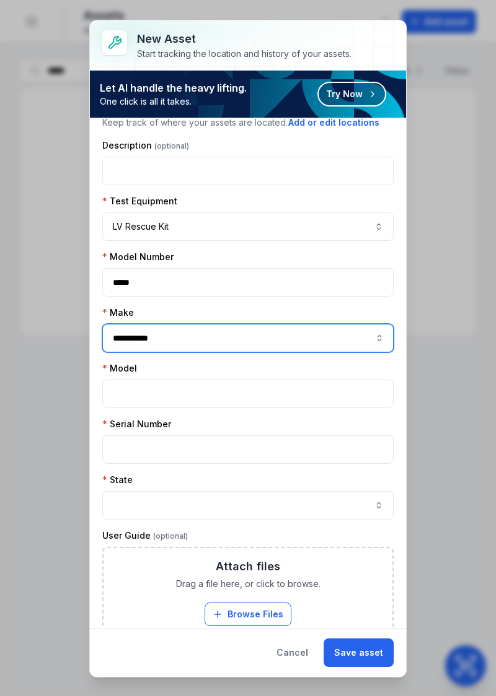
type input "**********"
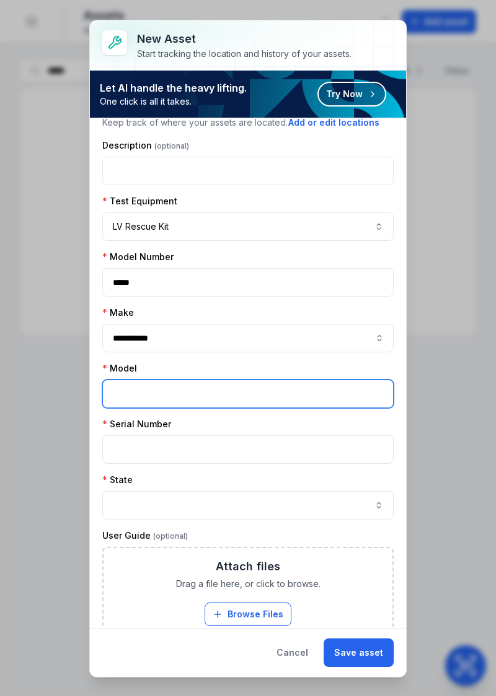
click at [128, 384] on input "text" at bounding box center [247, 394] width 291 height 28
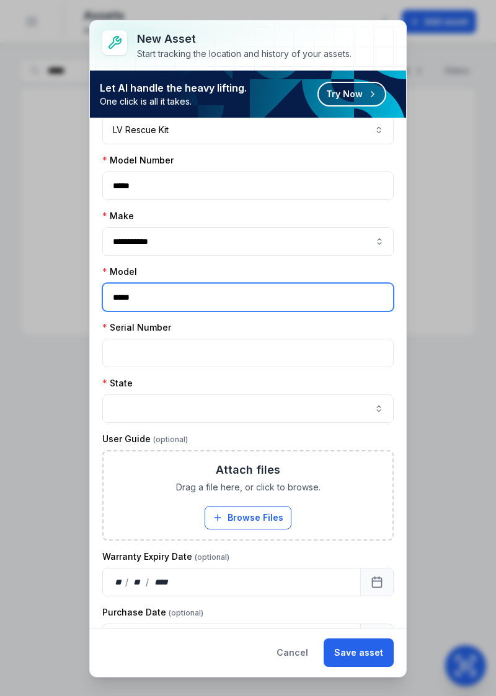
scroll to position [236, 0]
type input "*****"
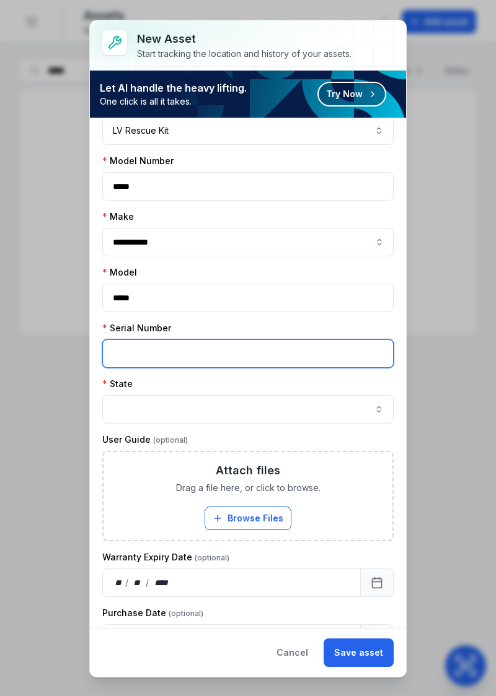
click at [248, 347] on input "text" at bounding box center [247, 353] width 291 height 28
type input "****"
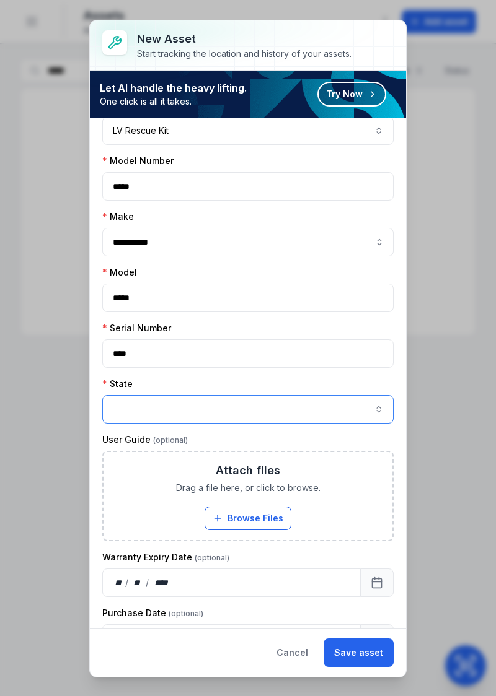
click at [366, 403] on button "button" at bounding box center [247, 409] width 291 height 28
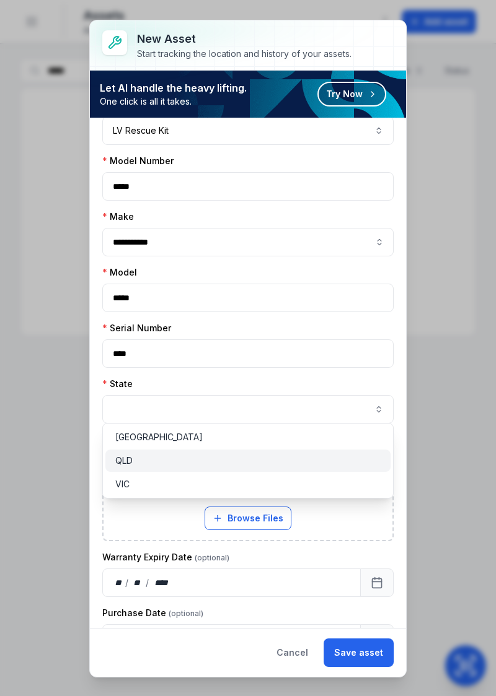
click at [171, 463] on div "QLD" at bounding box center [248, 461] width 266 height 12
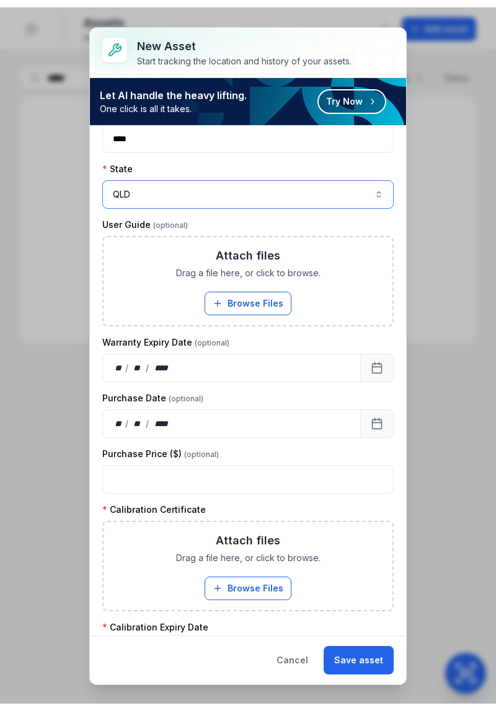
scroll to position [494, 0]
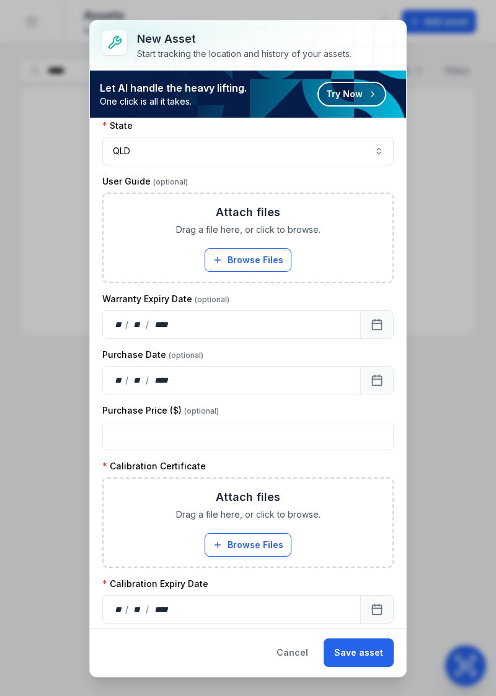
click at [248, 549] on button "Browse Files" at bounding box center [247, 545] width 87 height 24
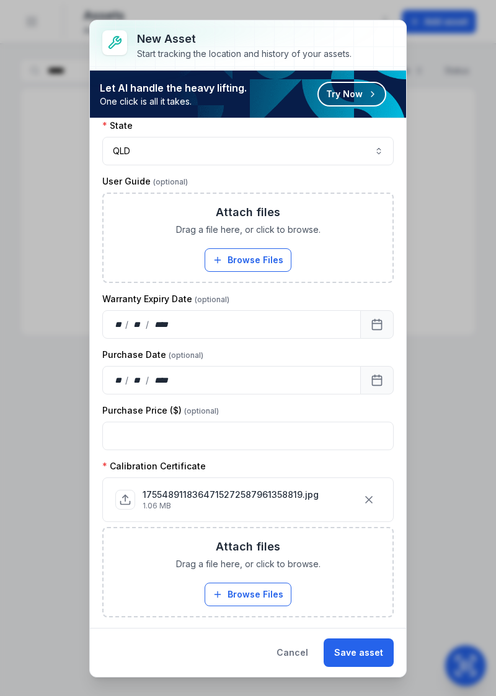
scroll to position [543, 0]
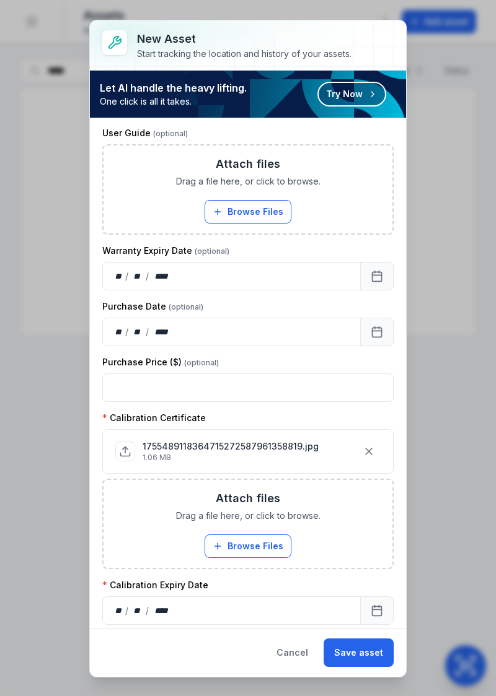
click at [254, 608] on div "** / ** / ****" at bounding box center [231, 610] width 258 height 28
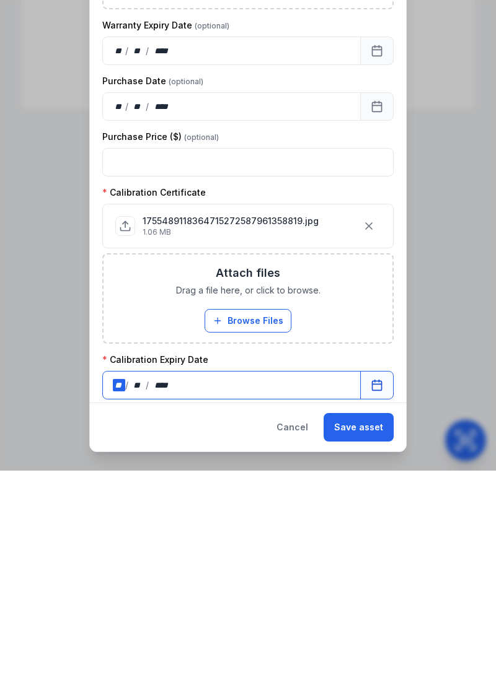
click at [364, 602] on button "Calendar" at bounding box center [376, 610] width 33 height 28
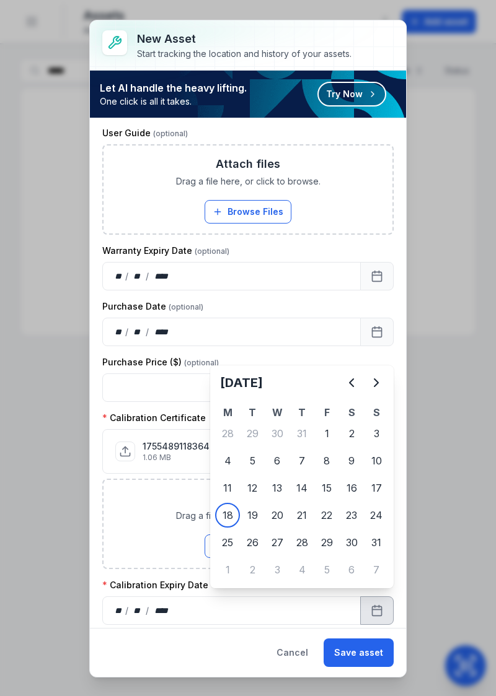
click at [375, 390] on button "Next" at bounding box center [376, 382] width 25 height 25
click at [370, 393] on button "Next" at bounding box center [376, 382] width 25 height 25
click at [372, 390] on button "Next" at bounding box center [376, 382] width 25 height 25
click at [368, 392] on button "Next" at bounding box center [376, 382] width 25 height 25
click at [367, 391] on div "[DATE]" at bounding box center [301, 387] width 173 height 35
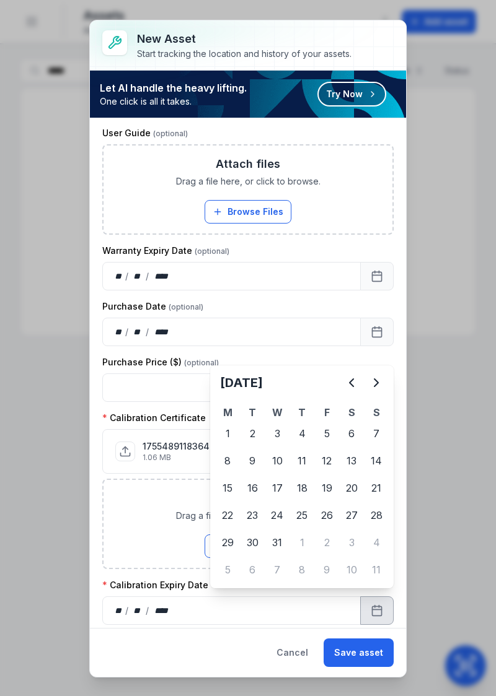
click at [369, 394] on div "[DATE]" at bounding box center [301, 387] width 173 height 35
click at [372, 390] on button "Next" at bounding box center [376, 382] width 25 height 25
click at [368, 391] on button "Next" at bounding box center [376, 382] width 25 height 25
click at [323, 492] on div "13" at bounding box center [326, 488] width 25 height 25
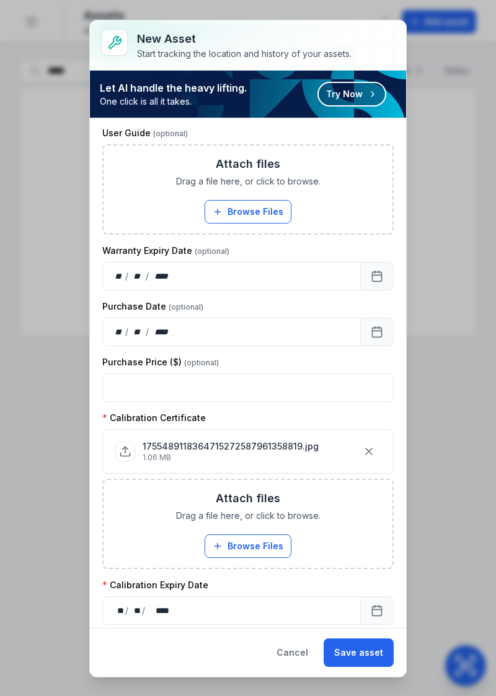
click at [359, 653] on button "Save asset" at bounding box center [358, 653] width 70 height 28
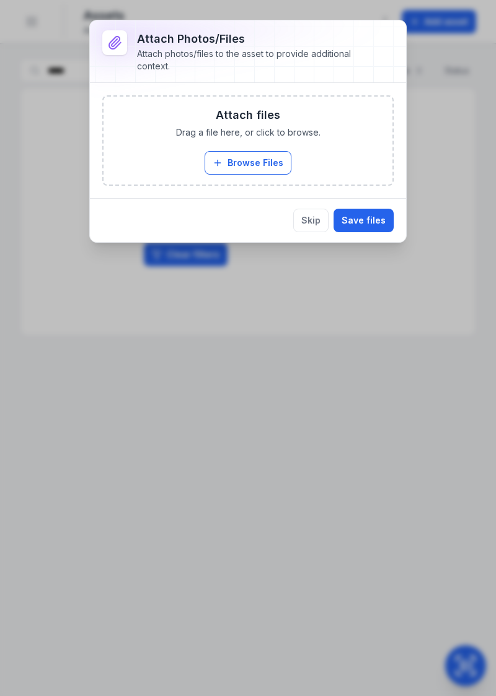
click at [238, 161] on button "Browse Files" at bounding box center [247, 163] width 87 height 24
click at [265, 160] on button "Browse Files" at bounding box center [247, 163] width 87 height 24
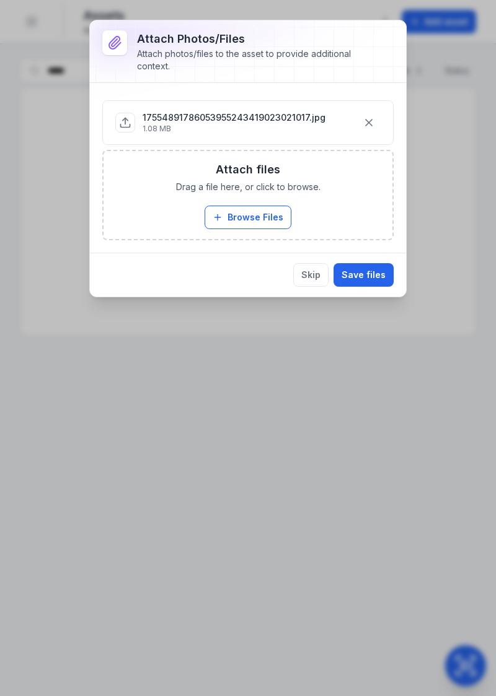
click at [356, 282] on button "Save files" at bounding box center [363, 275] width 60 height 24
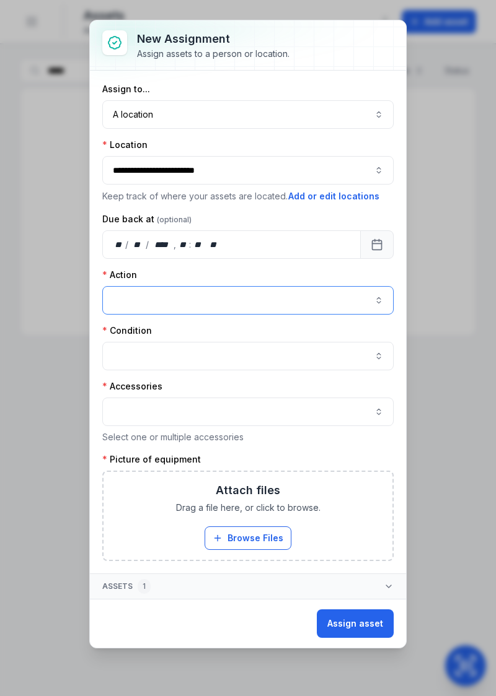
click at [372, 307] on button "button" at bounding box center [247, 300] width 291 height 28
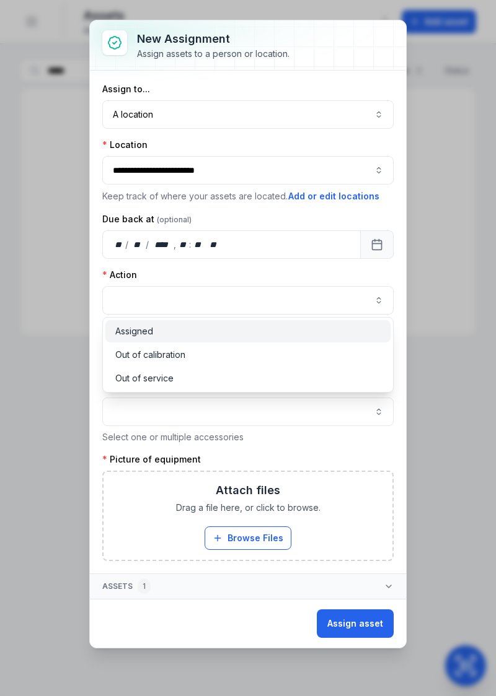
click at [218, 326] on div "Assigned" at bounding box center [248, 331] width 266 height 12
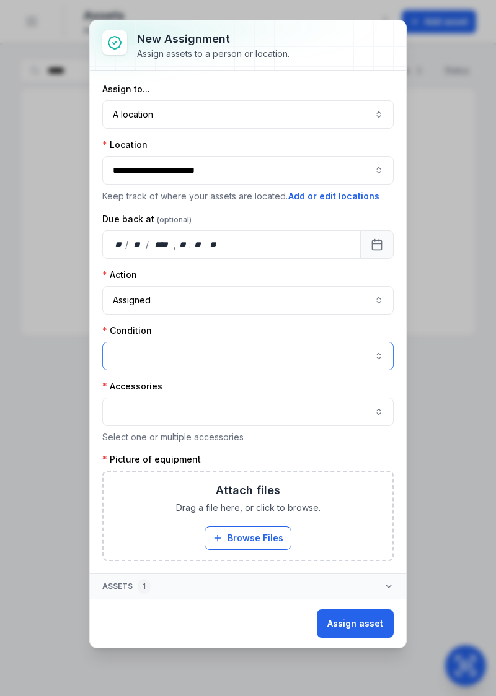
click at [237, 361] on button "button" at bounding box center [247, 356] width 291 height 28
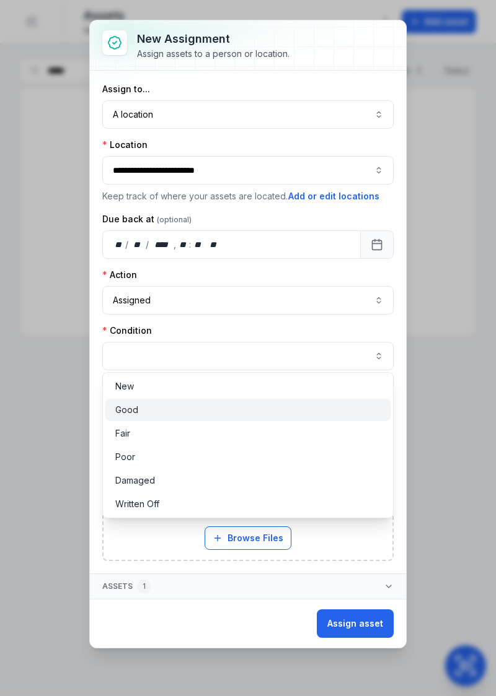
click at [178, 410] on div "Good" at bounding box center [248, 410] width 266 height 12
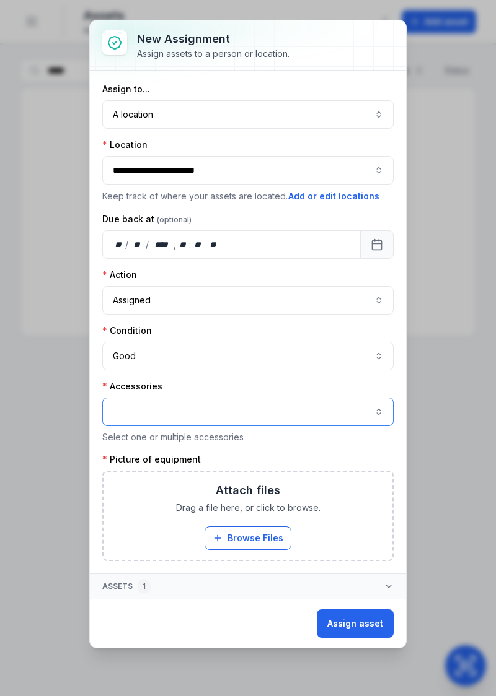
click at [221, 413] on button "button" at bounding box center [247, 412] width 291 height 28
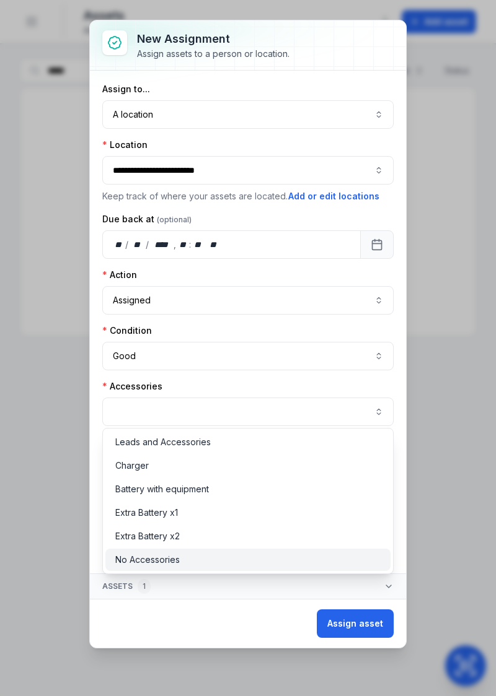
click at [129, 570] on div "No Accessories" at bounding box center [248, 560] width 286 height 22
click at [129, 569] on div "No Accessories" at bounding box center [248, 560] width 286 height 22
click at [130, 570] on div "Leads and Accessories Charger Battery with equipment Extra Battery x1 Extra Bat…" at bounding box center [248, 501] width 292 height 146
click at [129, 570] on div "No Accessories" at bounding box center [248, 560] width 286 height 22
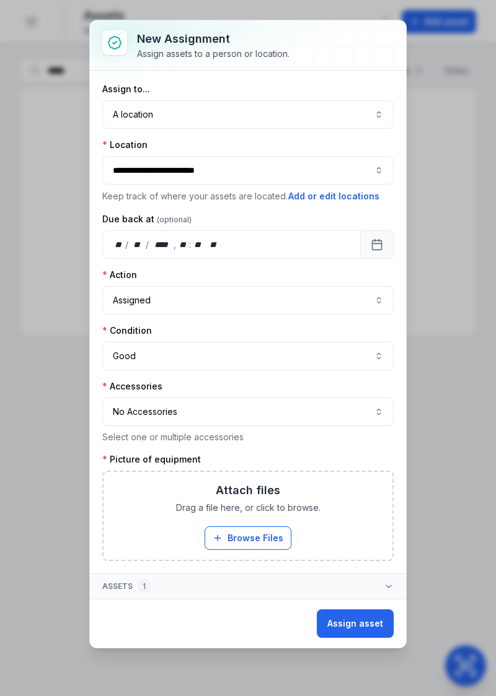
click at [243, 536] on button "Browse Files" at bounding box center [247, 538] width 87 height 24
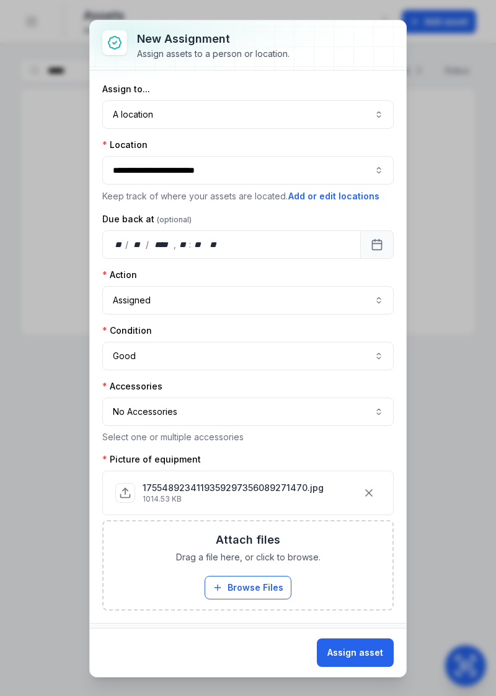
click at [353, 655] on button "Assign asset" at bounding box center [355, 653] width 77 height 28
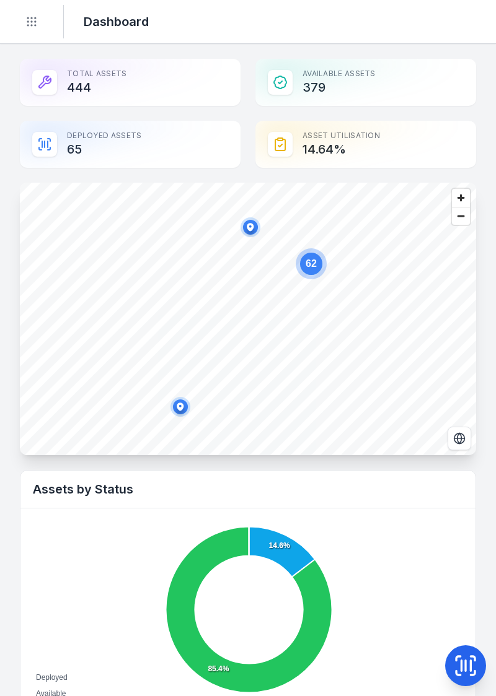
click at [36, 32] on div "Toggle Navigation" at bounding box center [32, 21] width 24 height 33
click at [35, 25] on circle "Toggle navigation" at bounding box center [35, 25] width 1 height 1
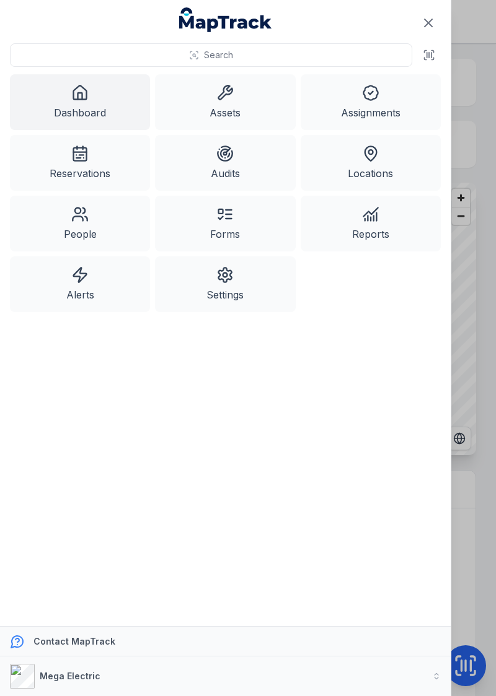
click at [232, 118] on link "Assets" at bounding box center [225, 102] width 140 height 56
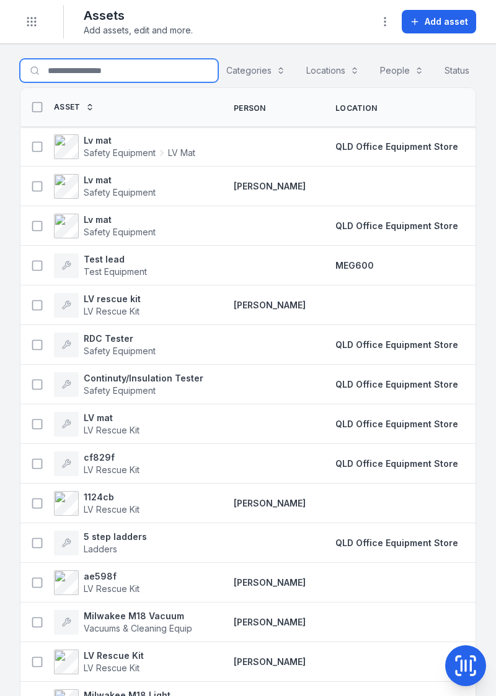
click at [114, 69] on input "Search for assets" at bounding box center [119, 71] width 198 height 24
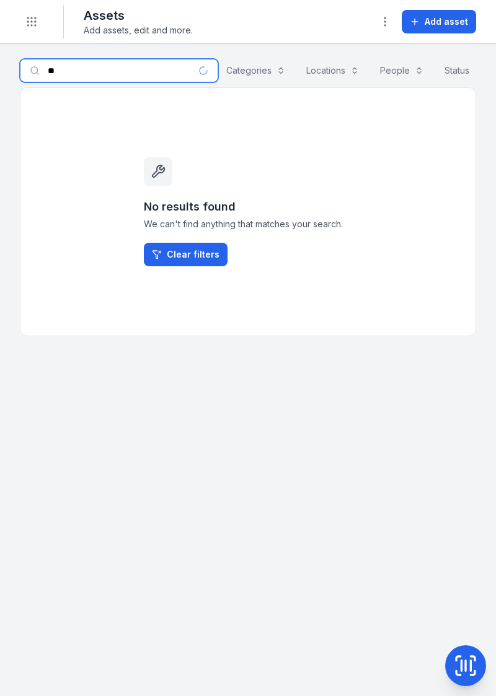
type input "*"
type input "******"
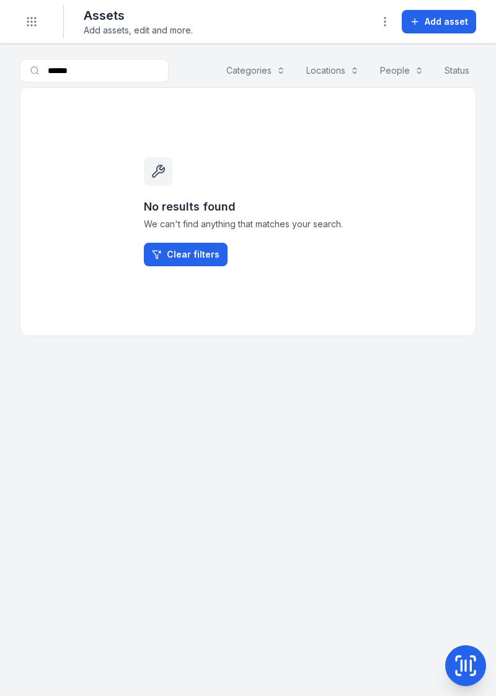
click at [437, 24] on span "Add asset" at bounding box center [445, 21] width 43 height 12
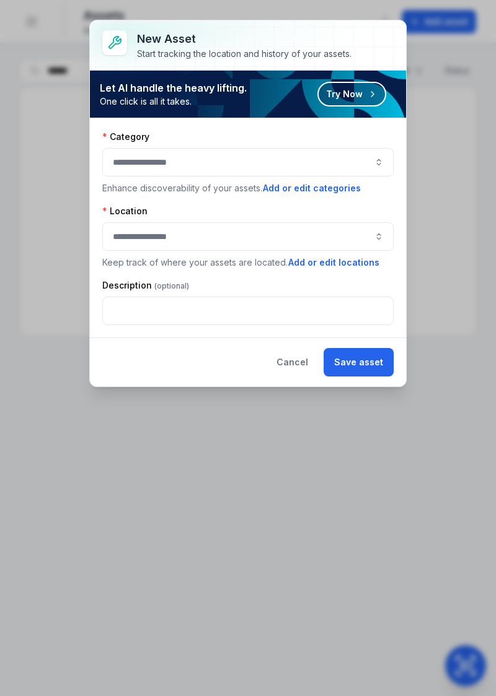
click at [357, 162] on button "button" at bounding box center [247, 162] width 291 height 28
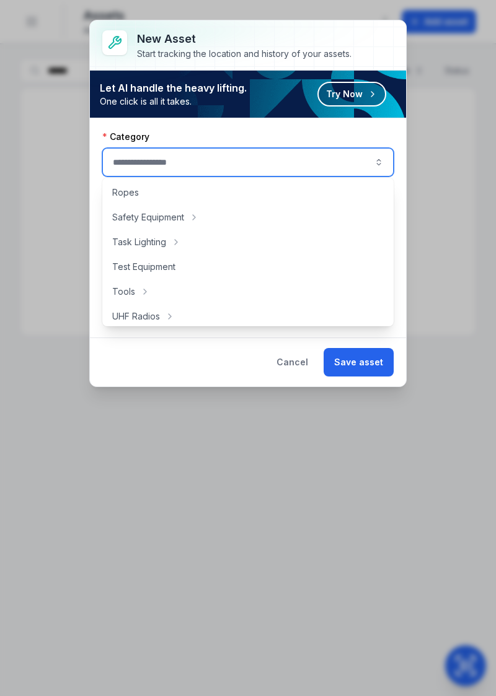
scroll to position [299, 0]
click at [231, 214] on div "Safety Equipment" at bounding box center [248, 217] width 287 height 22
type input "**********"
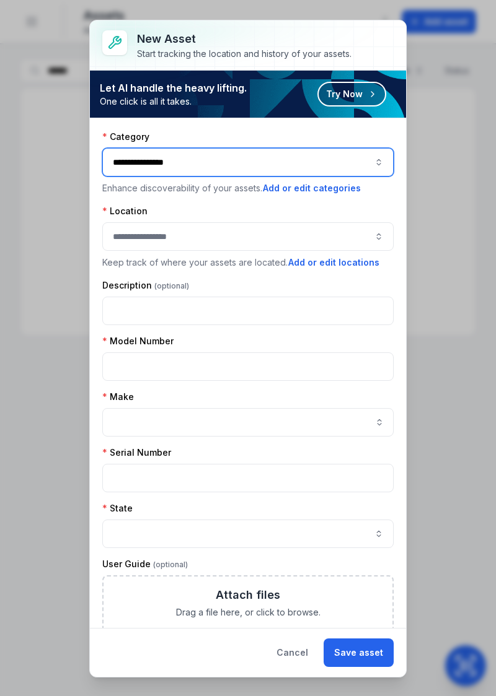
click at [302, 242] on button "button" at bounding box center [247, 236] width 291 height 28
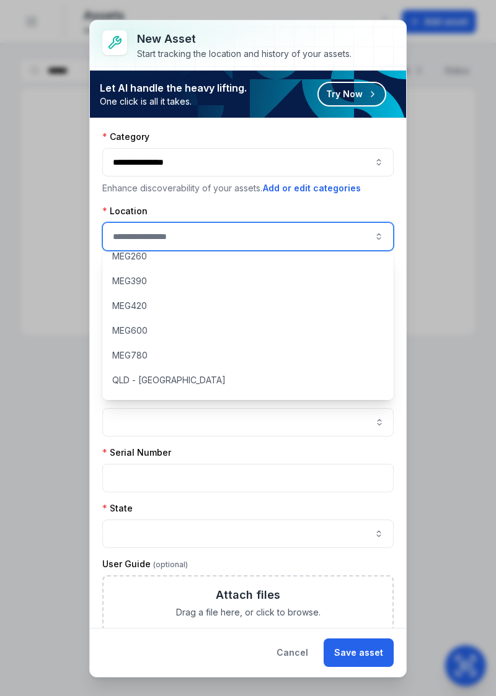
scroll to position [107, 0]
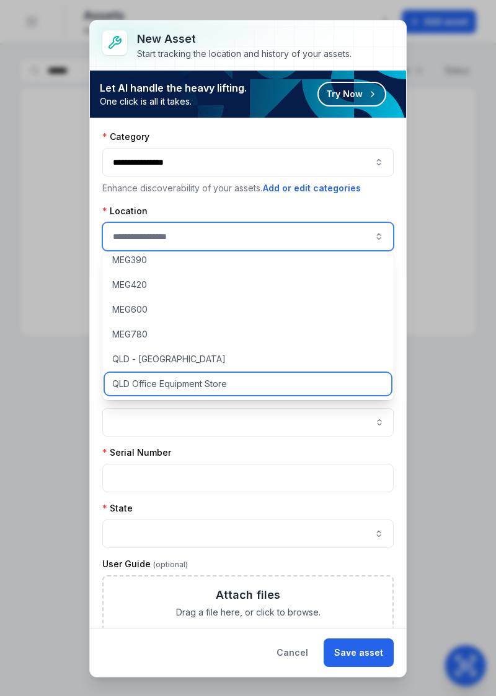
click at [226, 384] on span "QLD Office Equipment Store" at bounding box center [169, 384] width 115 height 12
type input "**********"
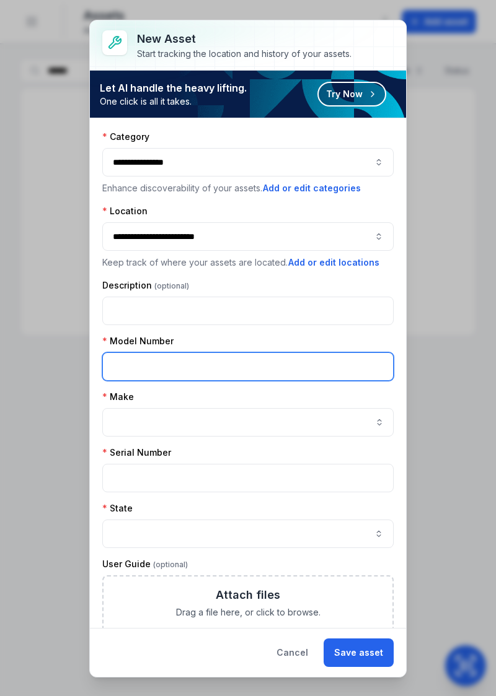
click at [256, 367] on input "text" at bounding box center [247, 366] width 291 height 28
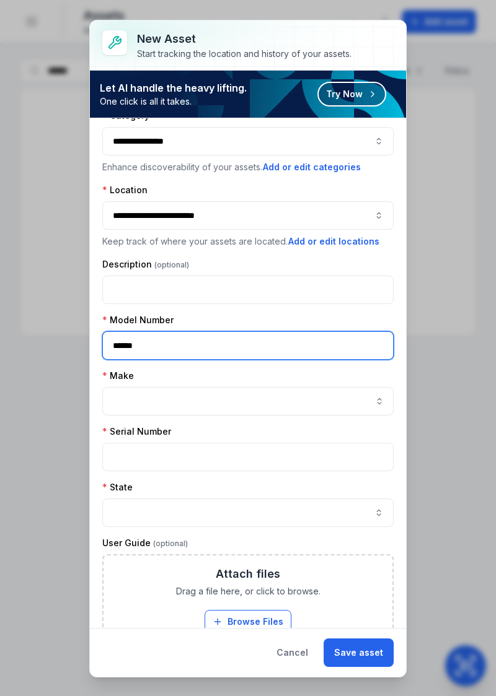
scroll to position [27, 0]
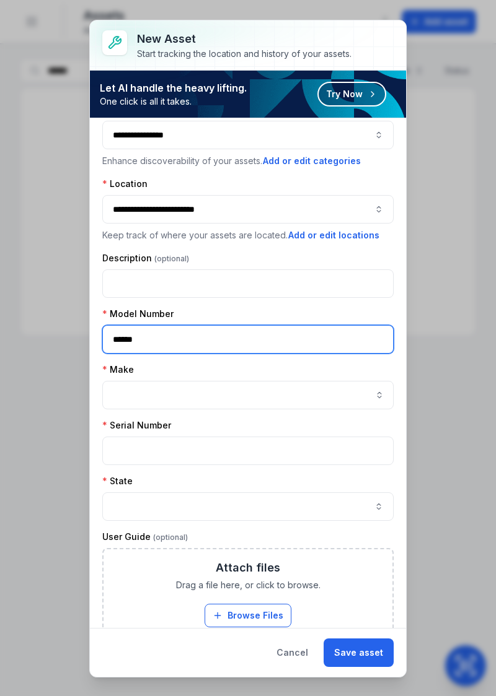
type input "******"
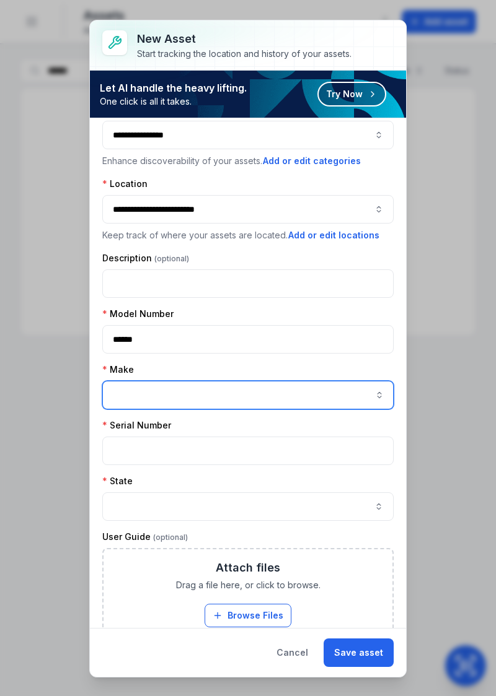
click at [326, 404] on input "asset-add:cf[f35bc7b8-2d86-488d-a84b-d540ca5a1ecb]-label" at bounding box center [247, 395] width 291 height 28
type input "*"
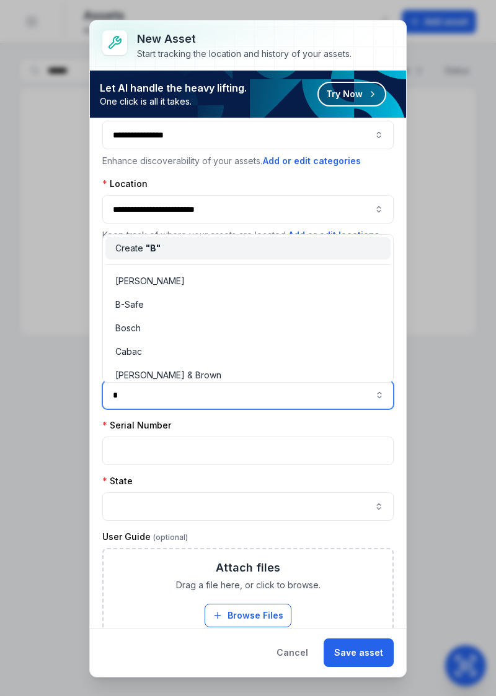
click at [133, 308] on span "B-Safe" at bounding box center [129, 305] width 28 height 12
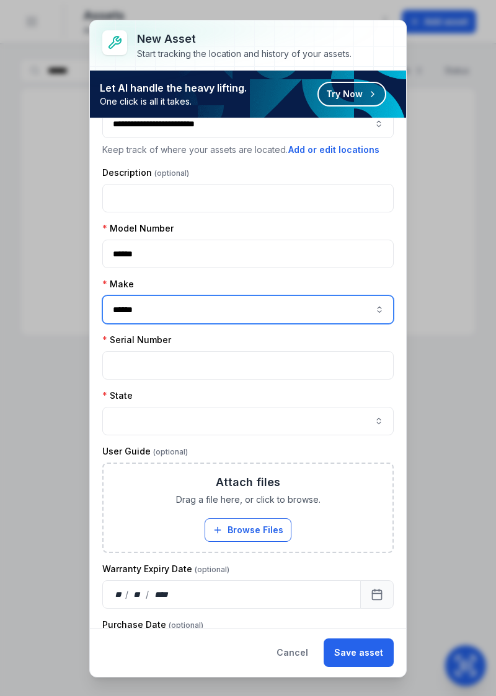
scroll to position [123, 0]
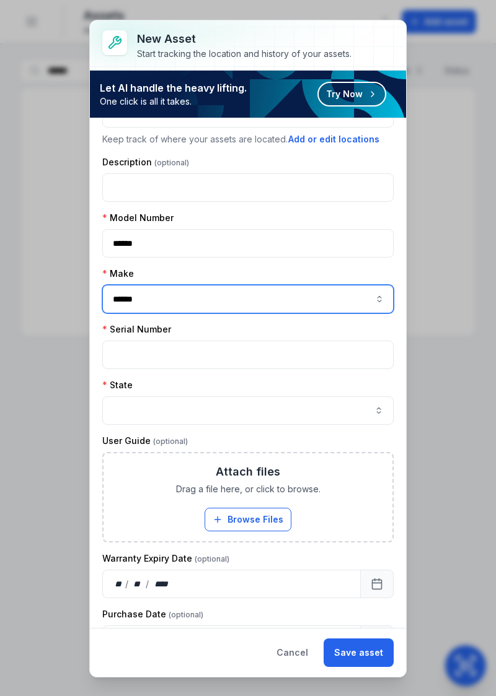
type input "******"
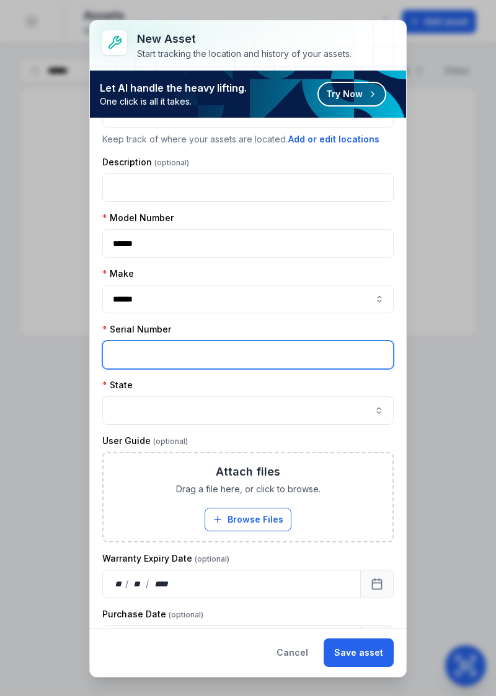
click at [308, 353] on input "text" at bounding box center [247, 355] width 291 height 28
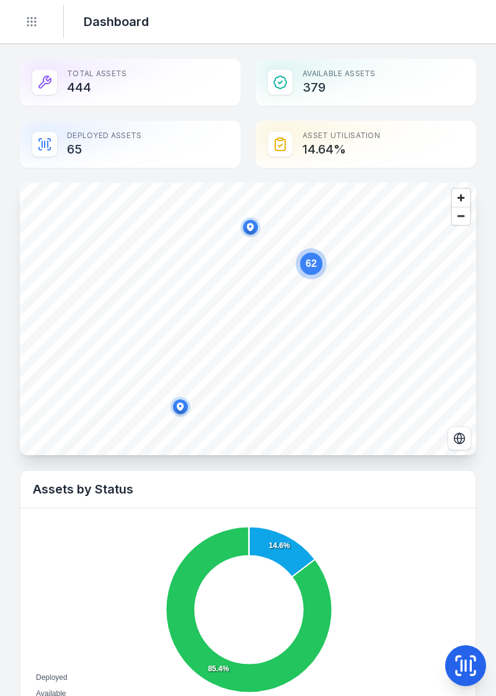
click at [456, 666] on icon at bounding box center [465, 665] width 25 height 25
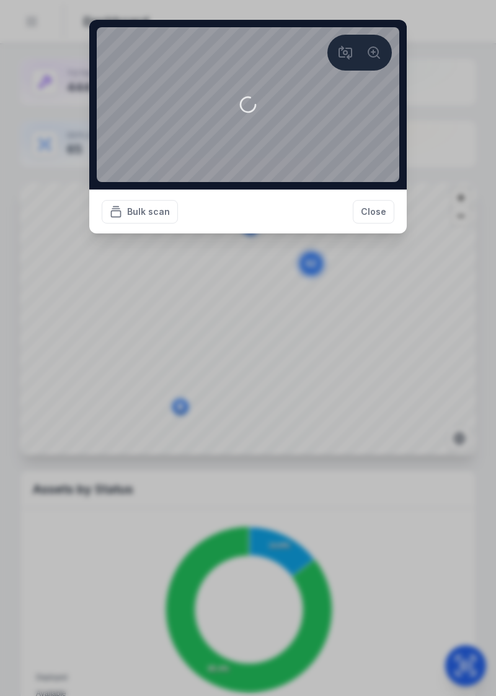
click at [385, 182] on video at bounding box center [248, 104] width 302 height 155
click at [364, 224] on button "Close" at bounding box center [372, 212] width 41 height 24
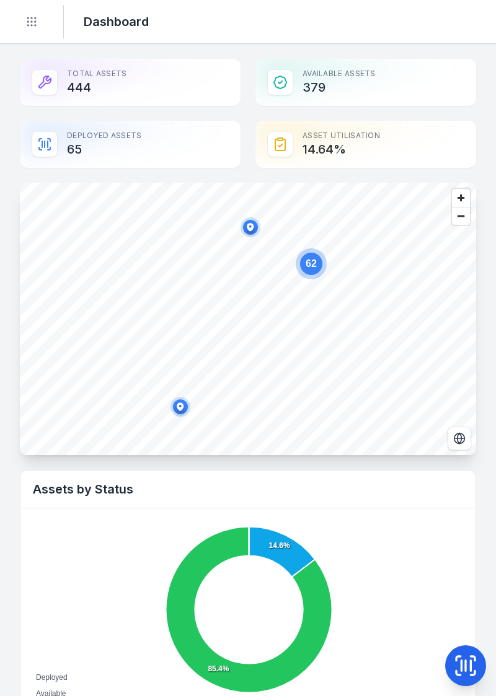
click at [89, 88] on div "Total Assets 444" at bounding box center [130, 82] width 221 height 47
click at [128, 88] on div "Total Assets 444" at bounding box center [130, 82] width 221 height 47
click at [33, 27] on icon "Toggle navigation" at bounding box center [31, 21] width 12 height 12
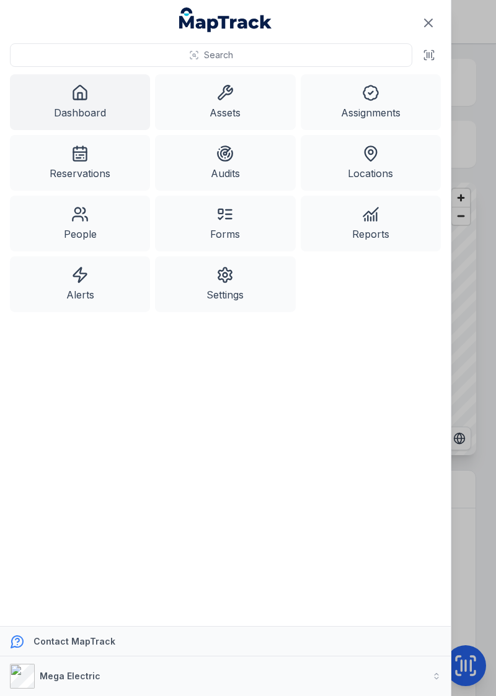
click at [226, 107] on link "Assets" at bounding box center [225, 102] width 140 height 56
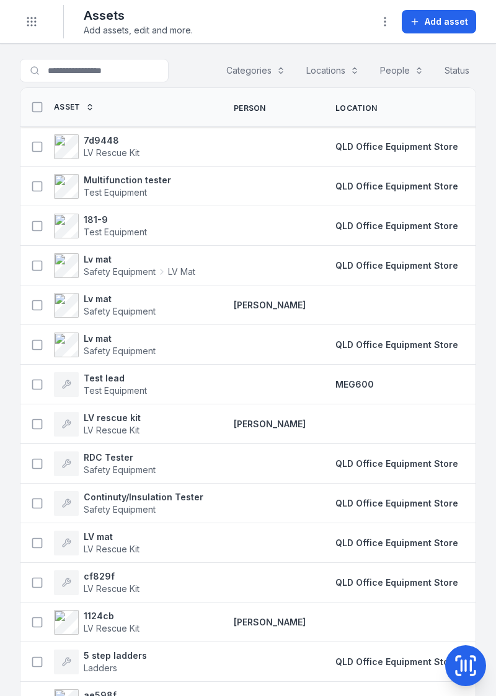
click at [436, 22] on span "Add asset" at bounding box center [445, 21] width 43 height 12
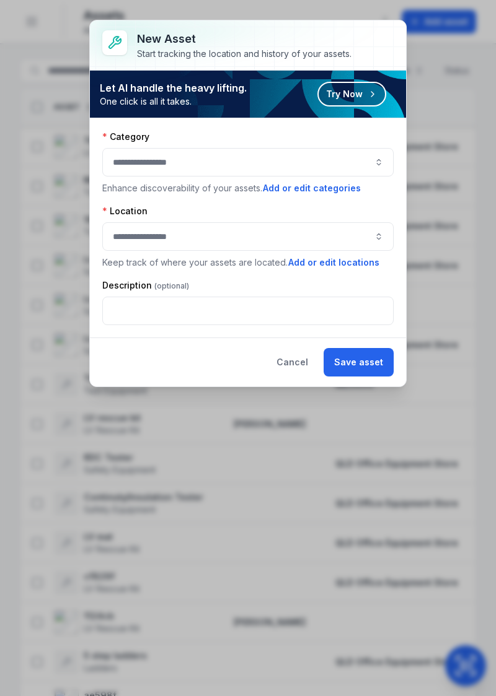
click at [374, 157] on button "button" at bounding box center [247, 162] width 291 height 28
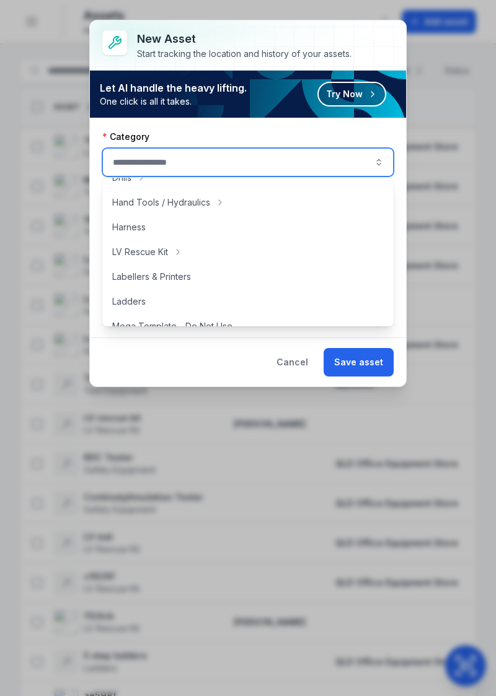
scroll to position [74, 0]
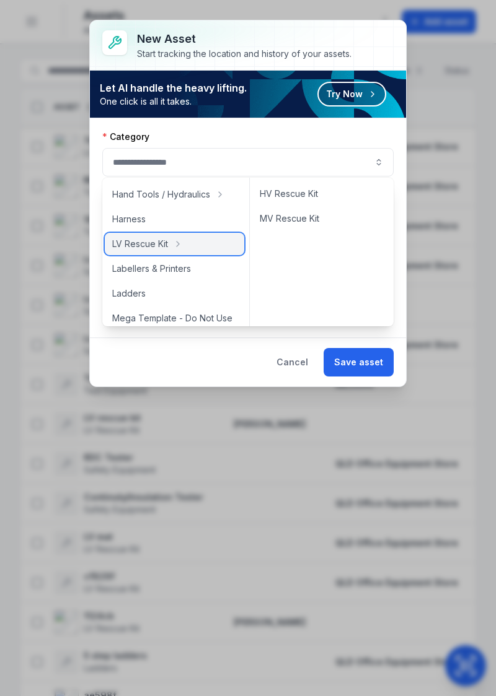
click at [157, 245] on span "LV Rescue Kit" at bounding box center [140, 244] width 56 height 12
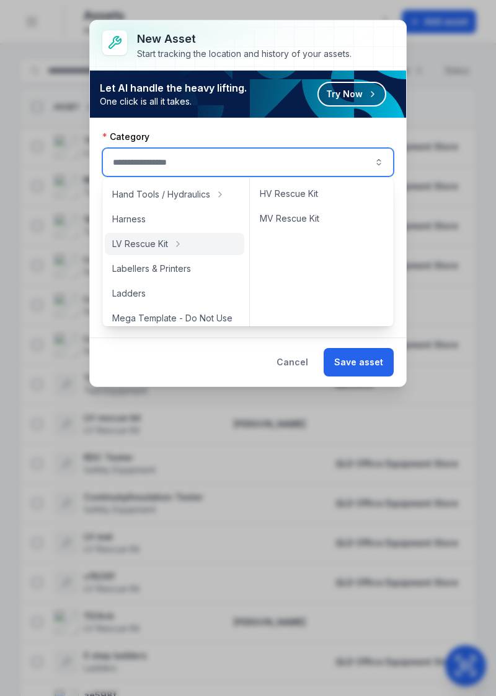
type input "**********"
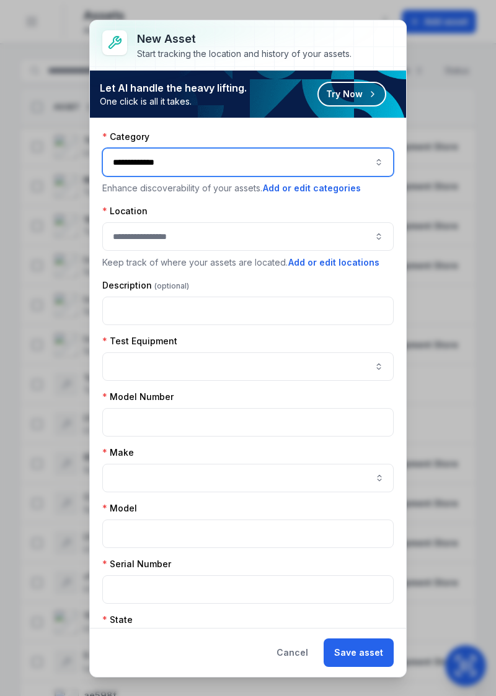
click at [235, 241] on button "button" at bounding box center [247, 236] width 291 height 28
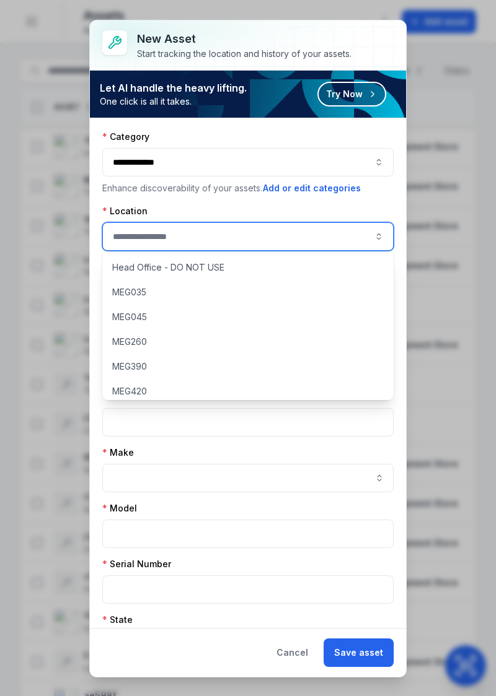
scroll to position [107, 0]
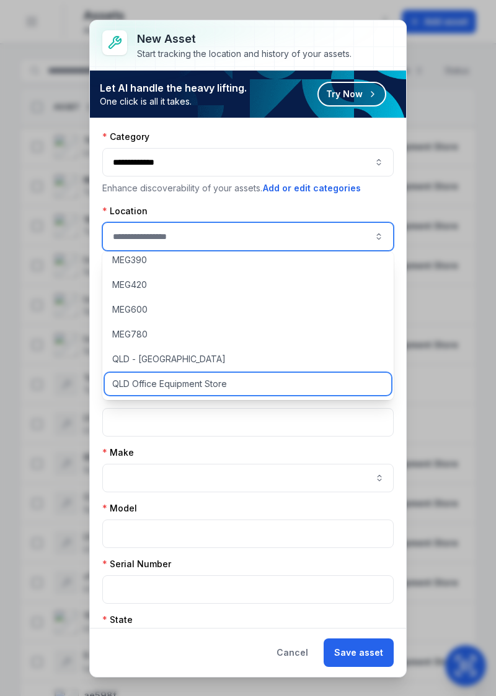
click at [205, 388] on span "QLD Office Equipment Store" at bounding box center [169, 384] width 115 height 12
type input "**********"
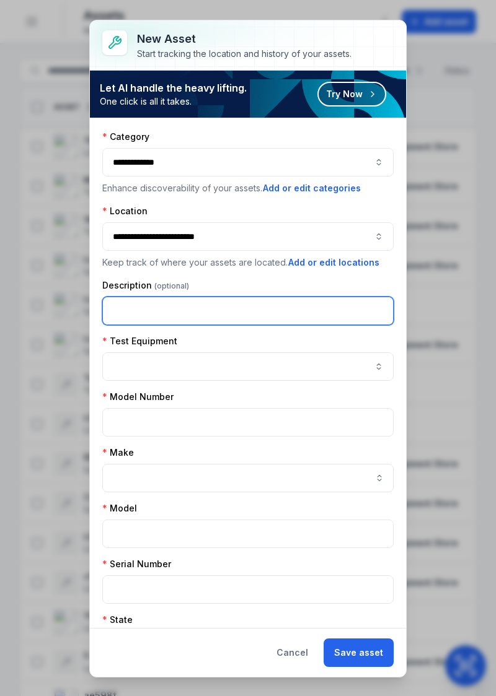
click at [232, 313] on input "text" at bounding box center [247, 311] width 291 height 28
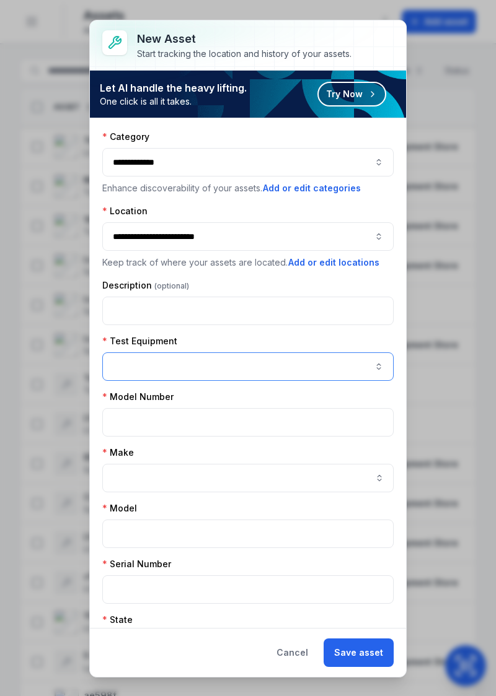
click at [218, 366] on button "button" at bounding box center [247, 366] width 291 height 28
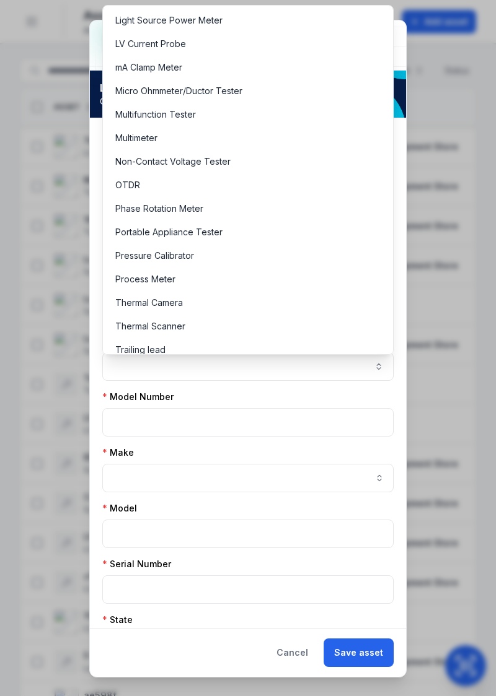
scroll to position [478, 0]
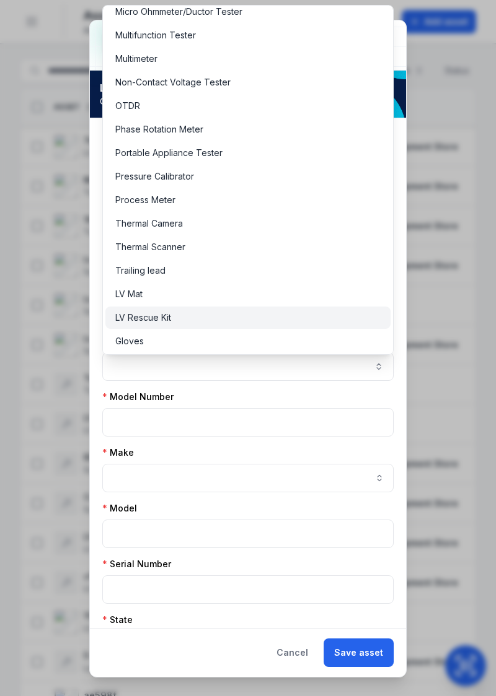
click at [168, 318] on span "LV Rescue Kit" at bounding box center [143, 318] width 56 height 12
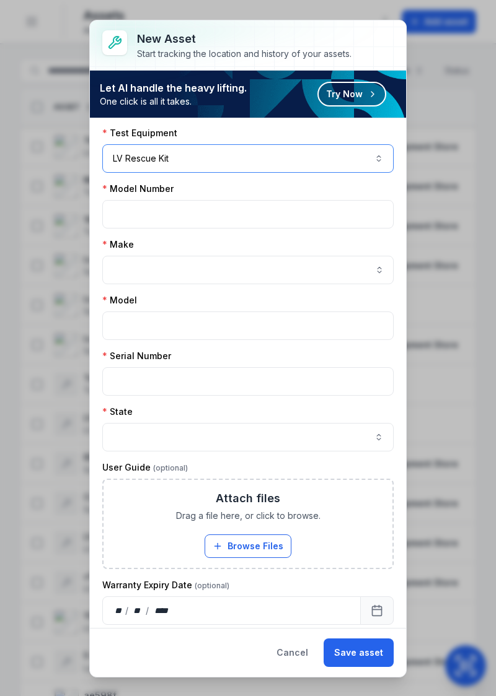
scroll to position [209, 0]
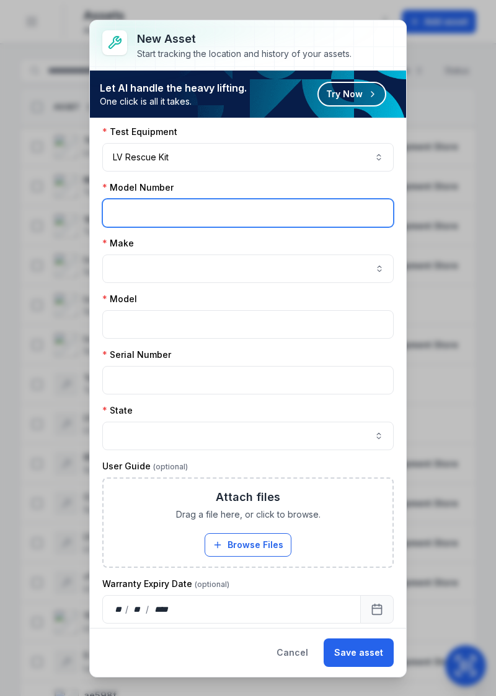
click at [221, 211] on input "text" at bounding box center [247, 213] width 291 height 28
type input "*****"
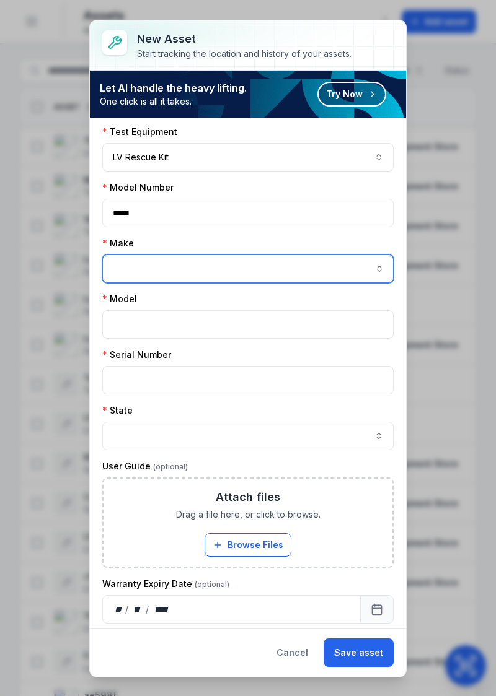
click at [299, 260] on input "asset-add:cf[f35bc7b8-2d86-488d-a84b-d540ca5a1ecb]-label" at bounding box center [247, 269] width 291 height 28
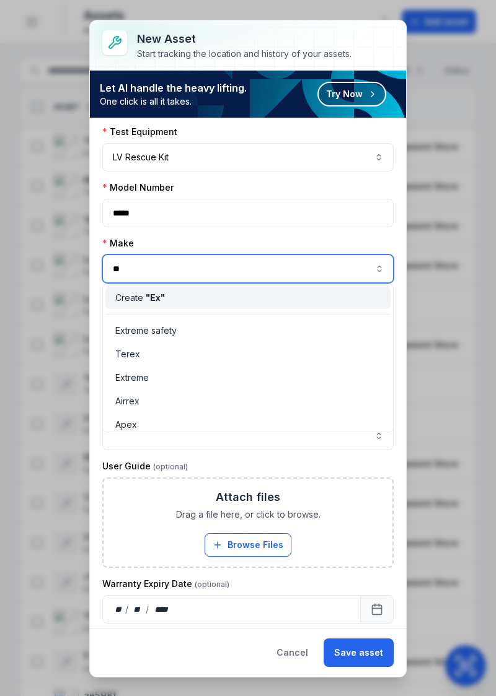
click at [129, 330] on span "Extreme safety" at bounding box center [145, 331] width 61 height 12
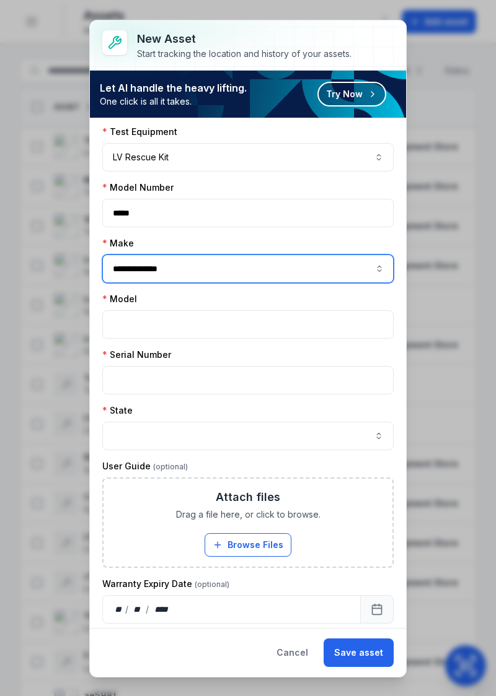
type input "**********"
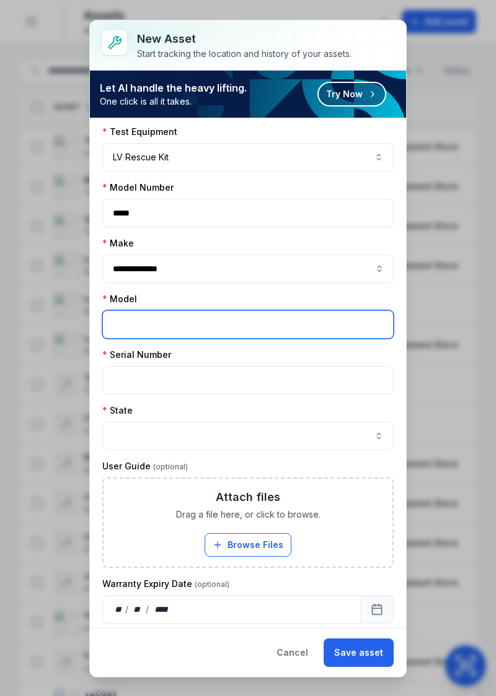
click at [119, 316] on input "text" at bounding box center [247, 324] width 291 height 28
type input "*****"
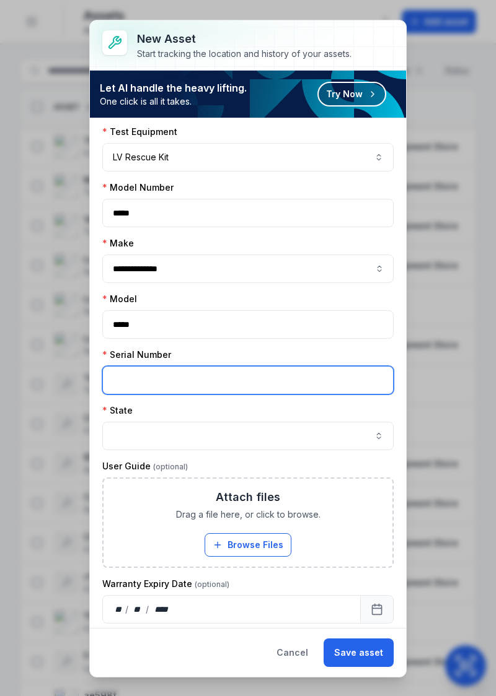
click at [326, 377] on input "text" at bounding box center [247, 380] width 291 height 28
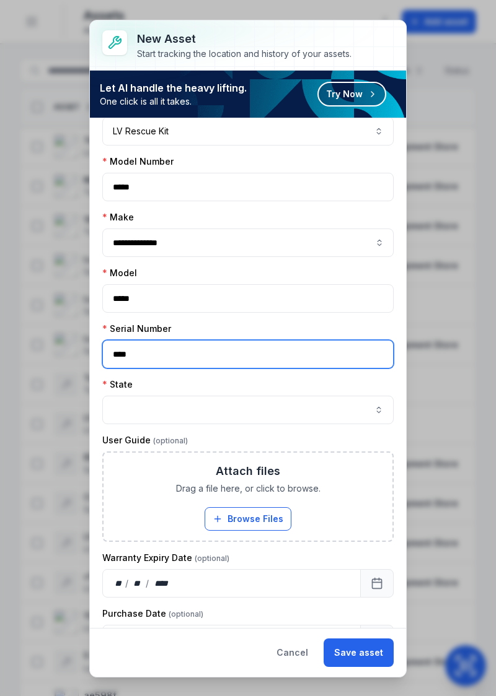
scroll to position [265, 0]
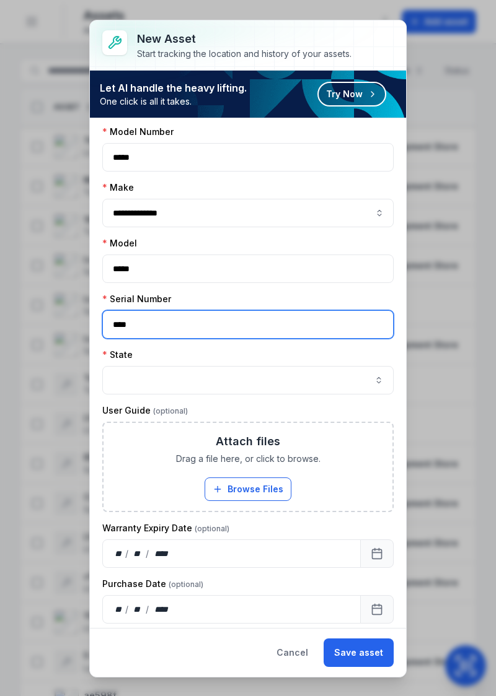
type input "****"
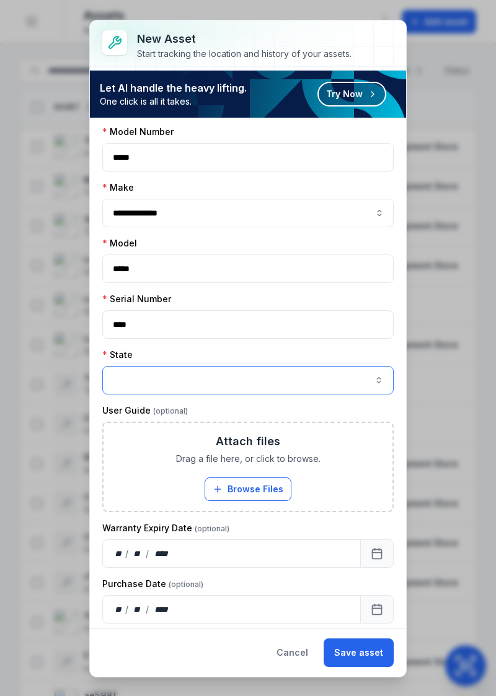
click at [326, 377] on button "button" at bounding box center [247, 380] width 291 height 28
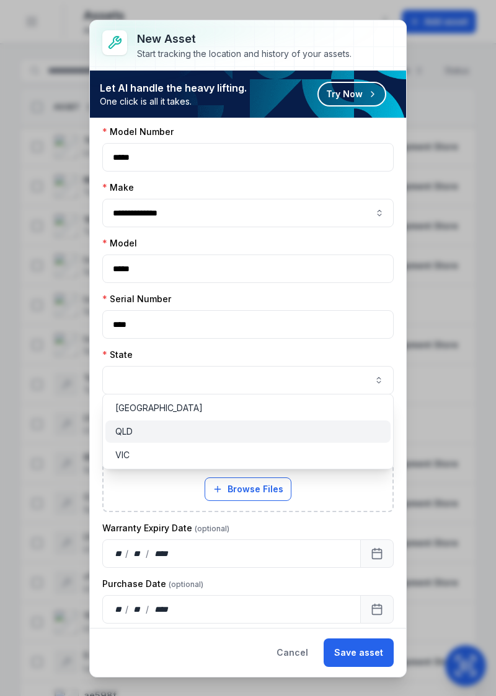
click at [197, 436] on div "QLD" at bounding box center [248, 432] width 266 height 12
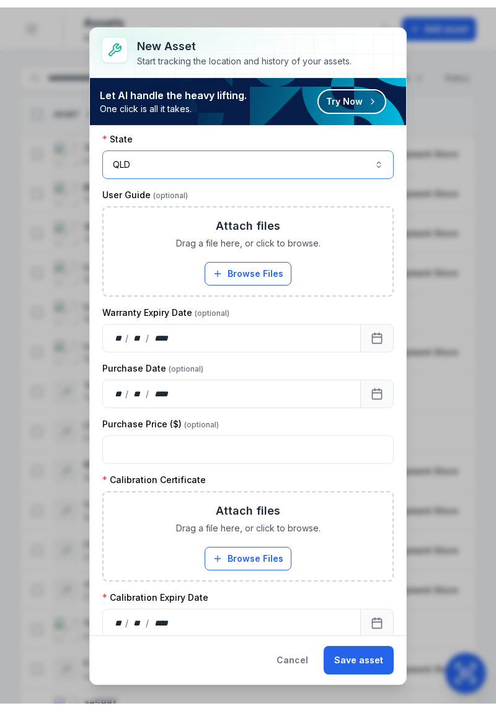
scroll to position [488, 0]
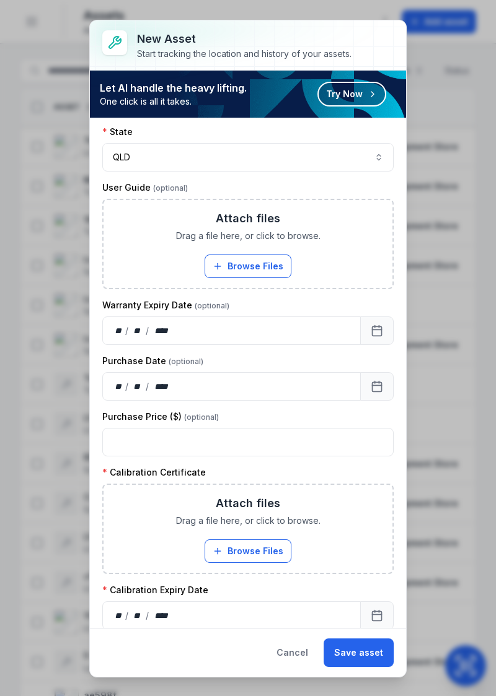
click at [255, 547] on button "Browse Files" at bounding box center [247, 551] width 87 height 24
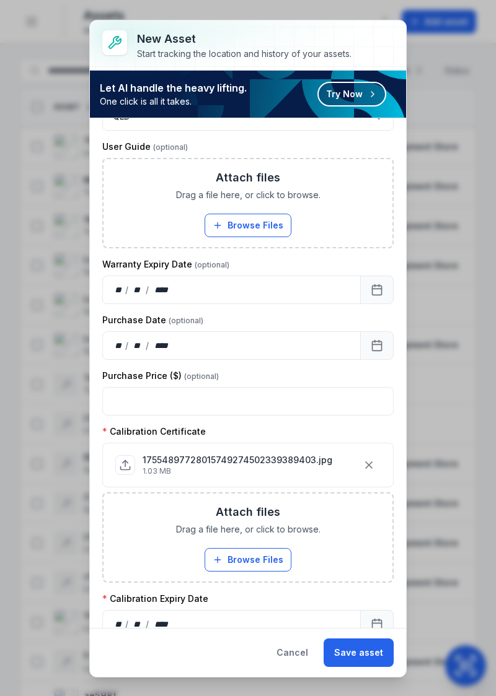
scroll to position [528, 0]
click at [295, 618] on div "** / ** / ****" at bounding box center [231, 625] width 258 height 28
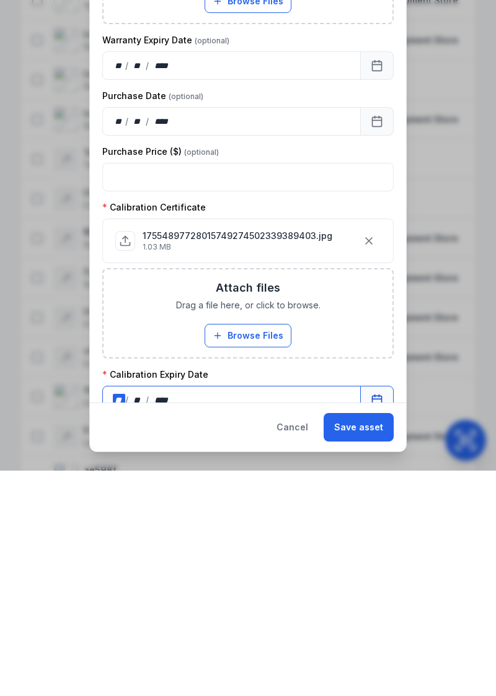
click at [365, 623] on button "Calendar" at bounding box center [376, 625] width 33 height 28
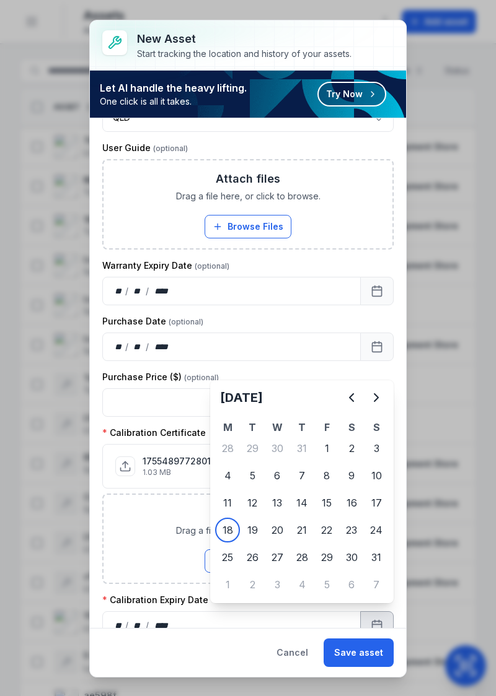
click at [372, 403] on icon "Next" at bounding box center [376, 397] width 15 height 15
click at [373, 401] on icon "Next" at bounding box center [376, 397] width 15 height 15
click at [372, 399] on icon "Next" at bounding box center [376, 397] width 15 height 15
click at [374, 398] on icon "Next" at bounding box center [376, 397] width 15 height 15
click at [372, 399] on icon "Next" at bounding box center [376, 397] width 15 height 15
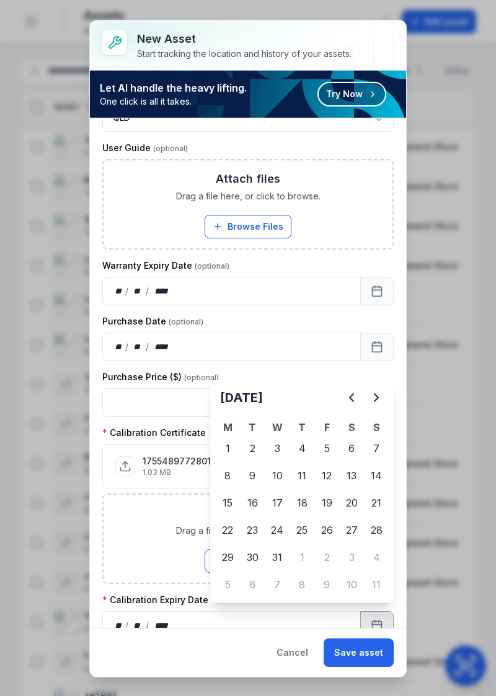
click at [373, 401] on icon "Next" at bounding box center [376, 397] width 15 height 15
click at [373, 400] on icon "Next" at bounding box center [376, 397] width 15 height 15
click at [351, 400] on icon "Previous" at bounding box center [351, 397] width 15 height 15
click at [326, 506] on div "13" at bounding box center [326, 503] width 25 height 25
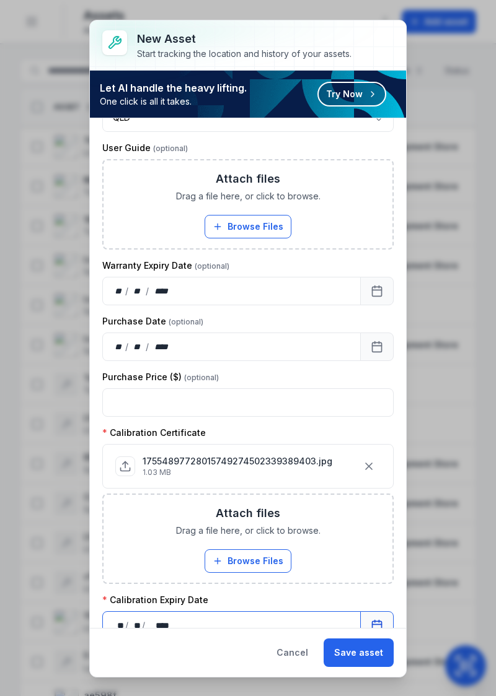
scroll to position [543, 0]
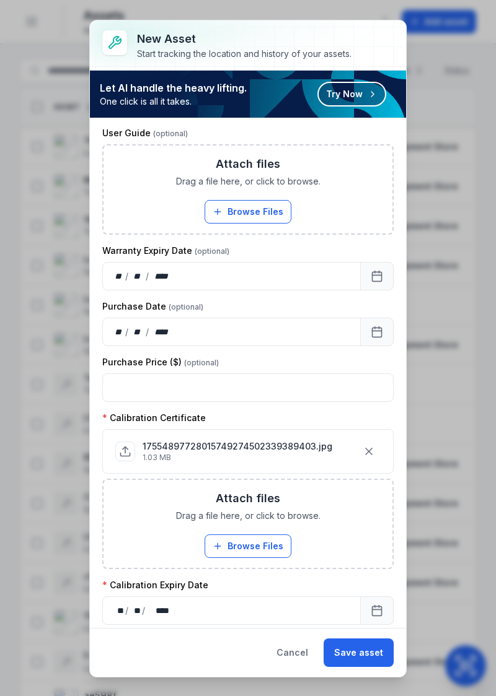
click at [367, 652] on button "Save asset" at bounding box center [358, 653] width 70 height 28
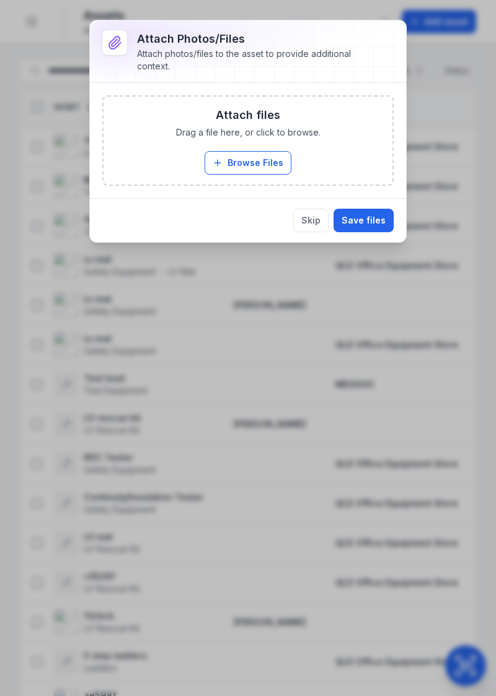
click at [232, 165] on button "Browse Files" at bounding box center [247, 163] width 87 height 24
click at [245, 165] on button "Browse Files" at bounding box center [247, 163] width 87 height 24
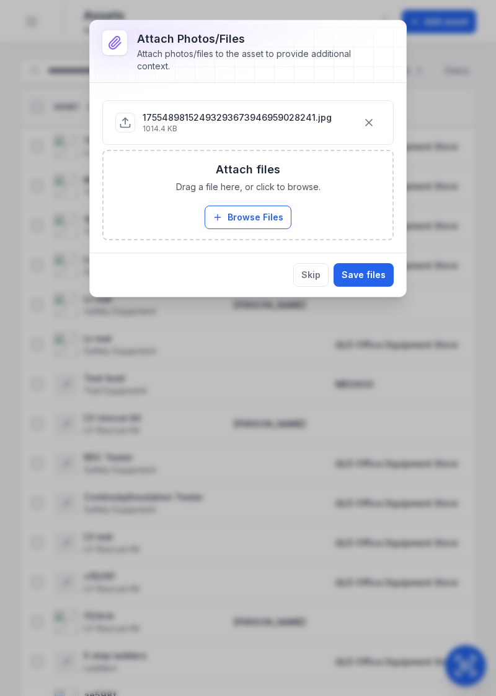
click at [360, 273] on button "Save files" at bounding box center [363, 275] width 60 height 24
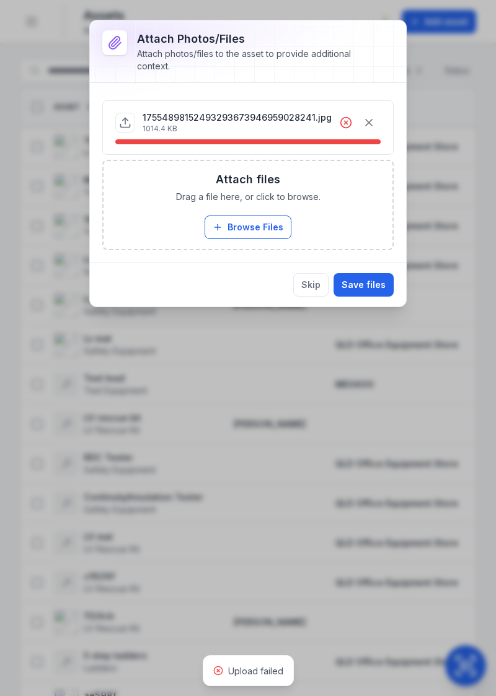
click at [369, 128] on button "button" at bounding box center [369, 123] width 24 height 24
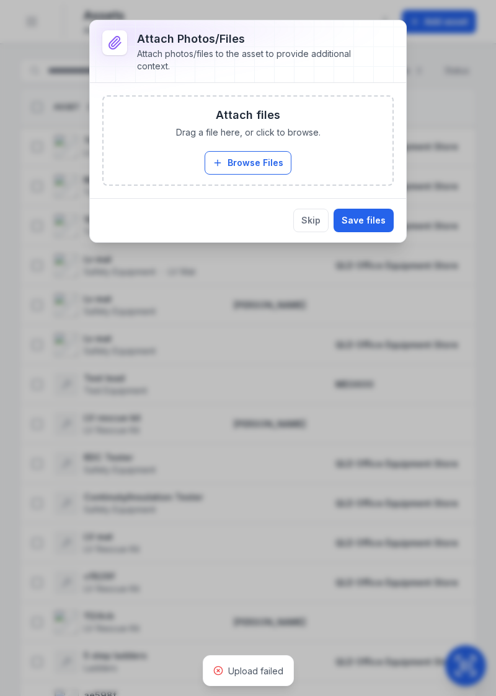
click at [266, 164] on button "Browse Files" at bounding box center [247, 163] width 87 height 24
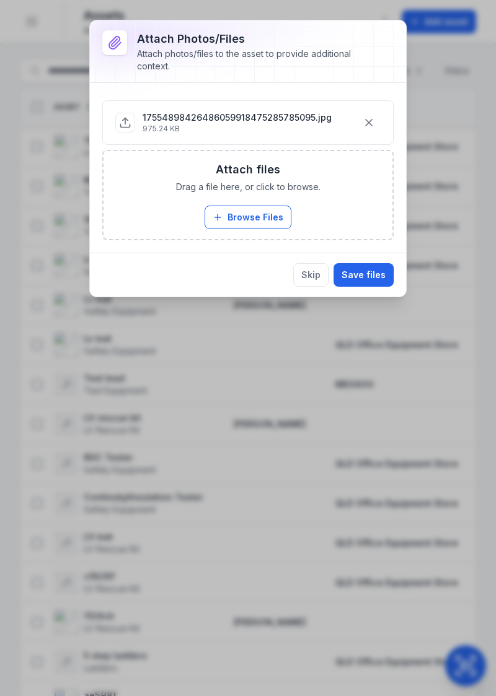
click at [368, 271] on button "Save files" at bounding box center [363, 275] width 60 height 24
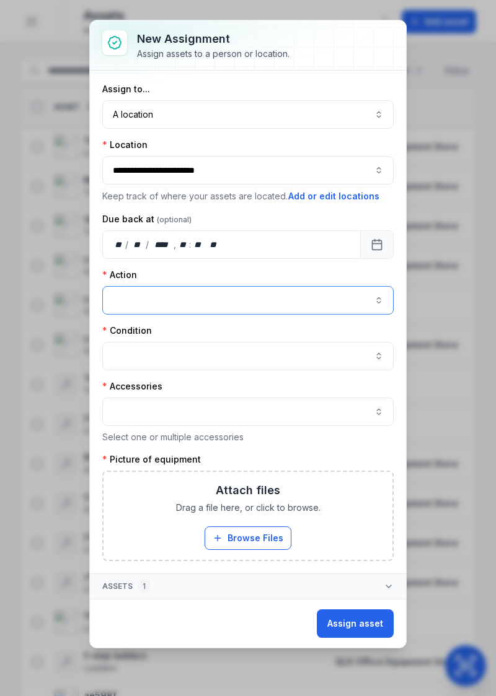
click at [305, 305] on button "button" at bounding box center [247, 300] width 291 height 28
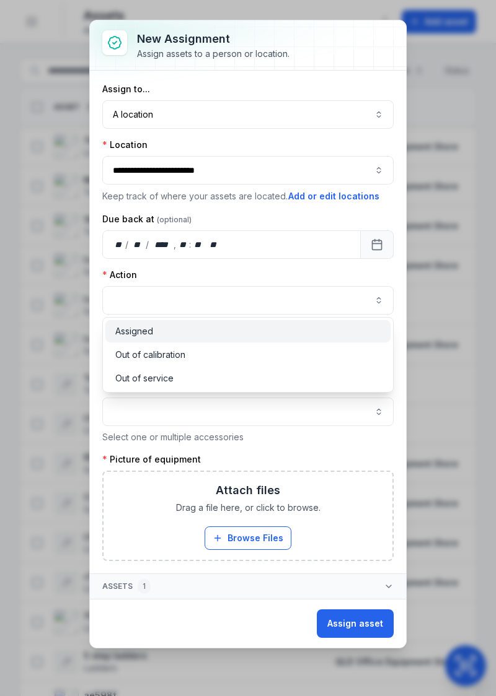
click at [207, 328] on div "Assigned" at bounding box center [248, 331] width 266 height 12
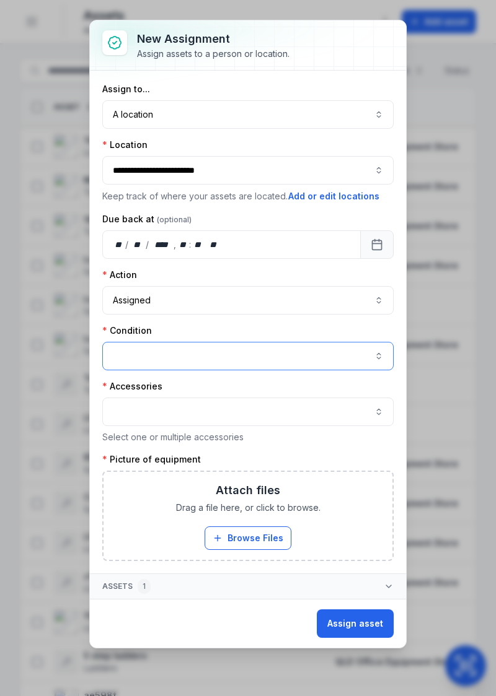
click at [224, 349] on button "button" at bounding box center [247, 356] width 291 height 28
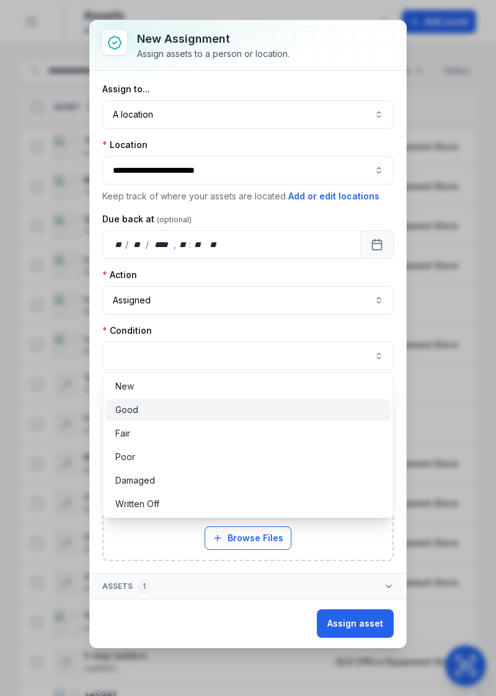
click at [186, 411] on div "Good" at bounding box center [248, 410] width 266 height 12
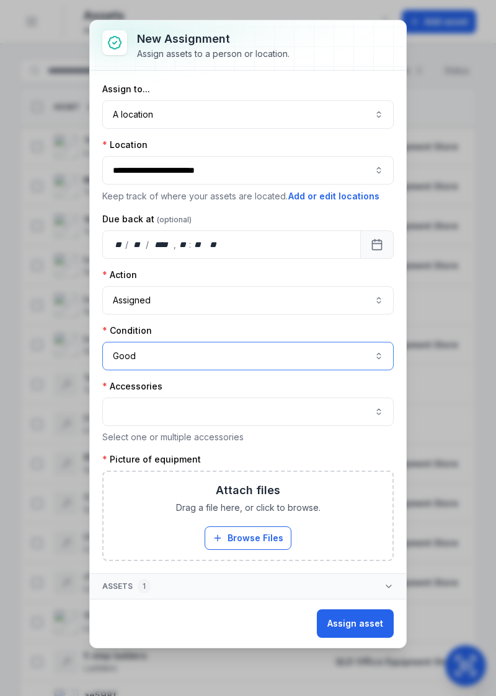
click at [238, 358] on button "Good ****" at bounding box center [247, 356] width 291 height 28
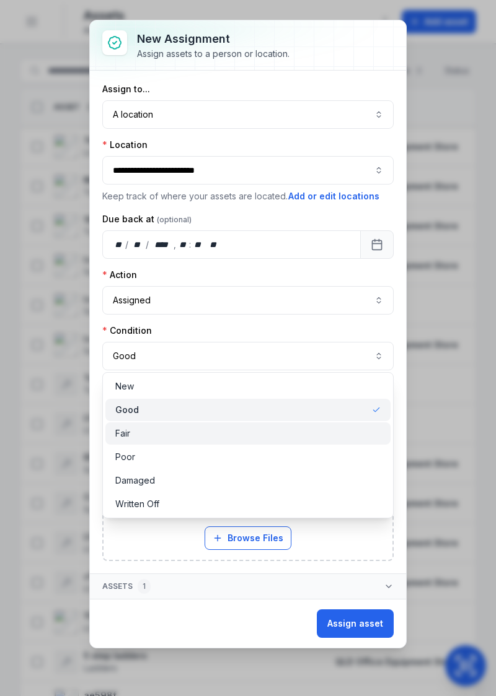
click at [211, 442] on div "Fair" at bounding box center [248, 433] width 286 height 22
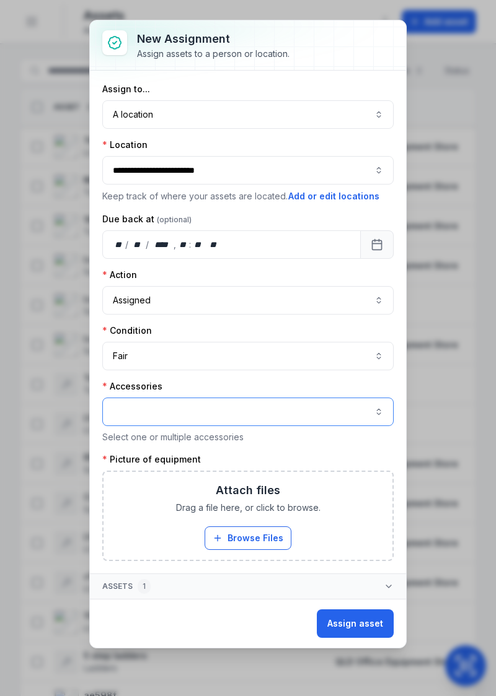
click at [284, 411] on button "button" at bounding box center [247, 412] width 291 height 28
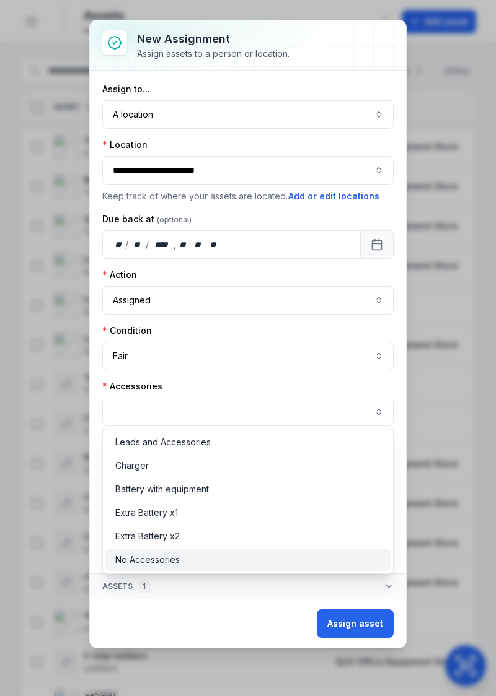
click at [191, 563] on div "No Accessories" at bounding box center [248, 560] width 266 height 12
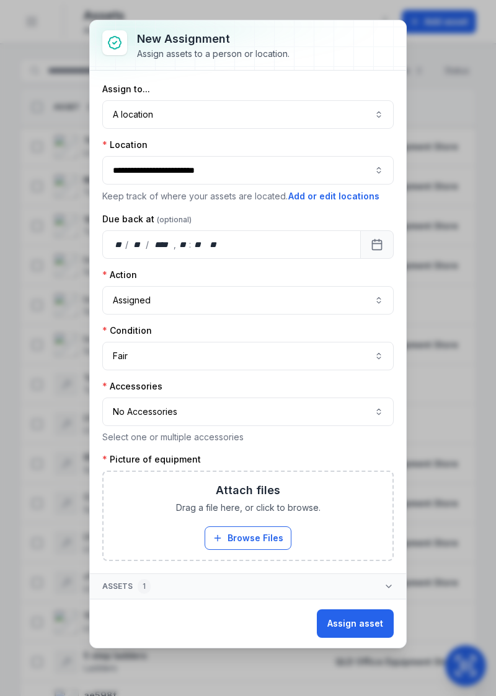
click at [250, 538] on button "Browse Files" at bounding box center [247, 538] width 87 height 24
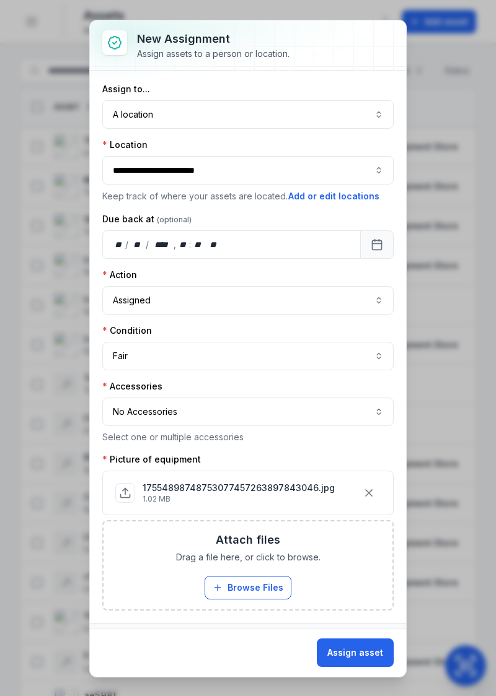
click at [356, 653] on button "Assign asset" at bounding box center [355, 653] width 77 height 28
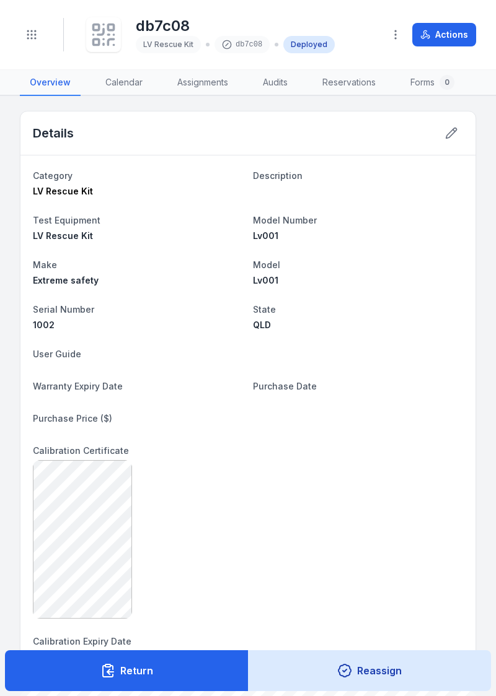
click at [31, 38] on circle "Toggle navigation" at bounding box center [31, 38] width 1 height 1
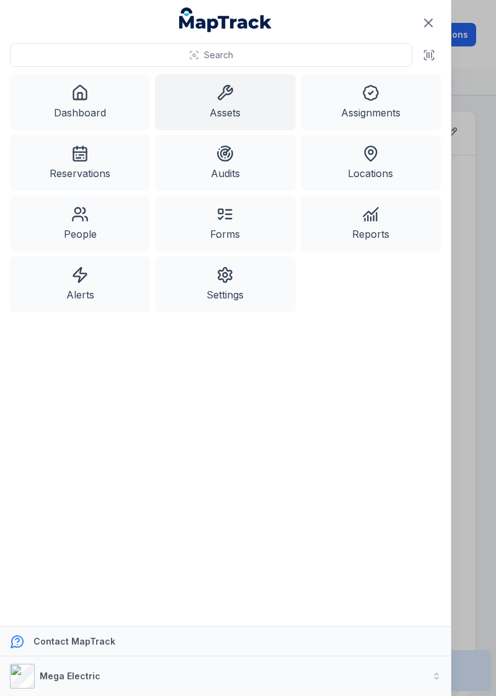
click at [203, 99] on link "Assets" at bounding box center [225, 102] width 140 height 56
